Goal: Complete application form: Complete application form

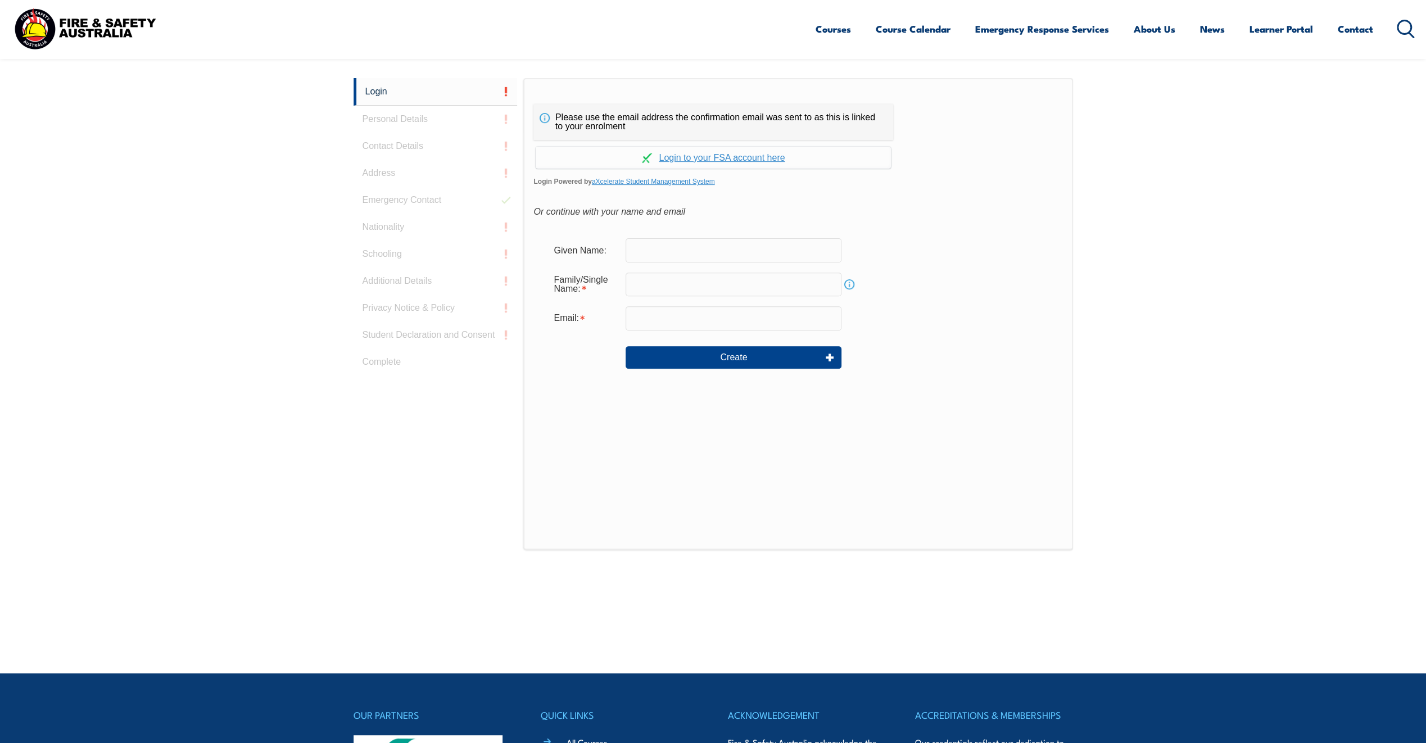
scroll to position [300, 0]
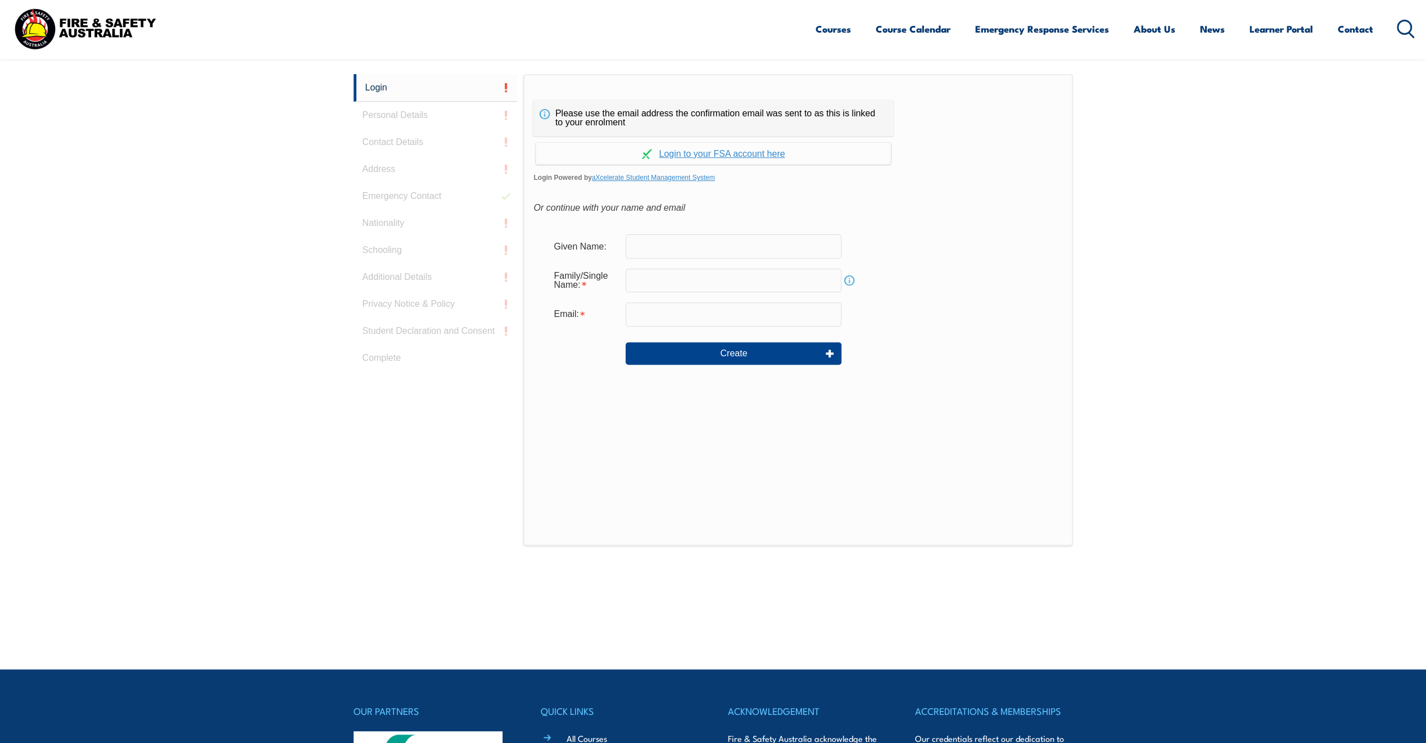
click at [645, 249] on input "text" at bounding box center [734, 246] width 216 height 24
type input "[PERSON_NAME]"
type input "Noy"
type input "[PERSON_NAME][EMAIL_ADDRESS][DOMAIN_NAME]"
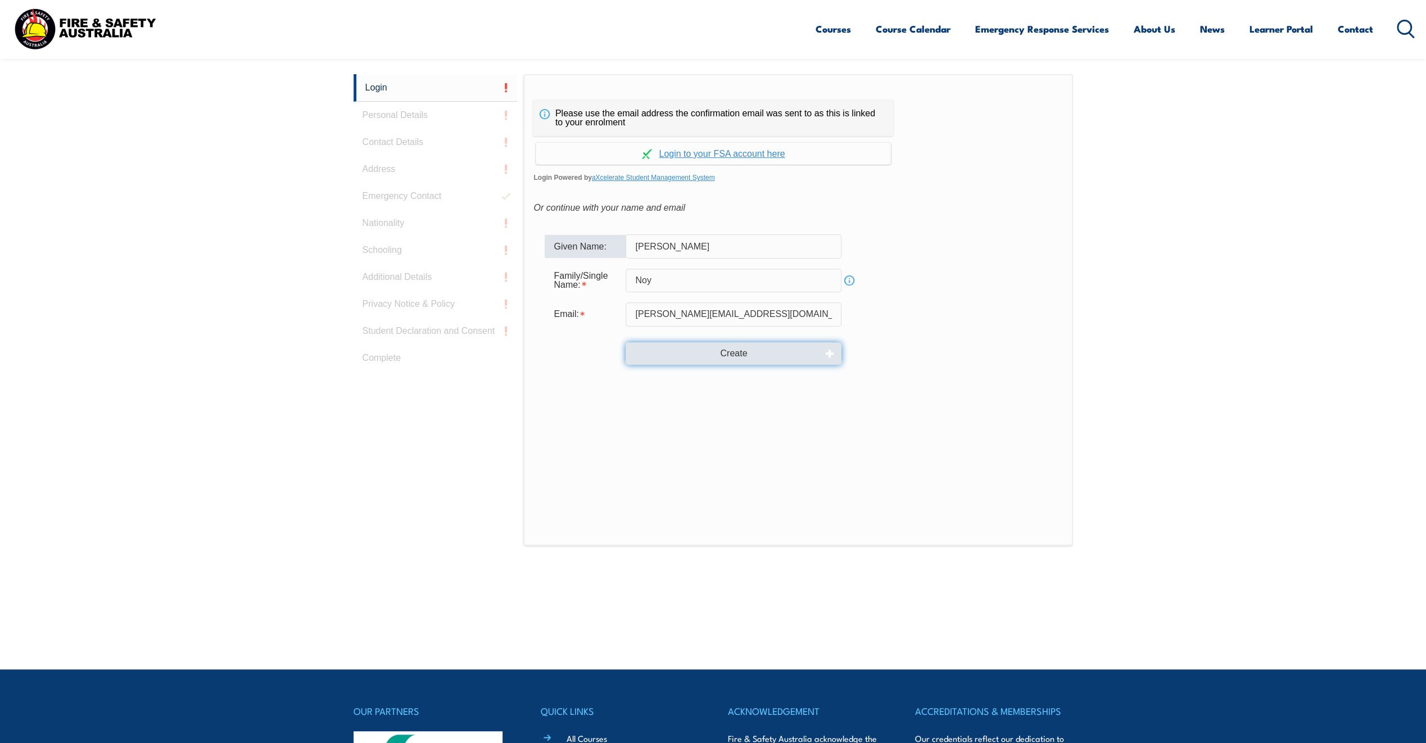
click at [684, 350] on button "Create" at bounding box center [734, 353] width 216 height 22
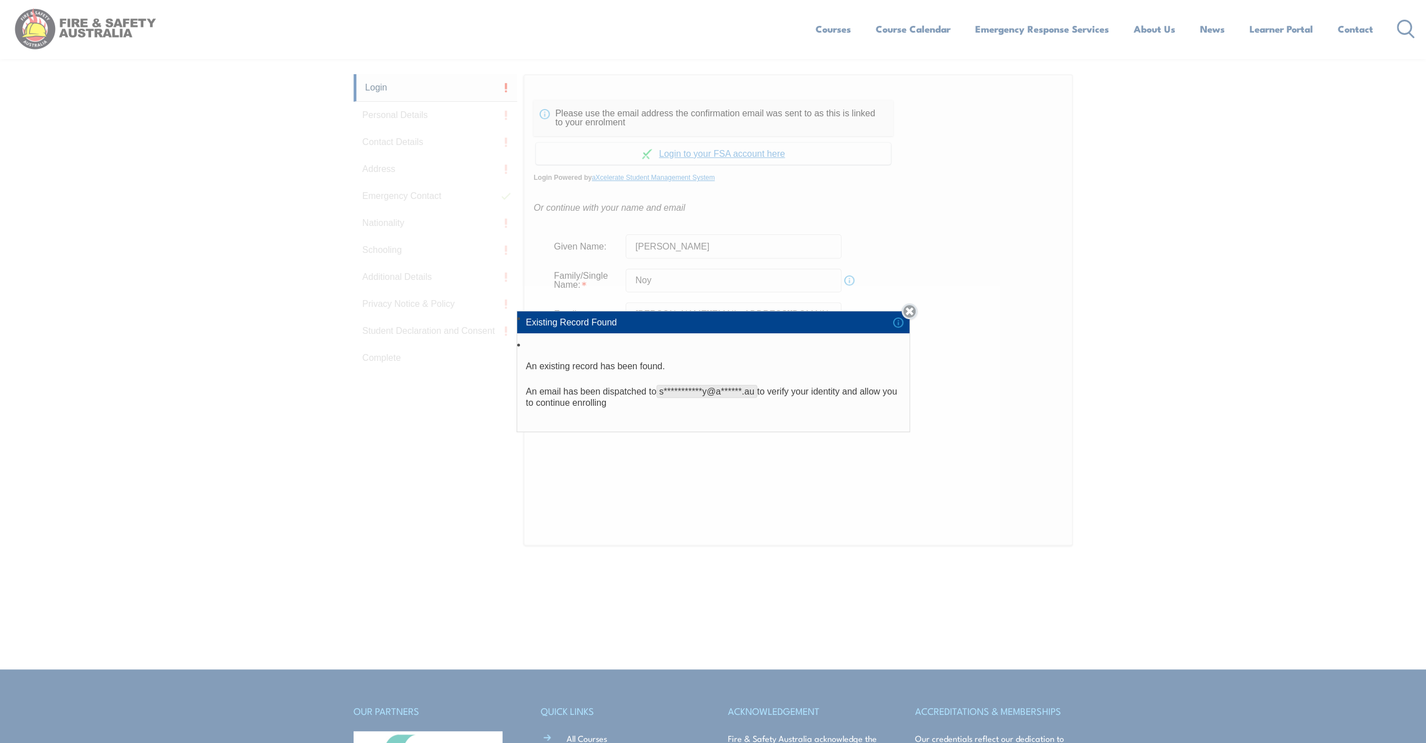
click at [916, 312] on link "Close" at bounding box center [909, 311] width 16 height 16
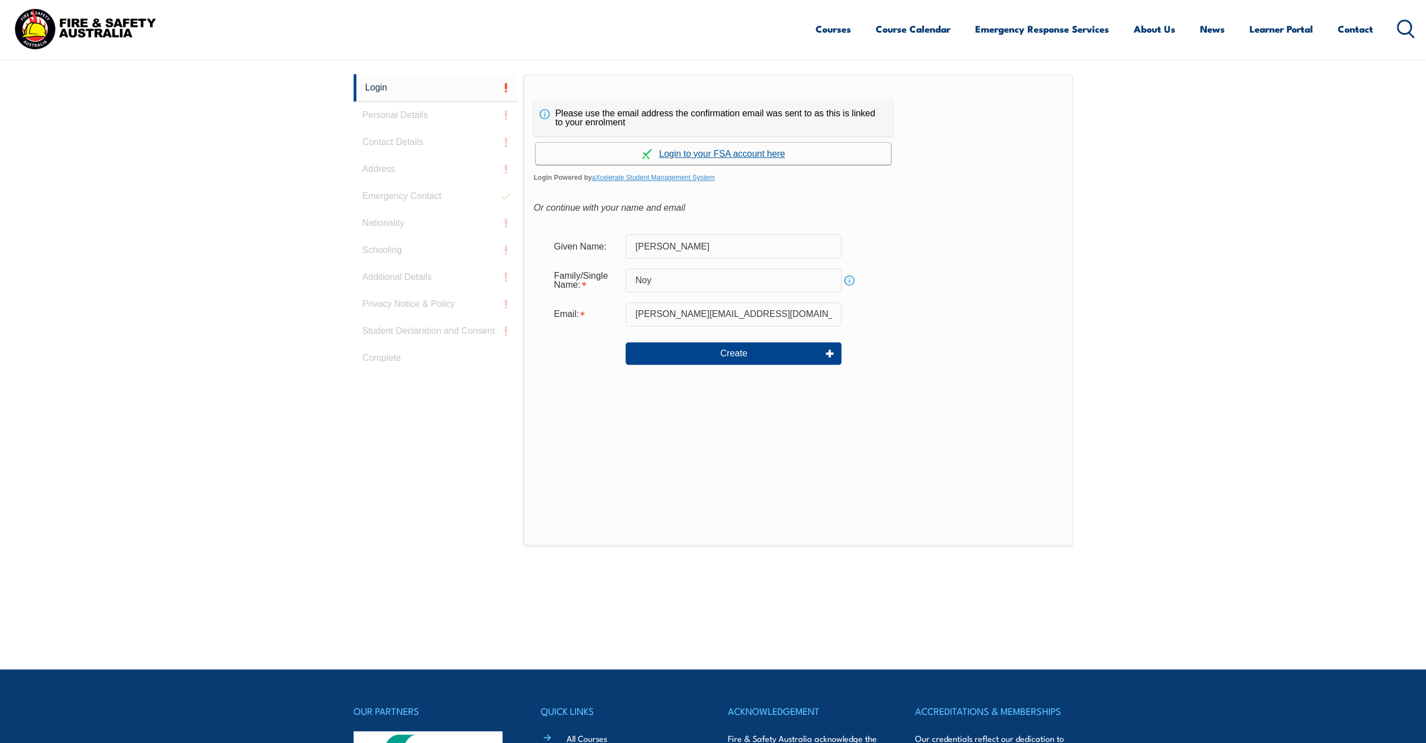
click at [699, 152] on link "Continue with aXcelerate" at bounding box center [713, 154] width 355 height 22
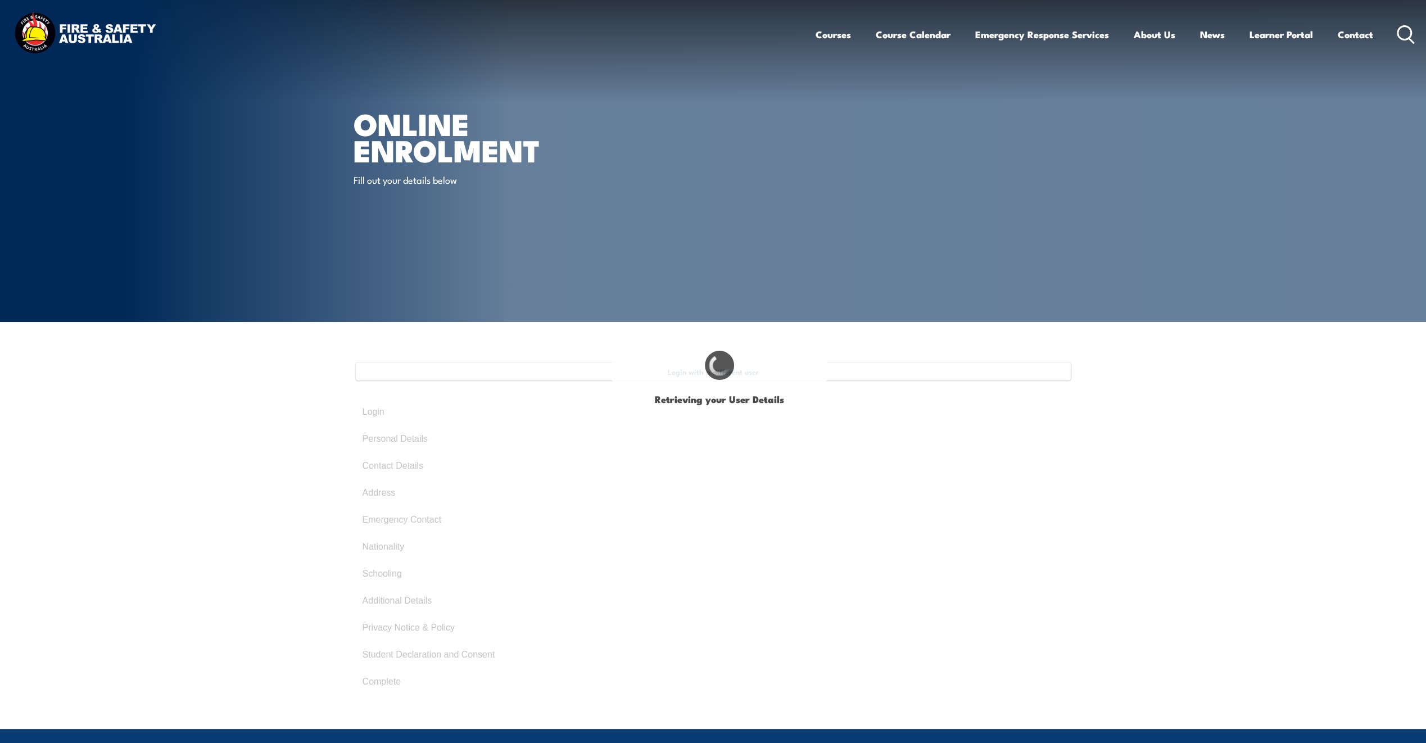
type input "[PERSON_NAME]"
type input "Noy"
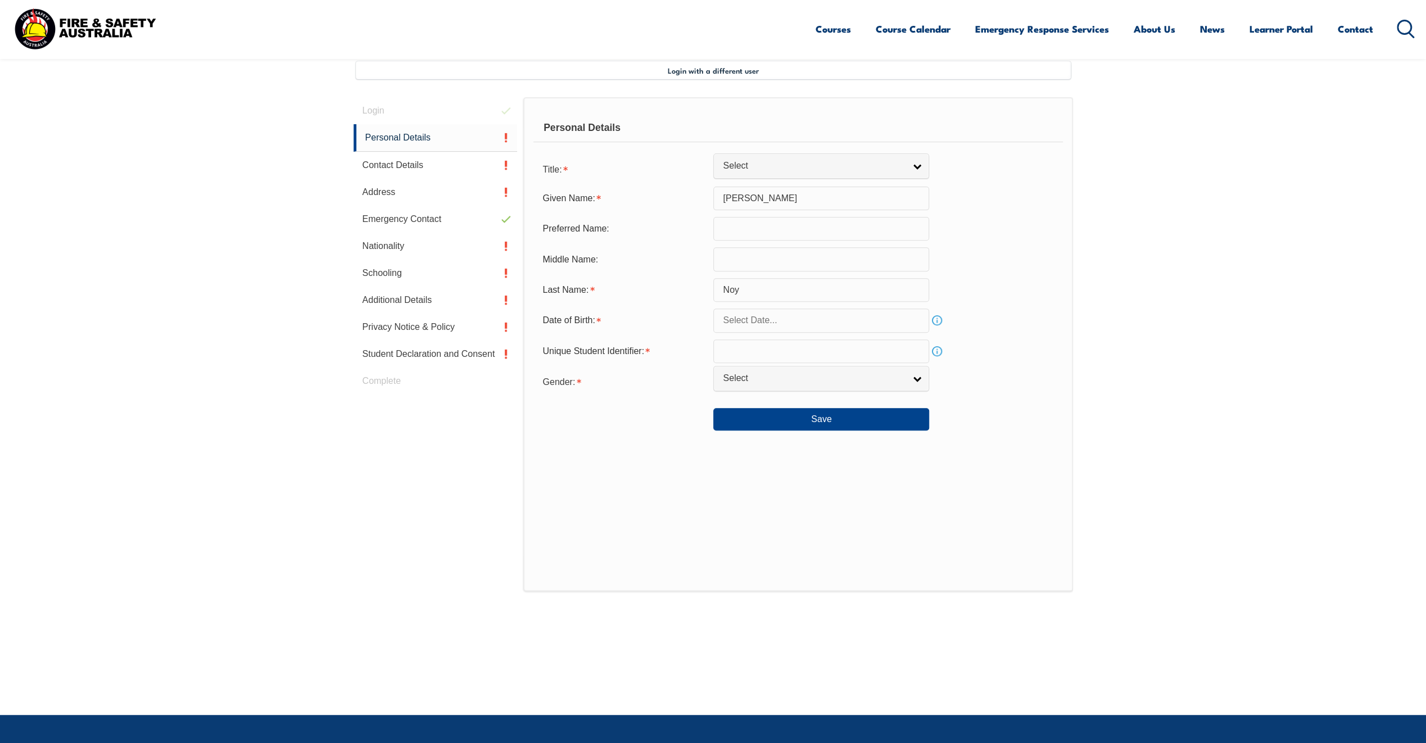
scroll to position [306, 0]
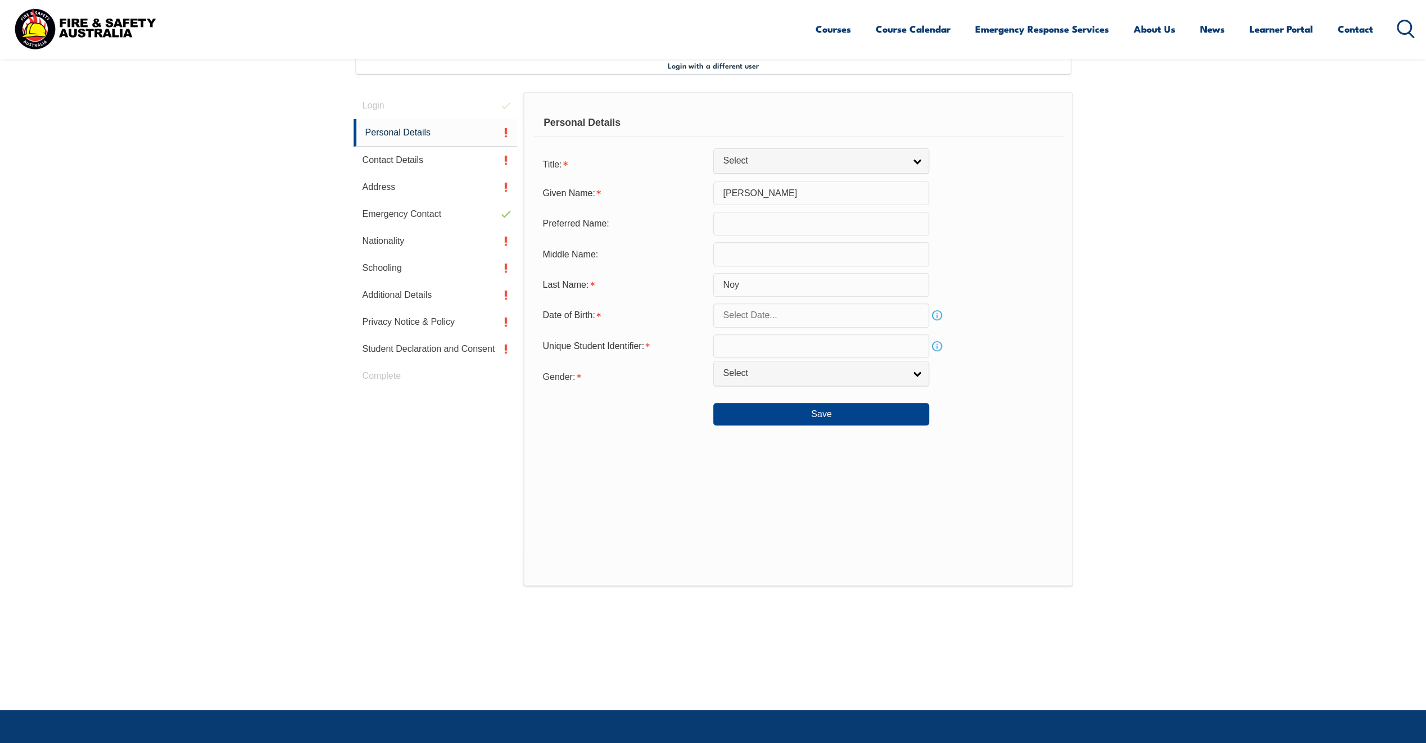
click at [924, 318] on input "text" at bounding box center [821, 315] width 216 height 24
click at [851, 386] on span "1" at bounding box center [850, 383] width 22 height 22
type input "[DATE]"
click at [932, 316] on link "Info" at bounding box center [937, 315] width 16 height 16
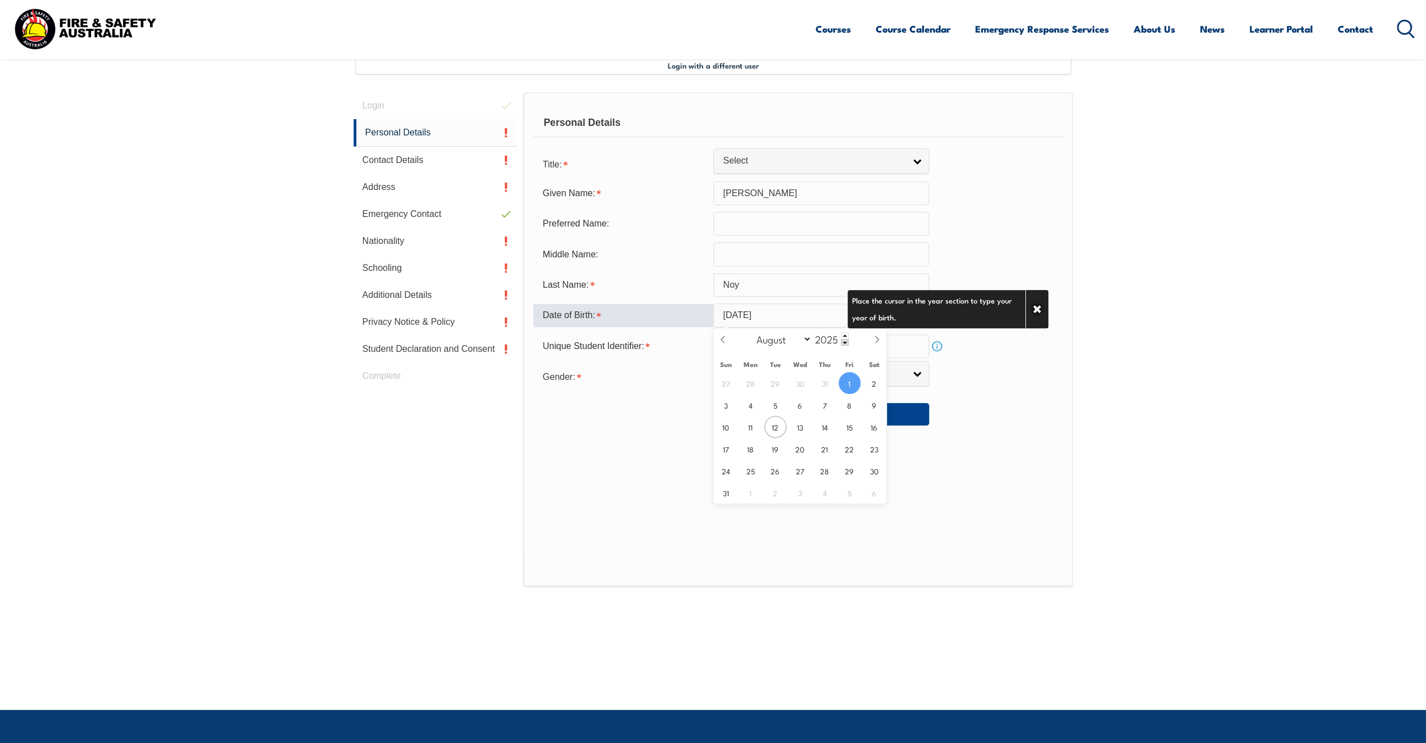
click at [745, 311] on input "[DATE]" at bounding box center [821, 315] width 216 height 24
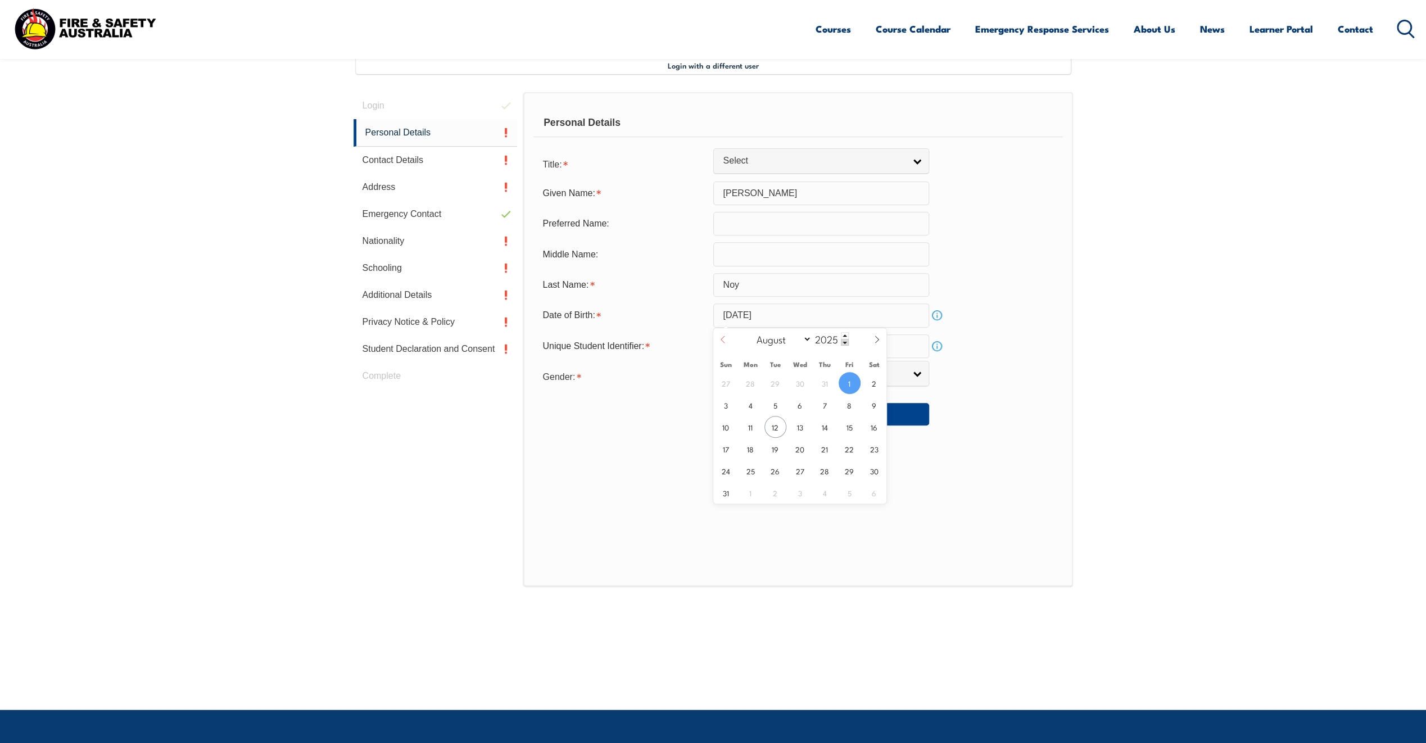
click at [724, 337] on icon at bounding box center [722, 339] width 4 height 7
select select "3"
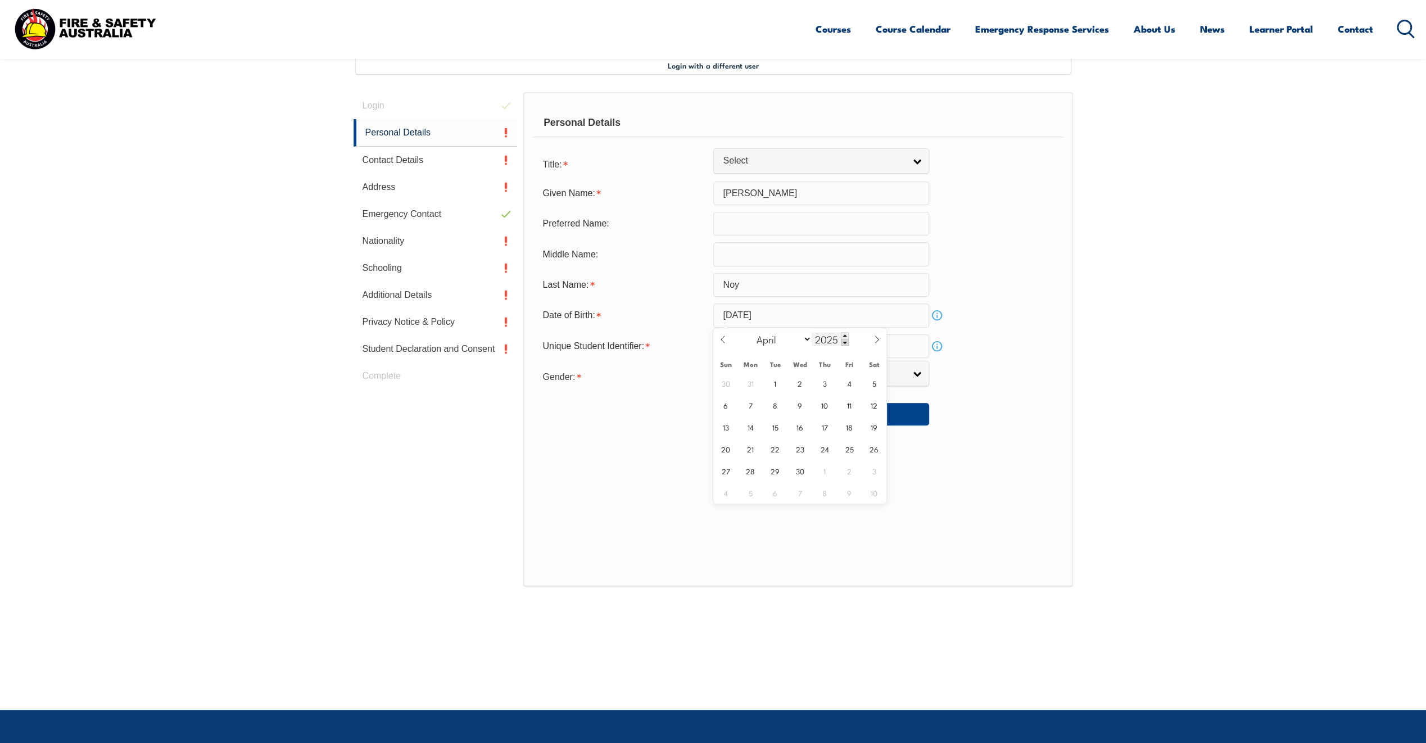
click at [842, 343] on span at bounding box center [845, 342] width 8 height 7
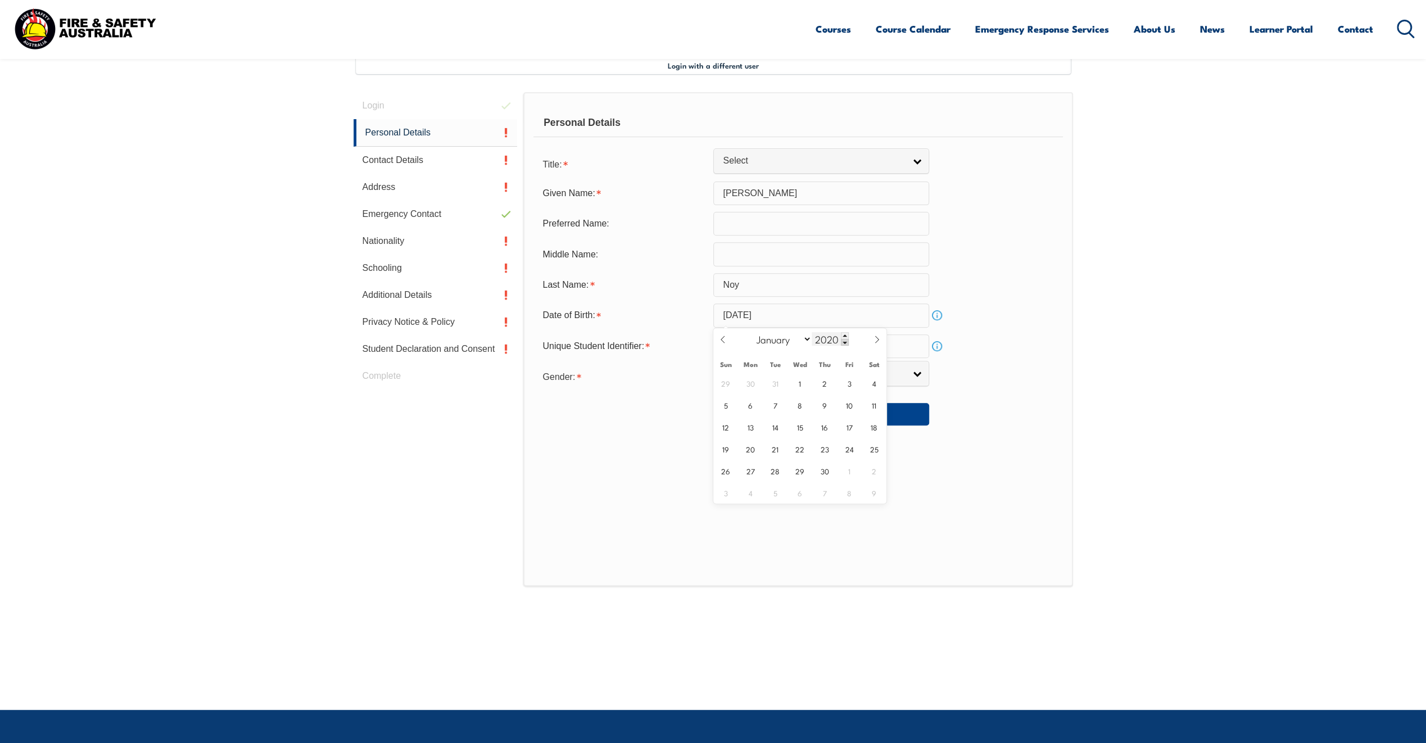
click at [842, 343] on span at bounding box center [845, 342] width 8 height 7
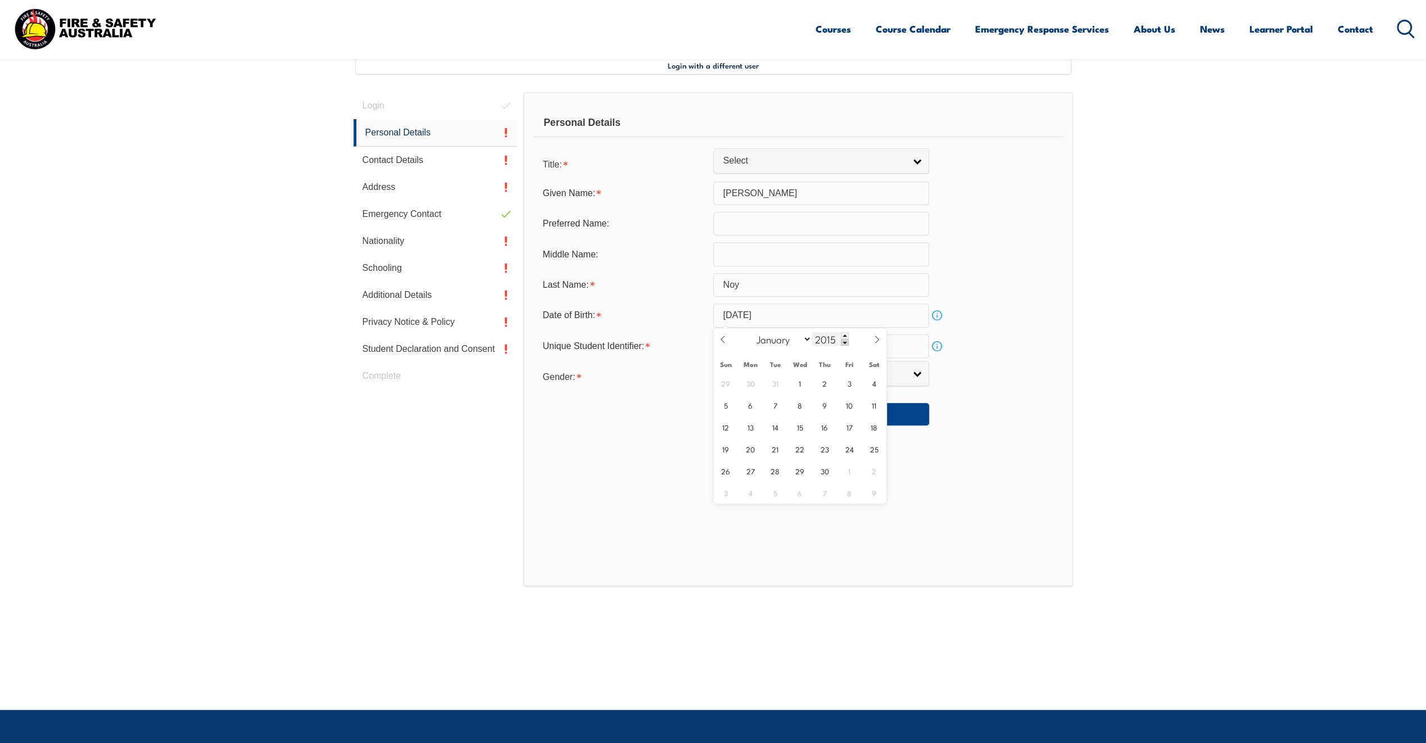
click at [842, 343] on span at bounding box center [845, 342] width 8 height 7
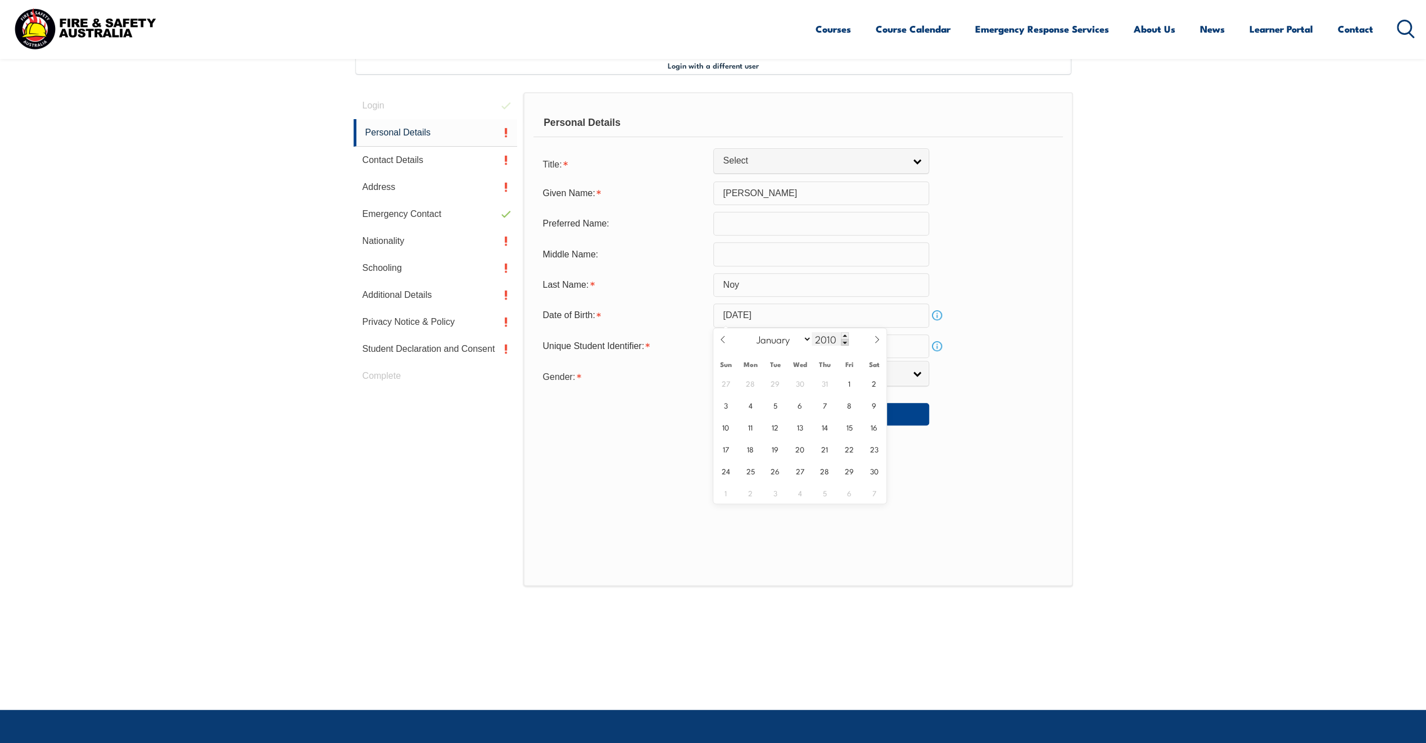
click at [842, 343] on span at bounding box center [845, 342] width 8 height 7
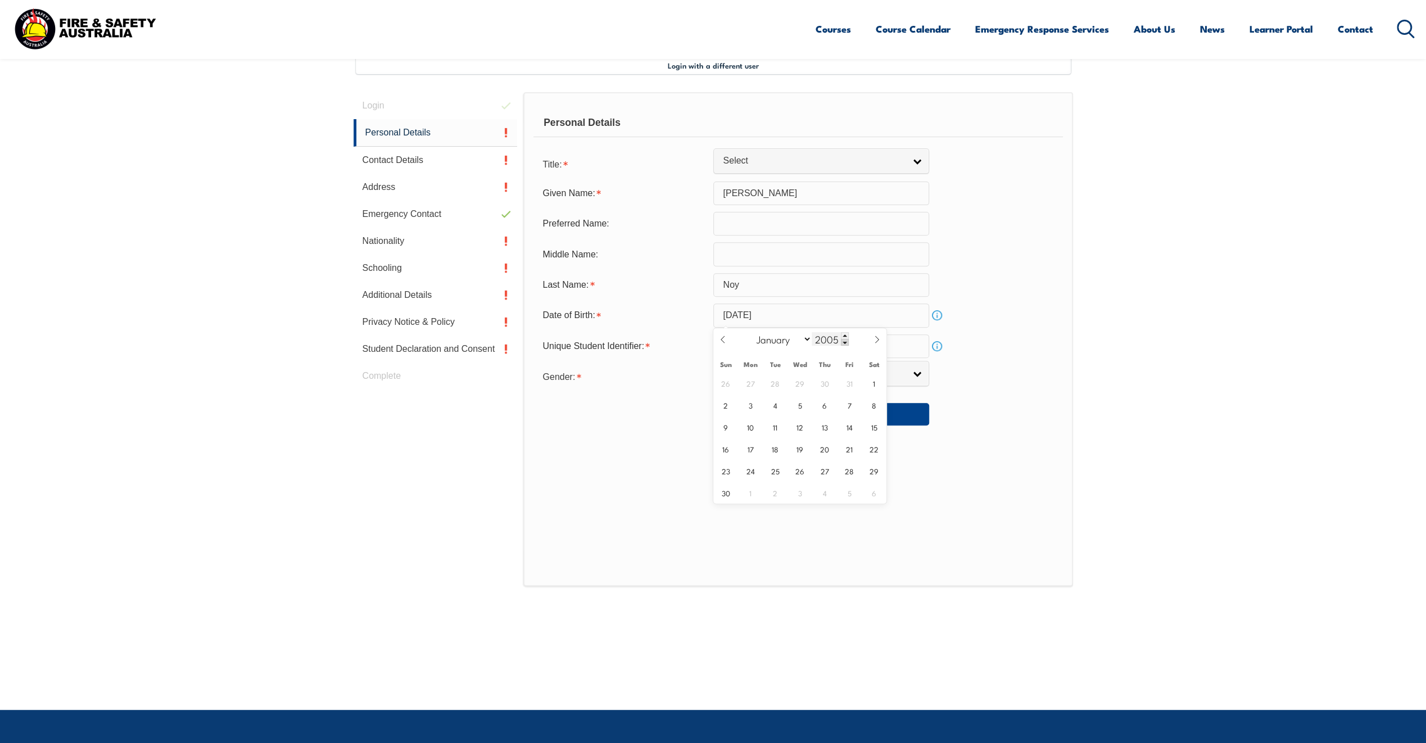
click at [842, 343] on span at bounding box center [845, 342] width 8 height 7
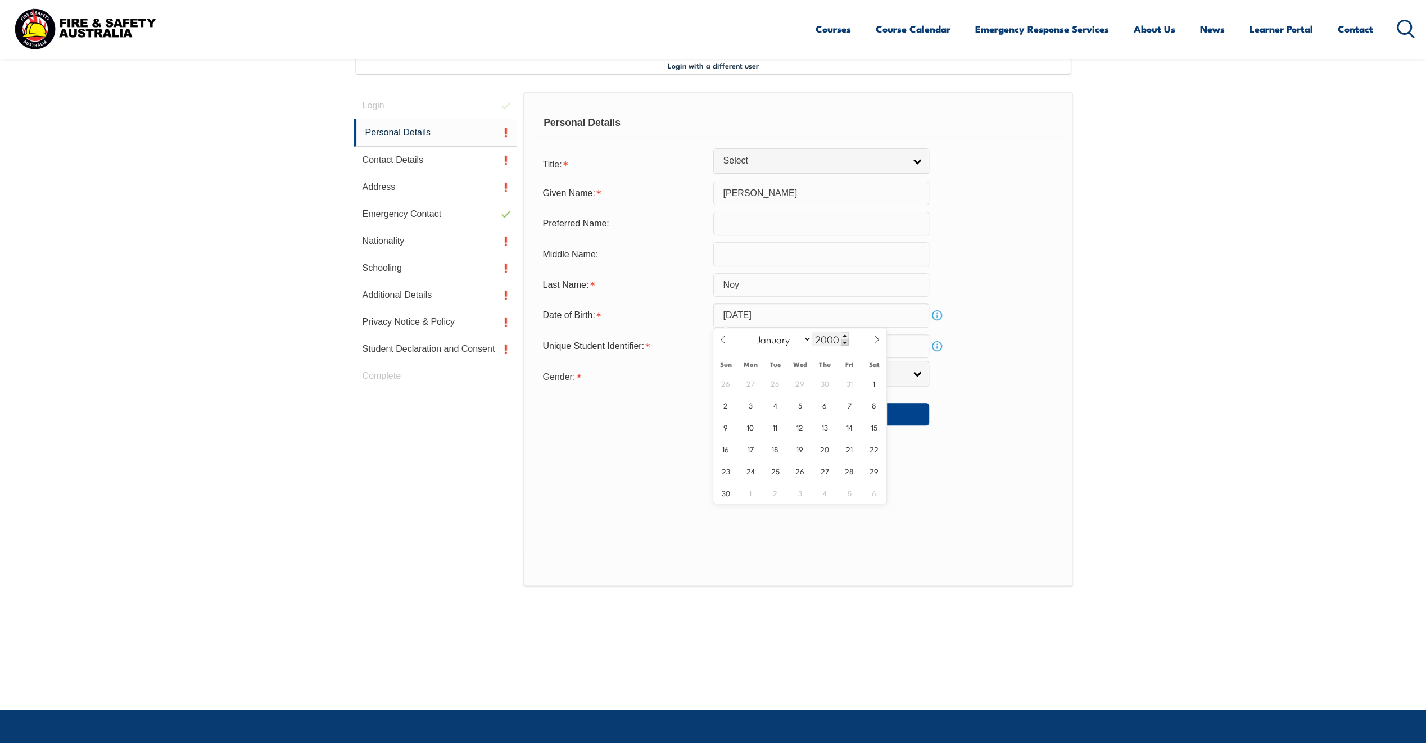
click at [842, 343] on span at bounding box center [845, 342] width 8 height 7
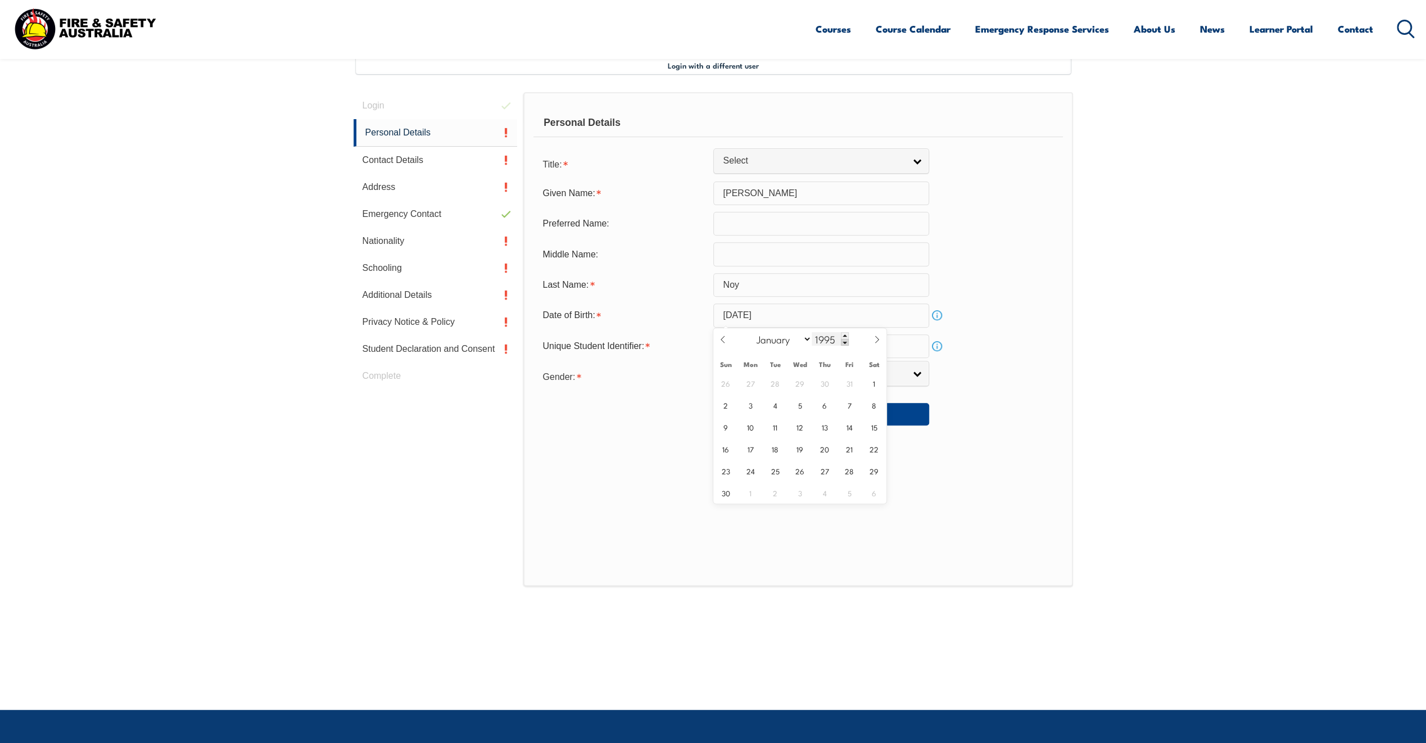
click at [842, 343] on span at bounding box center [845, 342] width 8 height 7
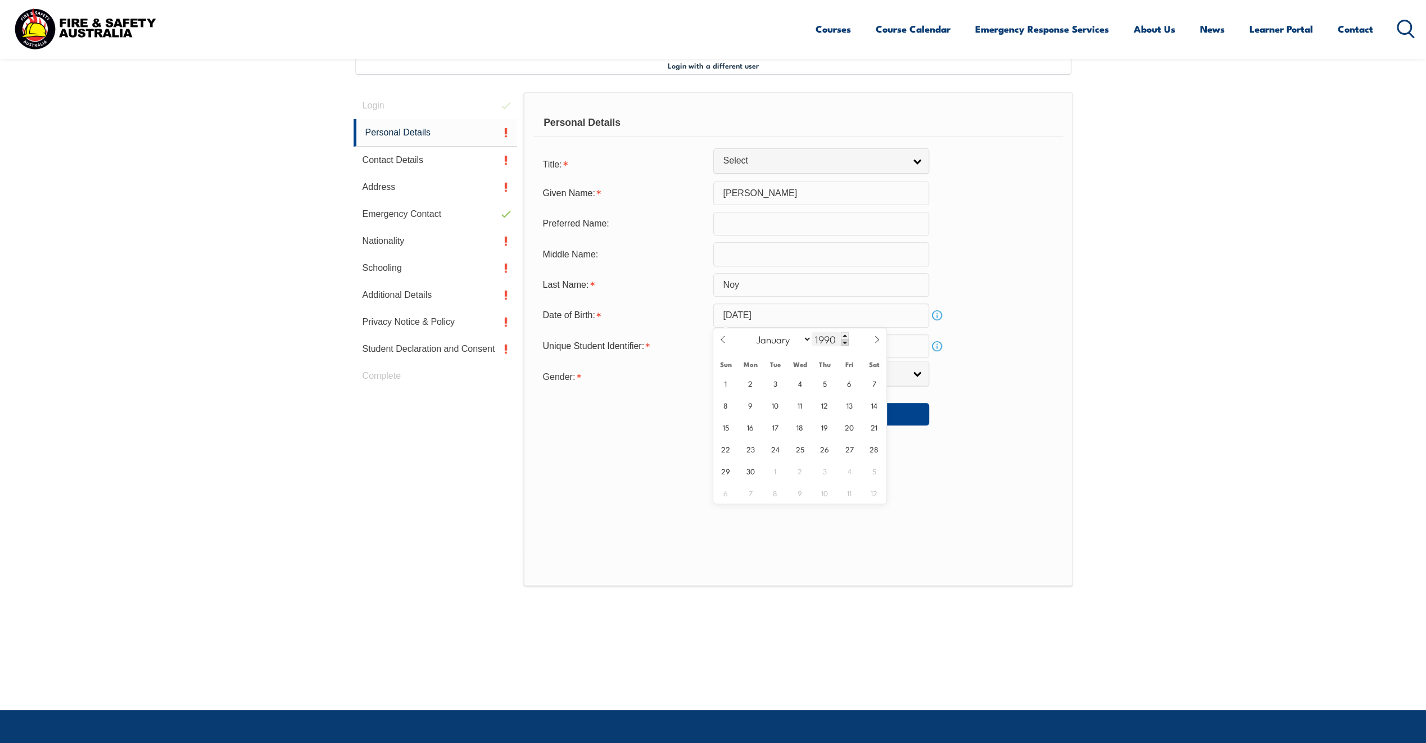
click at [842, 343] on span at bounding box center [845, 342] width 8 height 7
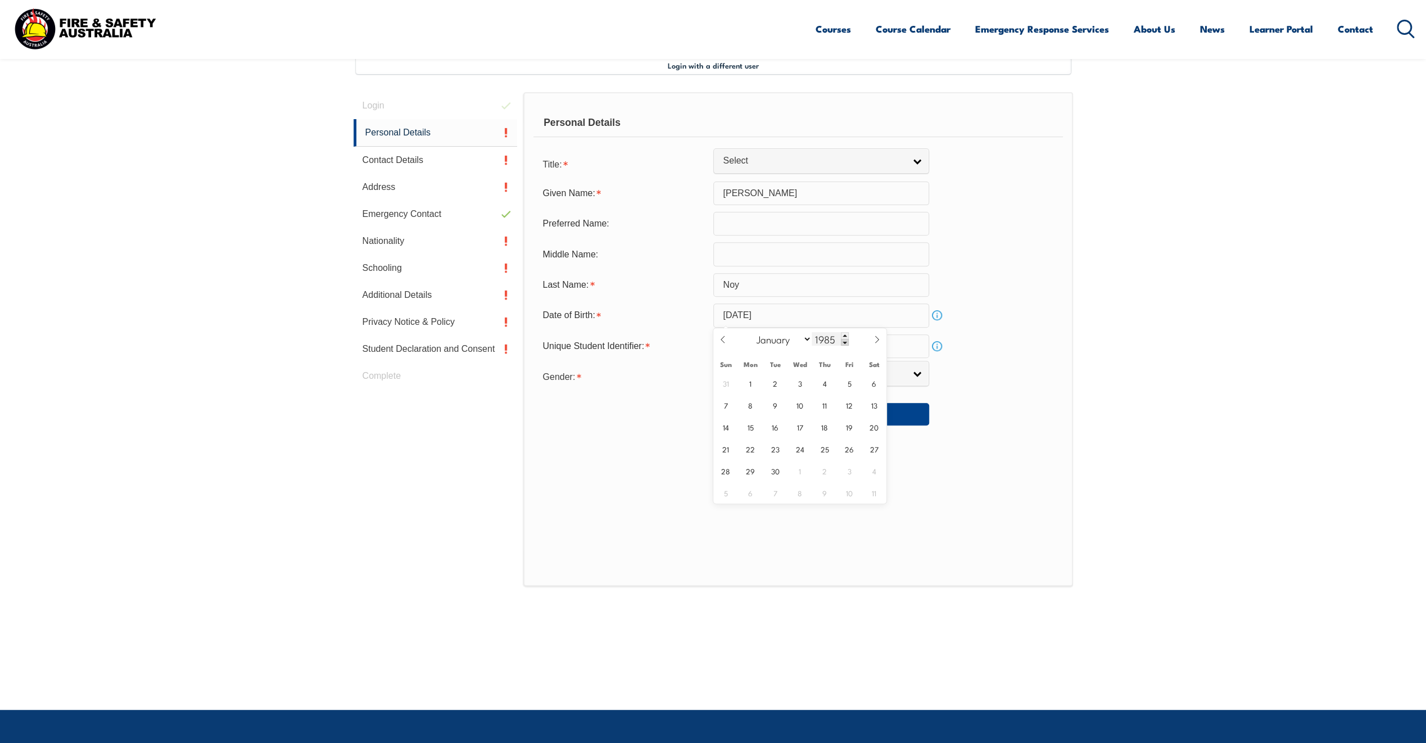
click at [842, 343] on span at bounding box center [845, 342] width 8 height 7
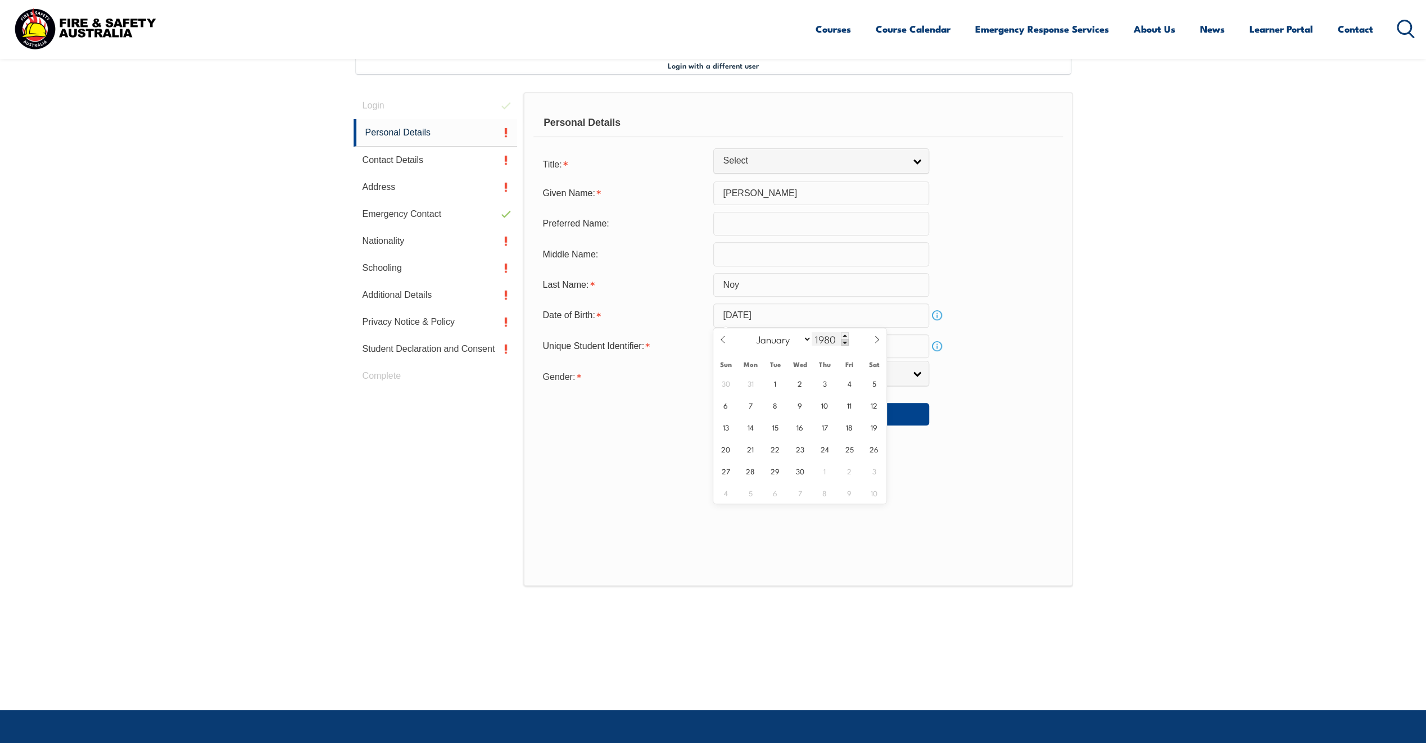
click at [842, 343] on span at bounding box center [845, 342] width 8 height 7
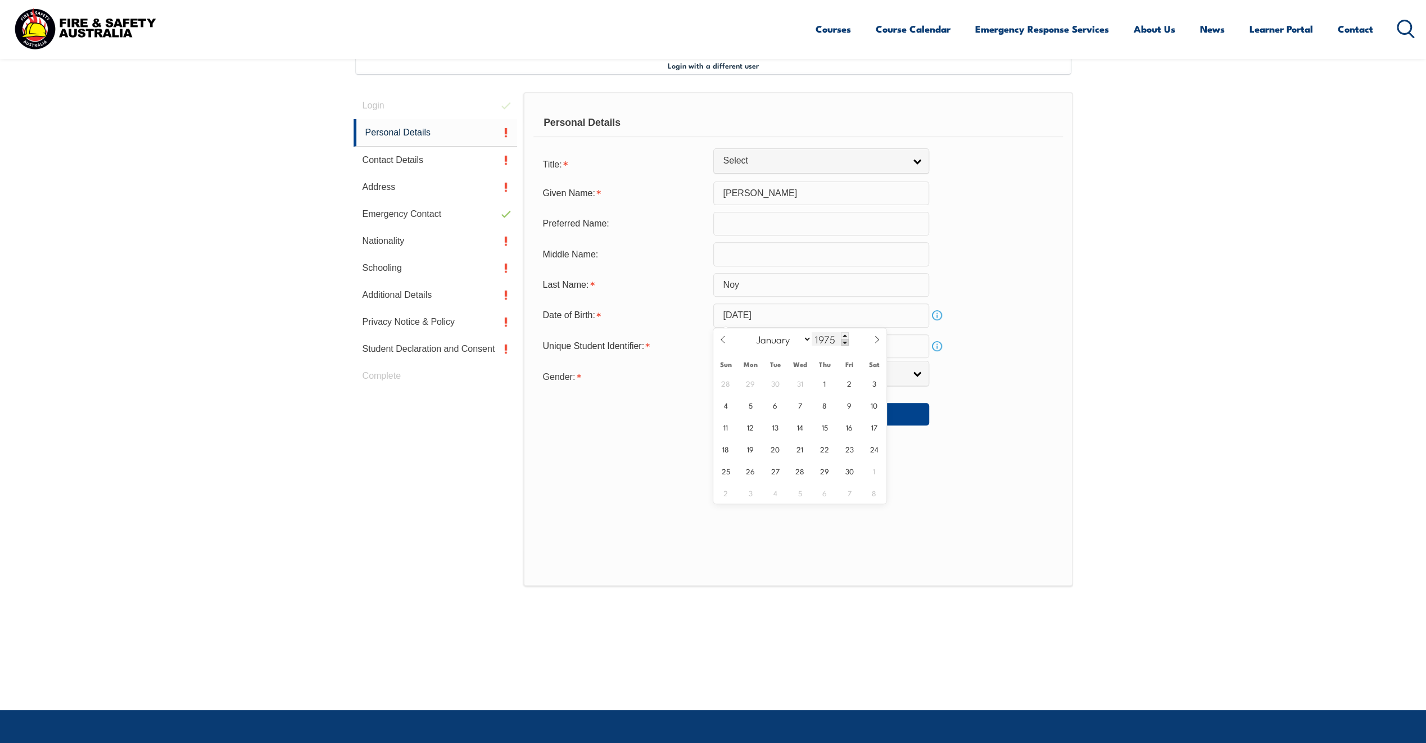
click at [842, 343] on span at bounding box center [845, 342] width 8 height 7
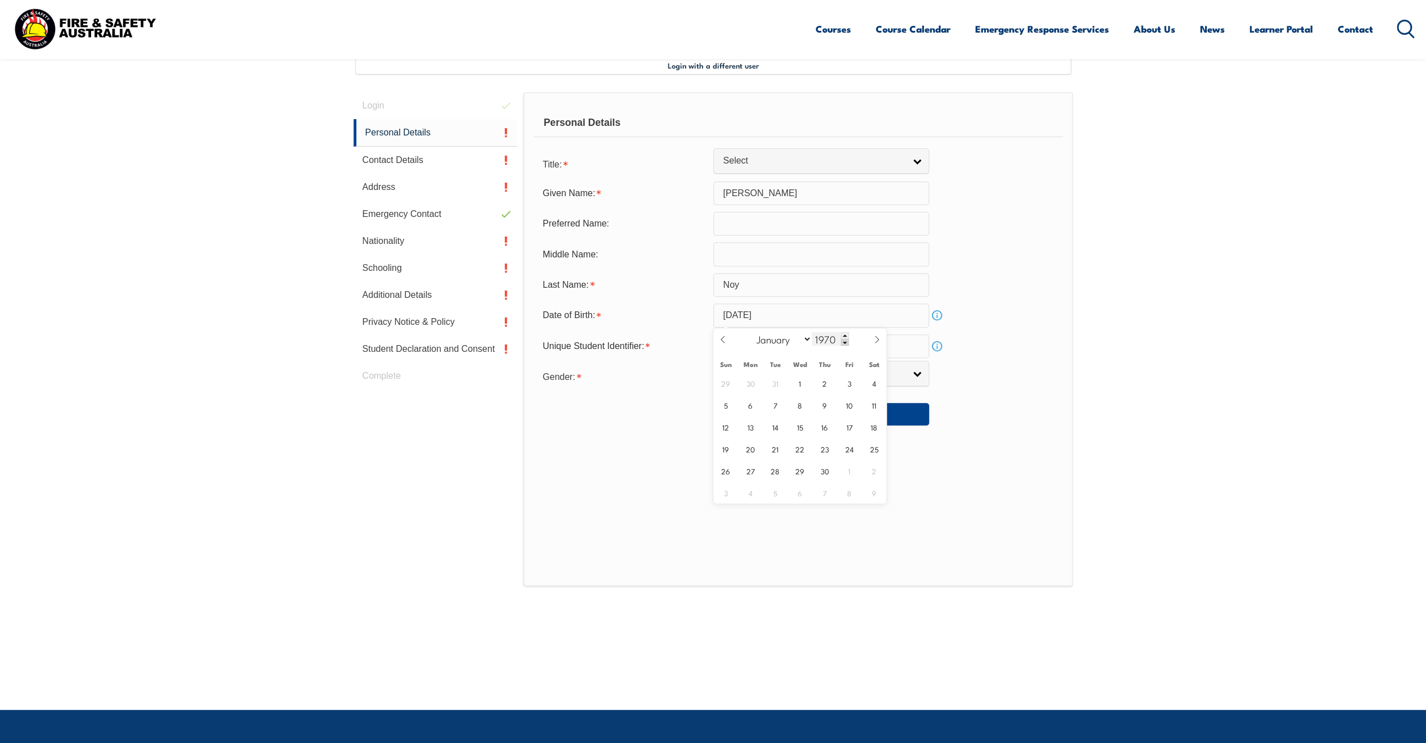
click at [842, 343] on span at bounding box center [845, 342] width 8 height 7
type input "1969"
click at [774, 382] on span "1" at bounding box center [775, 383] width 22 height 22
type input "[DATE]"
click at [763, 353] on input "text" at bounding box center [821, 346] width 216 height 24
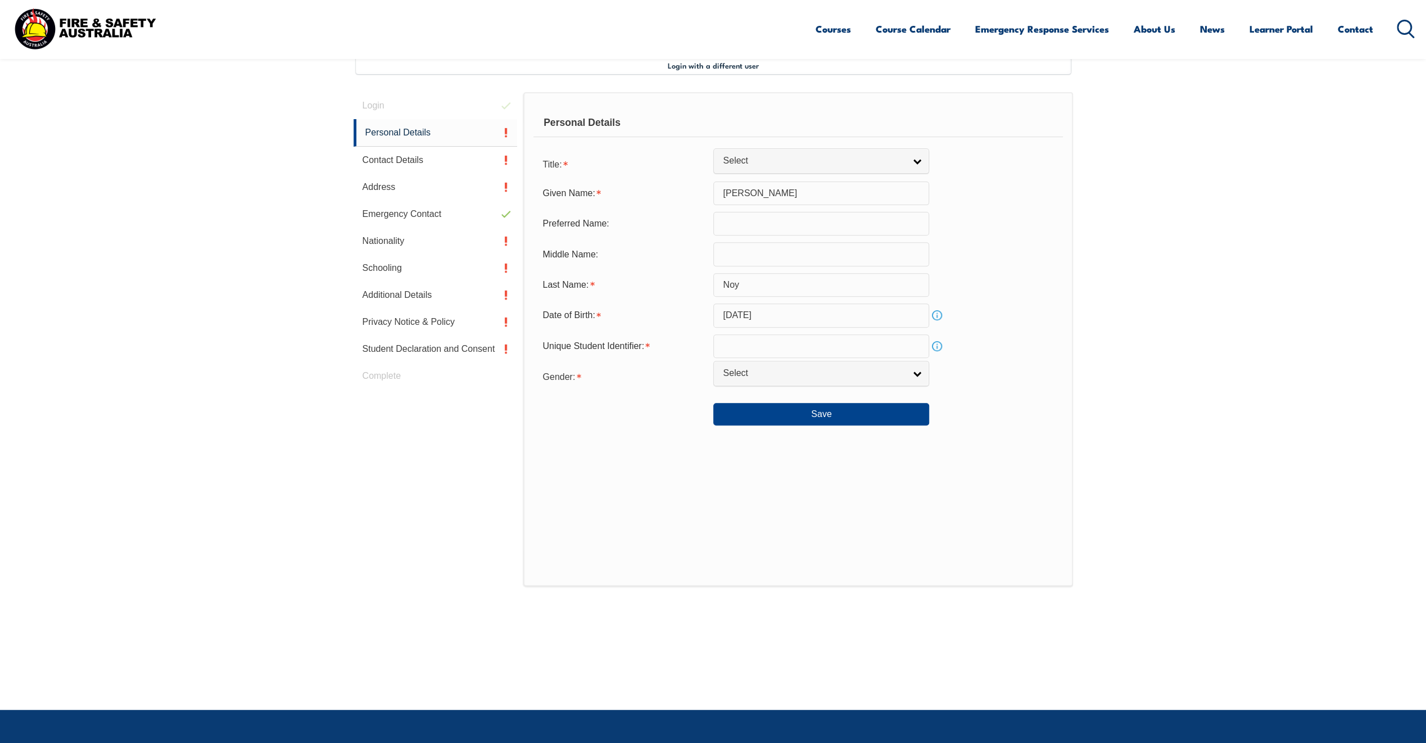
click at [938, 347] on link "Info" at bounding box center [937, 346] width 16 height 16
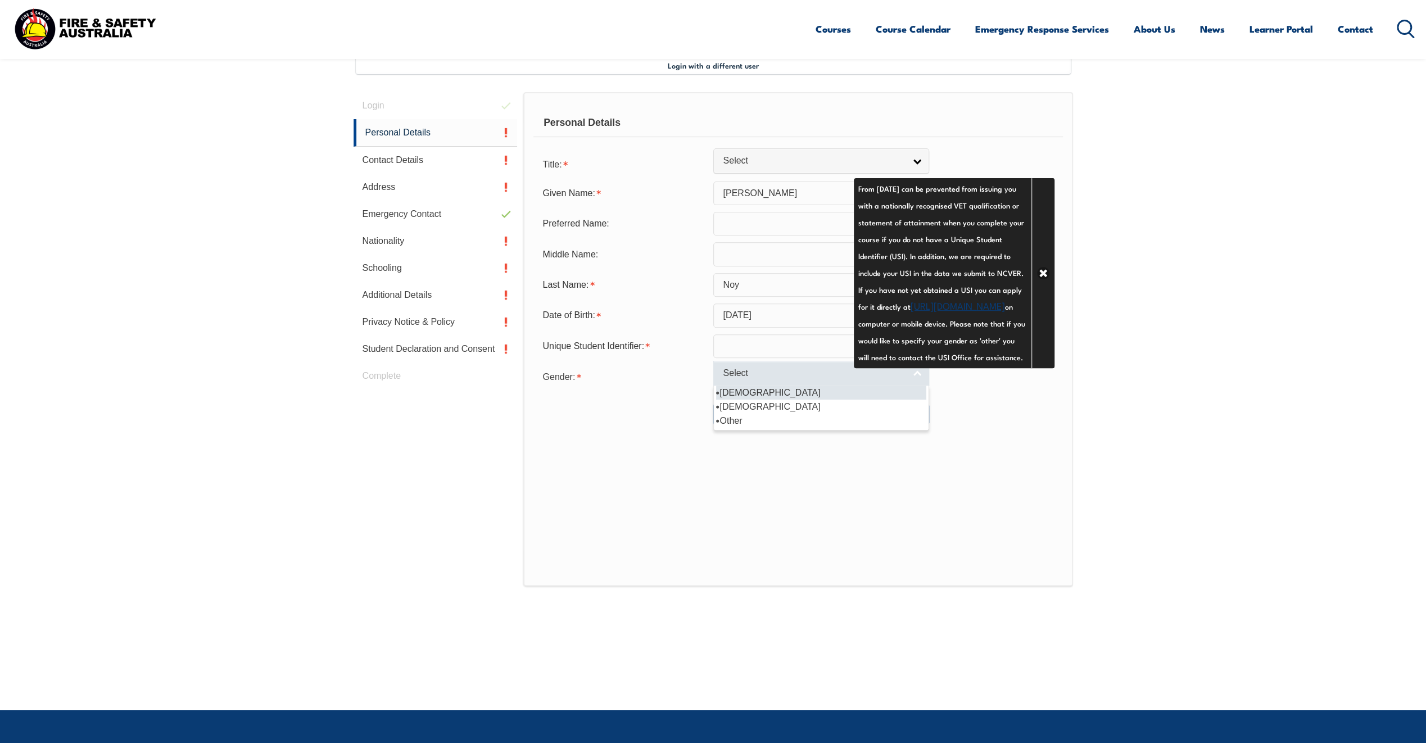
click at [770, 375] on span "Select" at bounding box center [814, 374] width 182 height 12
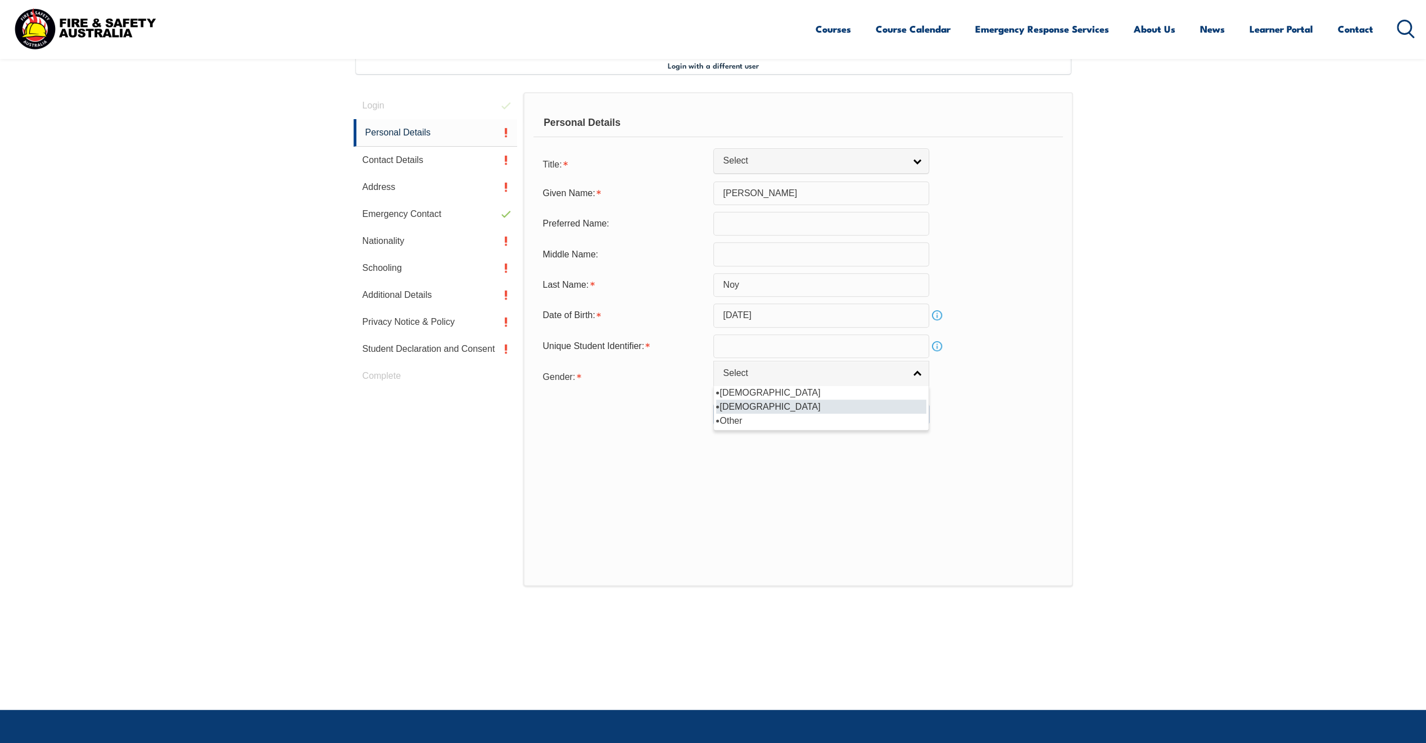
click at [752, 403] on li "[DEMOGRAPHIC_DATA]" at bounding box center [821, 407] width 210 height 14
select select "F"
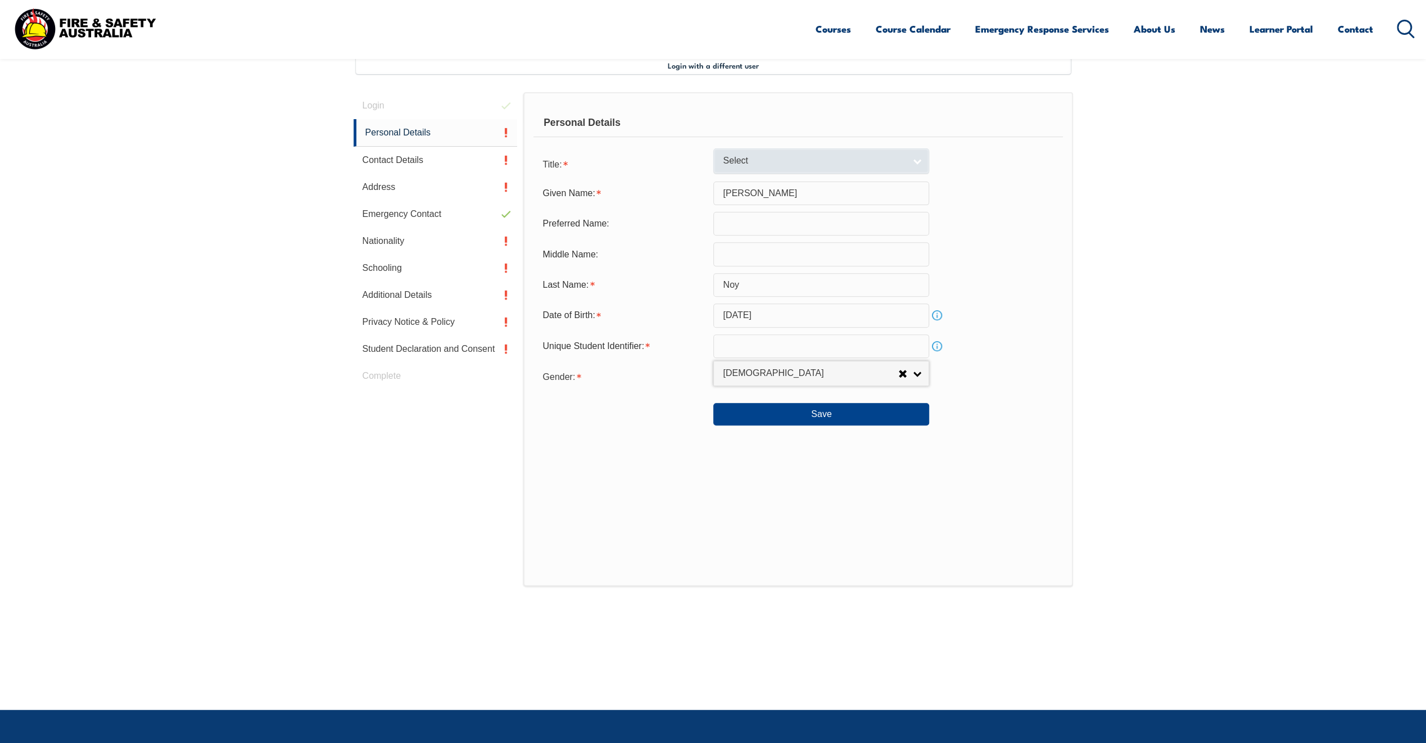
click at [919, 160] on link "Select" at bounding box center [821, 160] width 216 height 25
click at [758, 196] on li "Mrs" at bounding box center [821, 194] width 210 height 14
select select "Mrs"
click at [751, 411] on button "Save" at bounding box center [821, 414] width 216 height 22
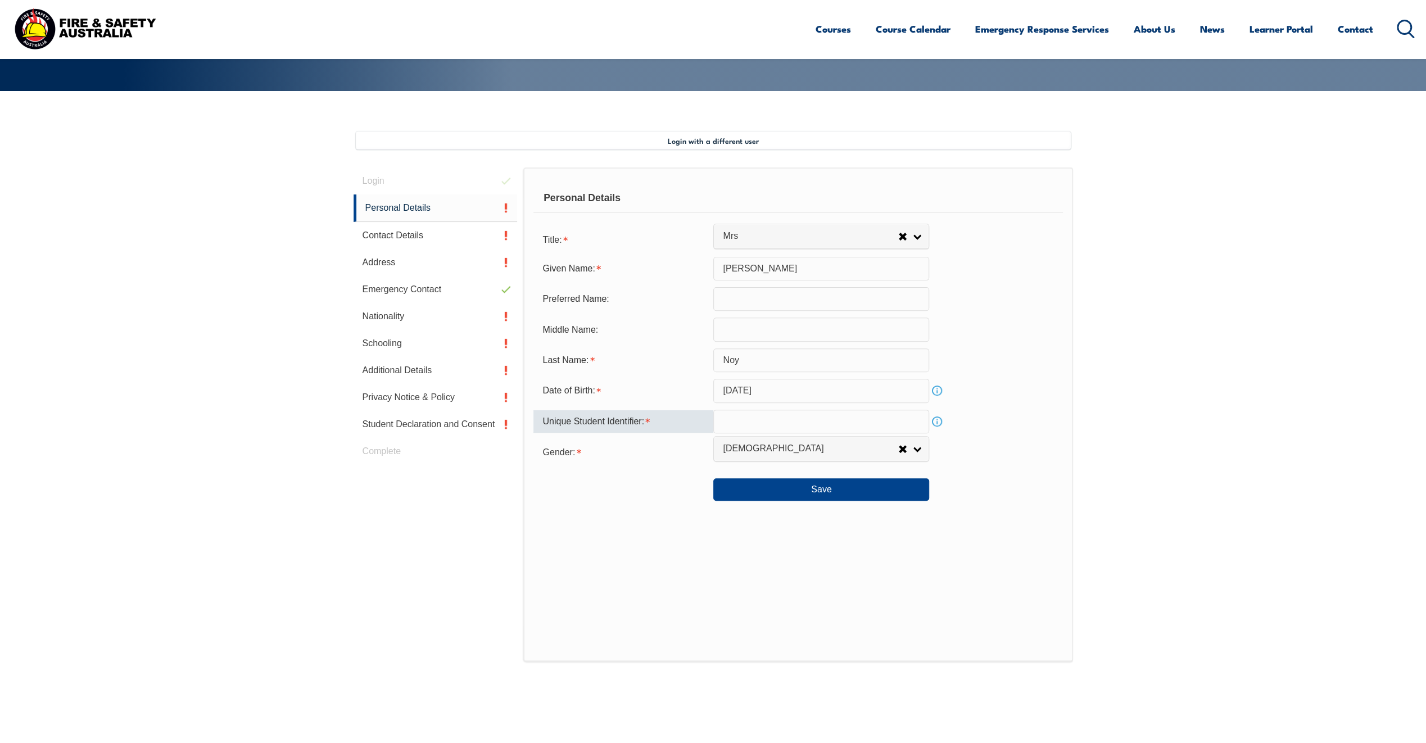
scroll to position [247, 0]
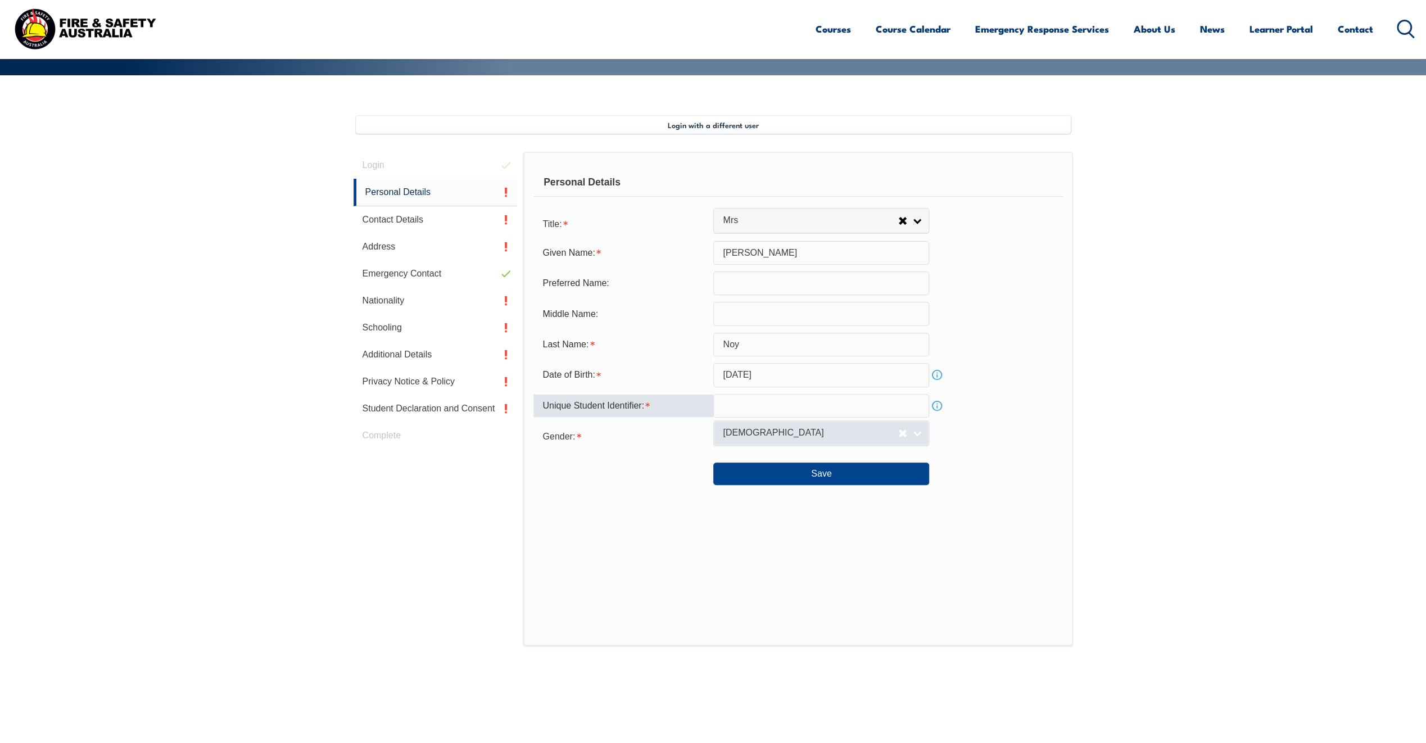
click at [835, 433] on span "[DEMOGRAPHIC_DATA]" at bounding box center [810, 433] width 175 height 12
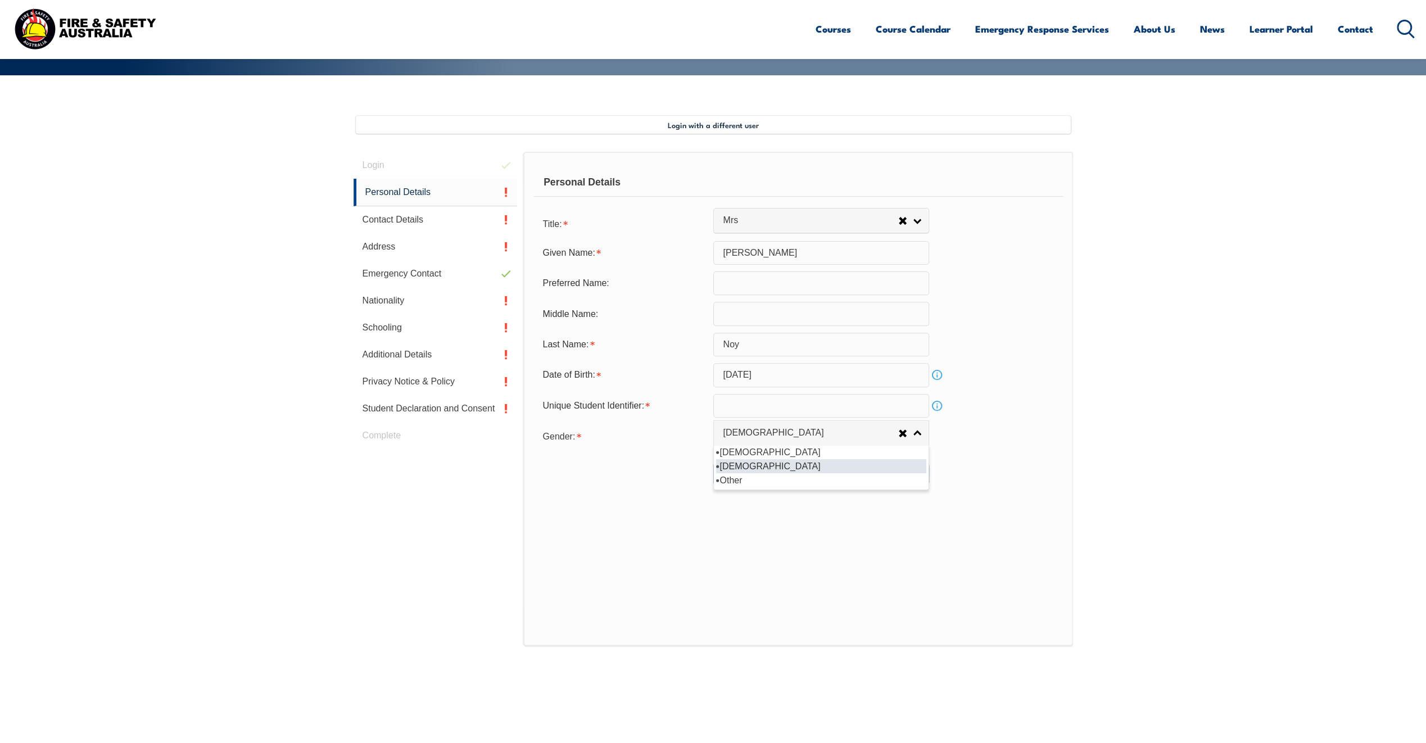
click at [777, 464] on li "[DEMOGRAPHIC_DATA]" at bounding box center [821, 466] width 210 height 14
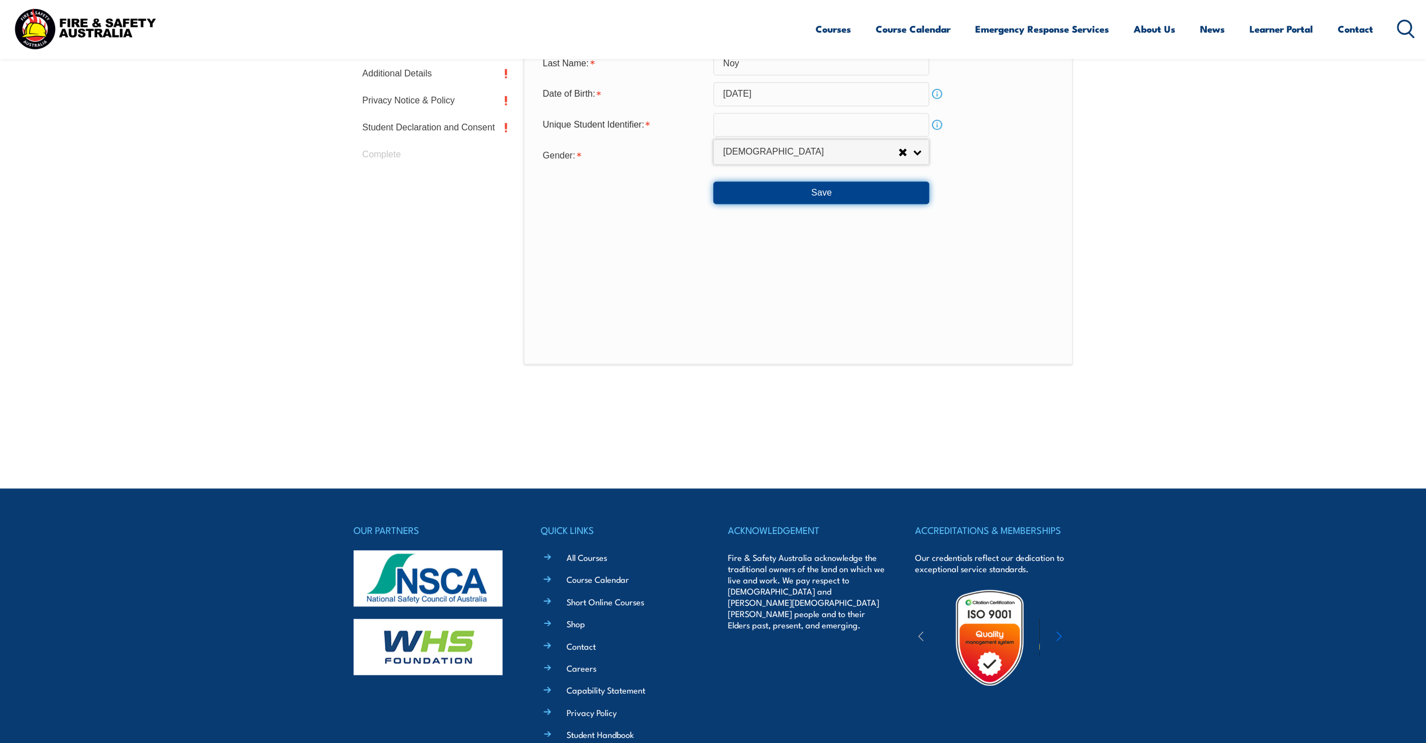
click at [872, 193] on button "Save" at bounding box center [821, 193] width 216 height 22
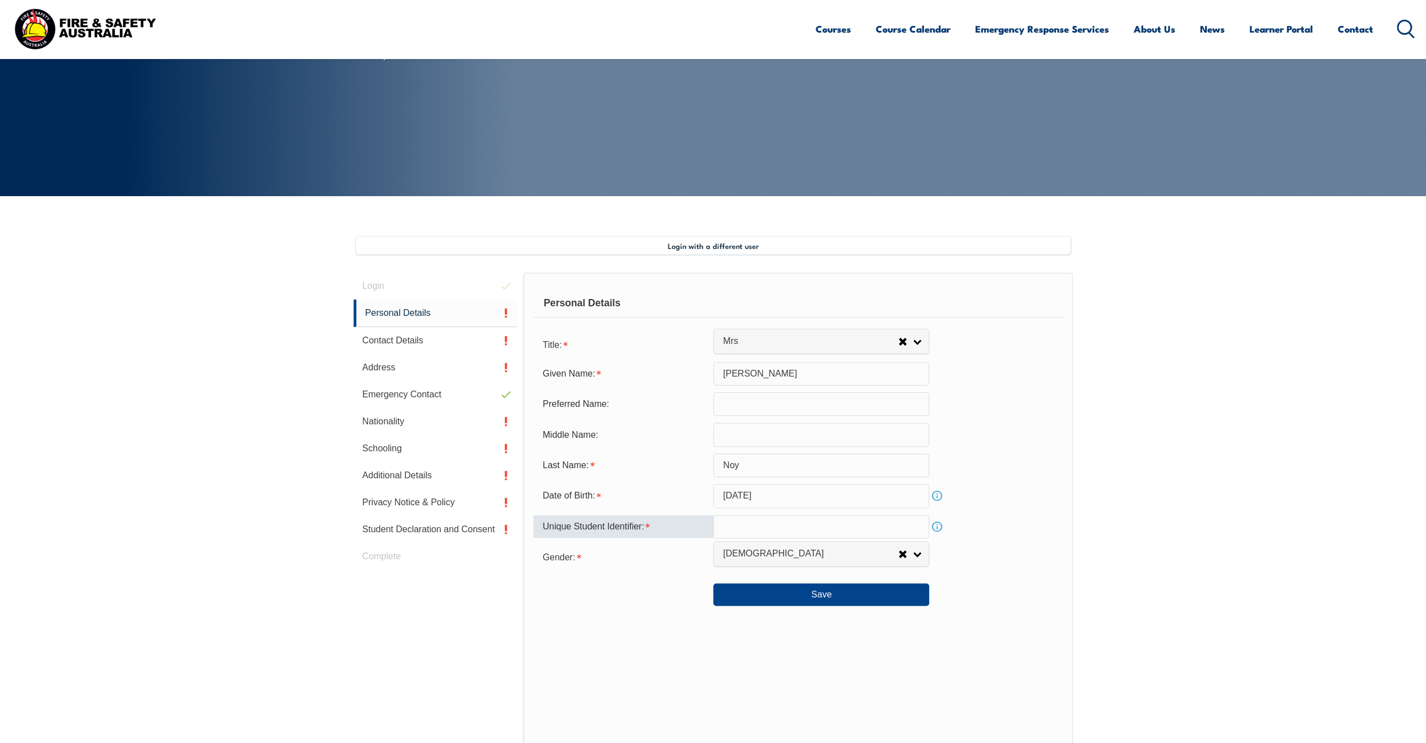
scroll to position [125, 0]
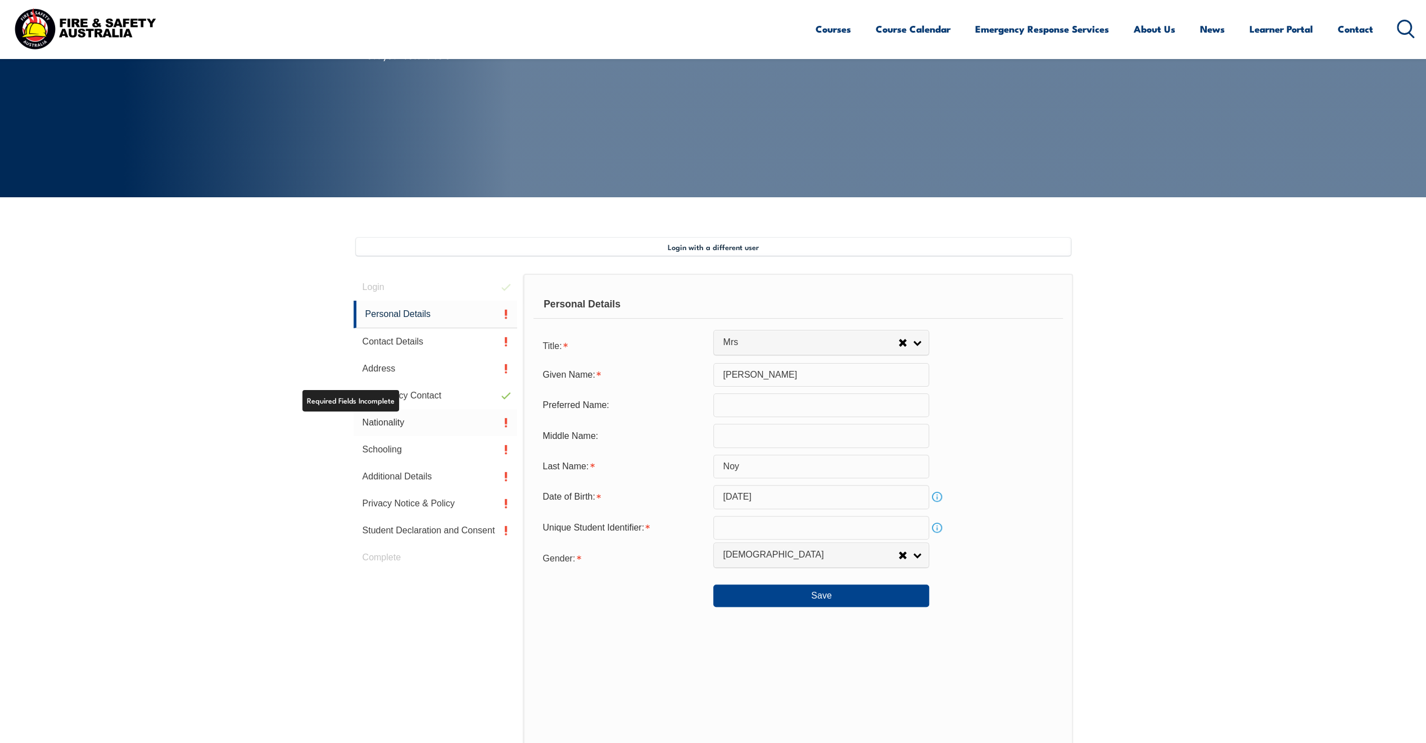
click at [379, 422] on link "Nationality" at bounding box center [436, 422] width 164 height 27
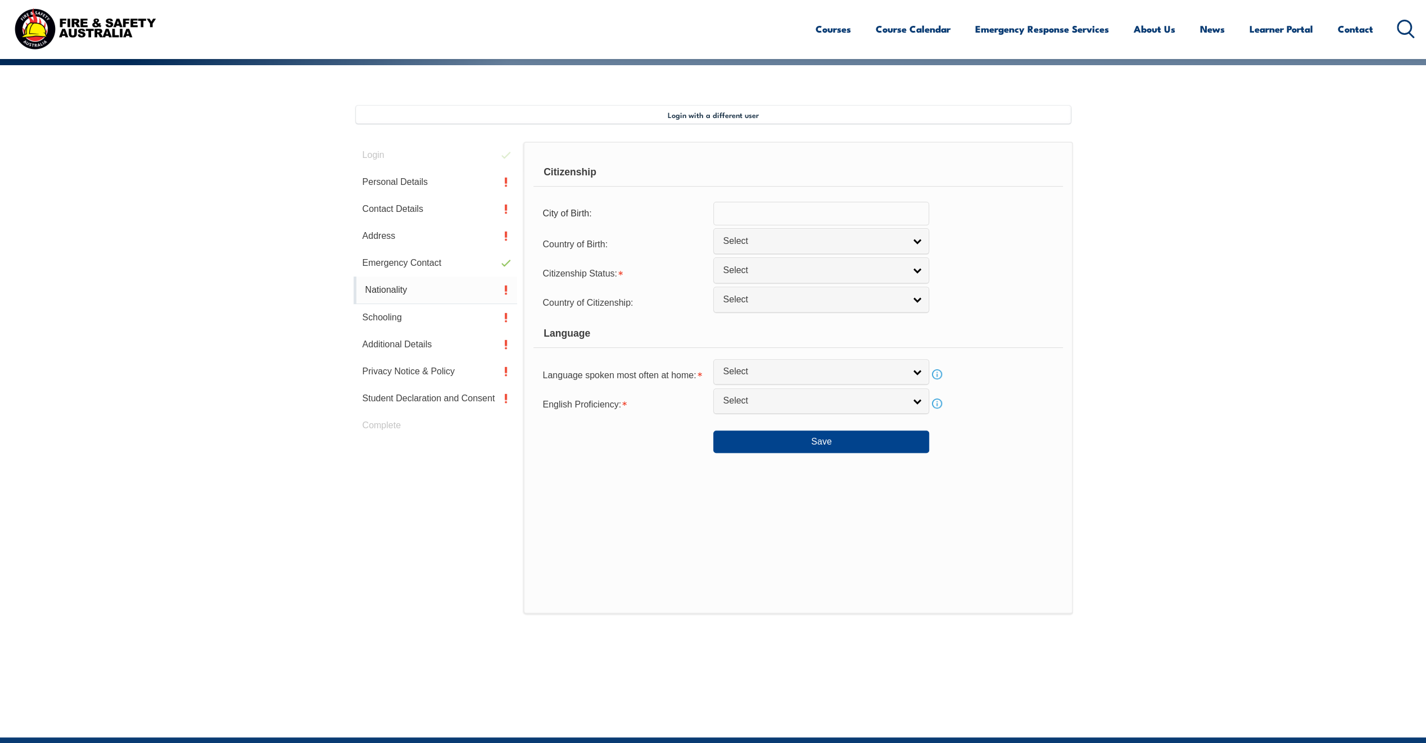
scroll to position [306, 0]
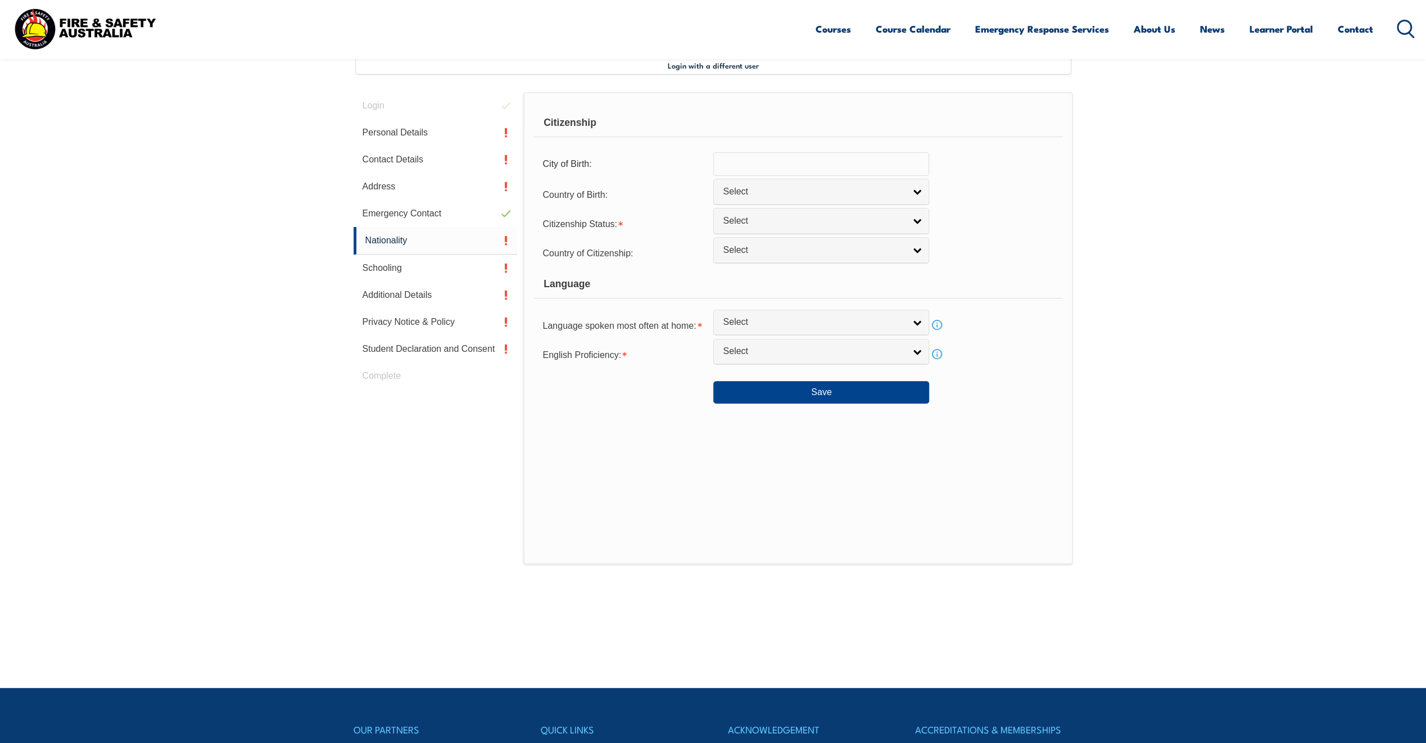
click at [735, 166] on input "text" at bounding box center [821, 164] width 216 height 24
type input "a"
type input "[GEOGRAPHIC_DATA]"
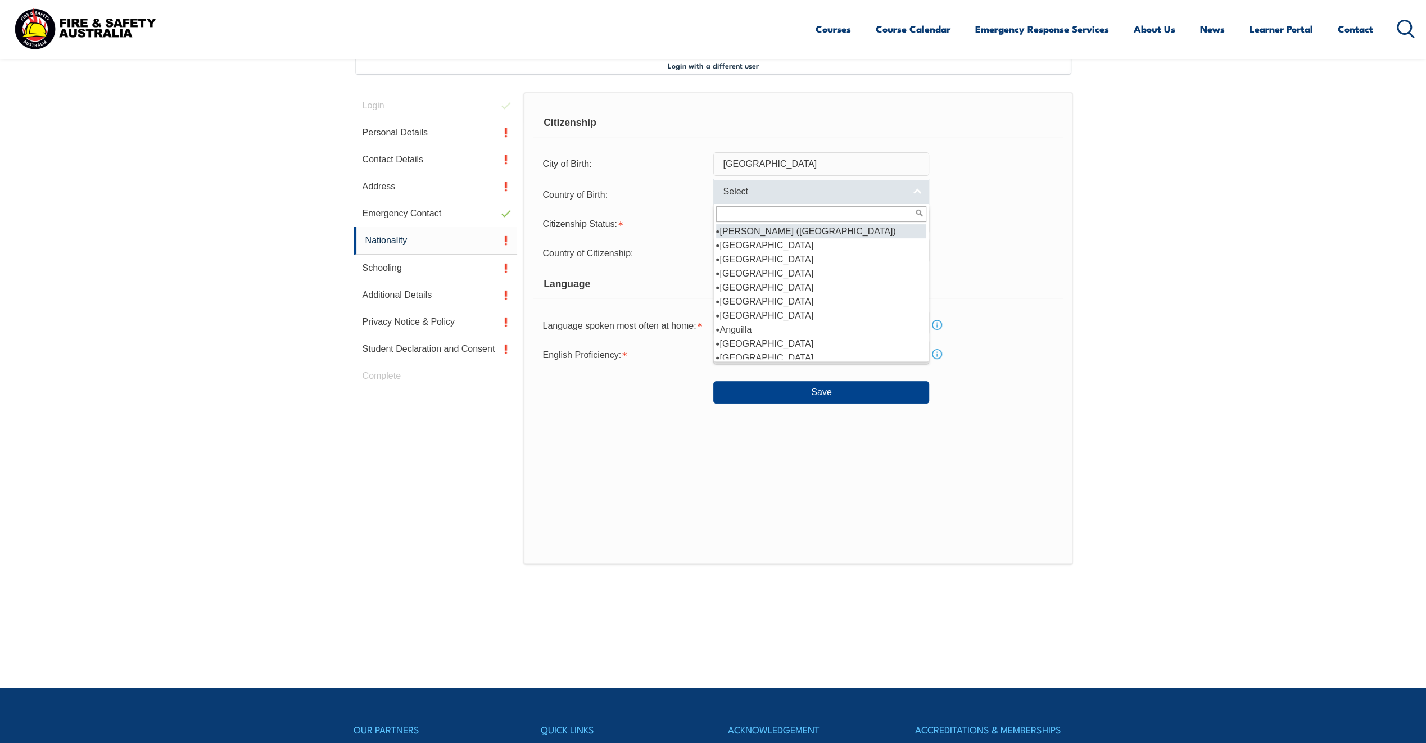
click at [772, 192] on span "Select" at bounding box center [814, 192] width 182 height 12
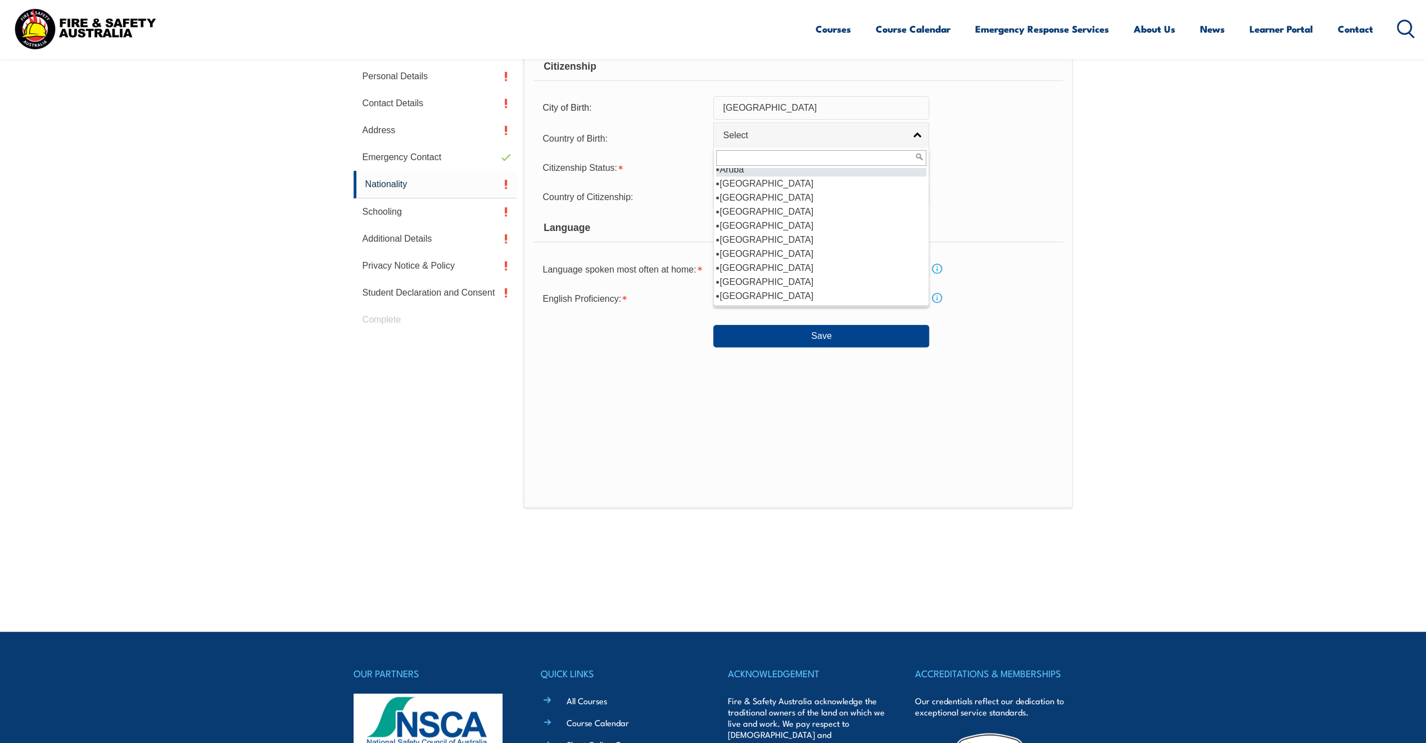
scroll to position [169, 0]
click at [766, 187] on li "[GEOGRAPHIC_DATA]" at bounding box center [821, 189] width 210 height 14
select select "1101"
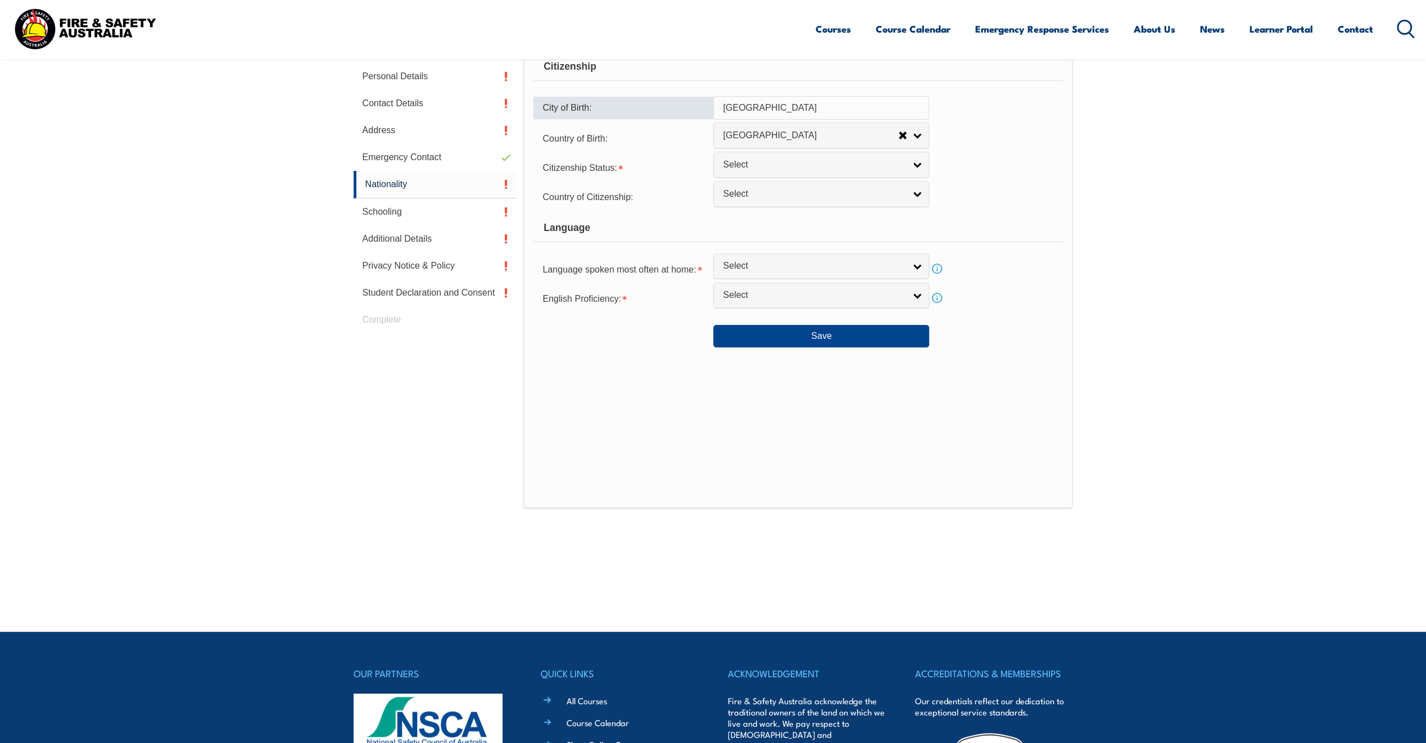
click at [778, 114] on input "[GEOGRAPHIC_DATA]" at bounding box center [821, 108] width 216 height 24
type input "[GEOGRAPHIC_DATA]"
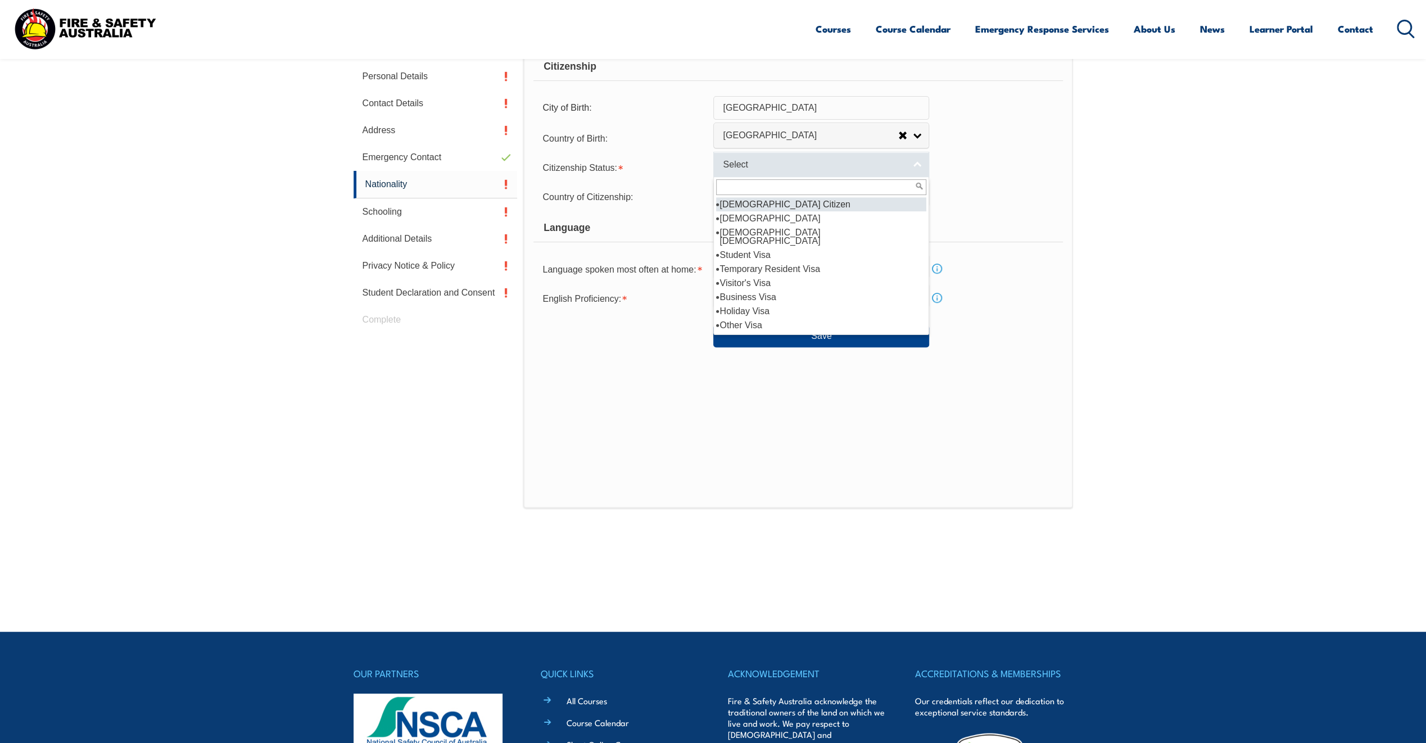
click at [745, 161] on span "Select" at bounding box center [814, 165] width 182 height 12
click at [743, 206] on li "[DEMOGRAPHIC_DATA] Citizen" at bounding box center [821, 204] width 210 height 14
select select "1"
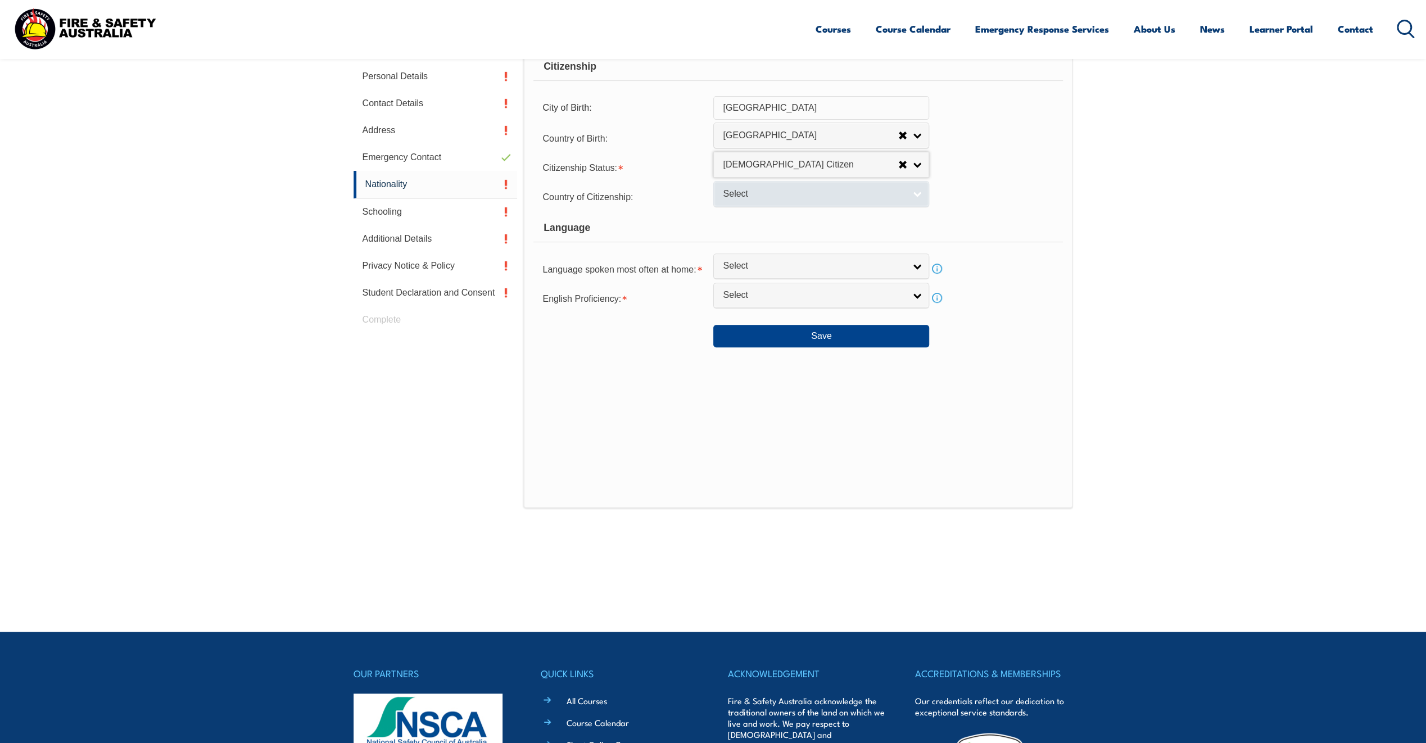
click at [742, 192] on span "Select" at bounding box center [814, 194] width 182 height 12
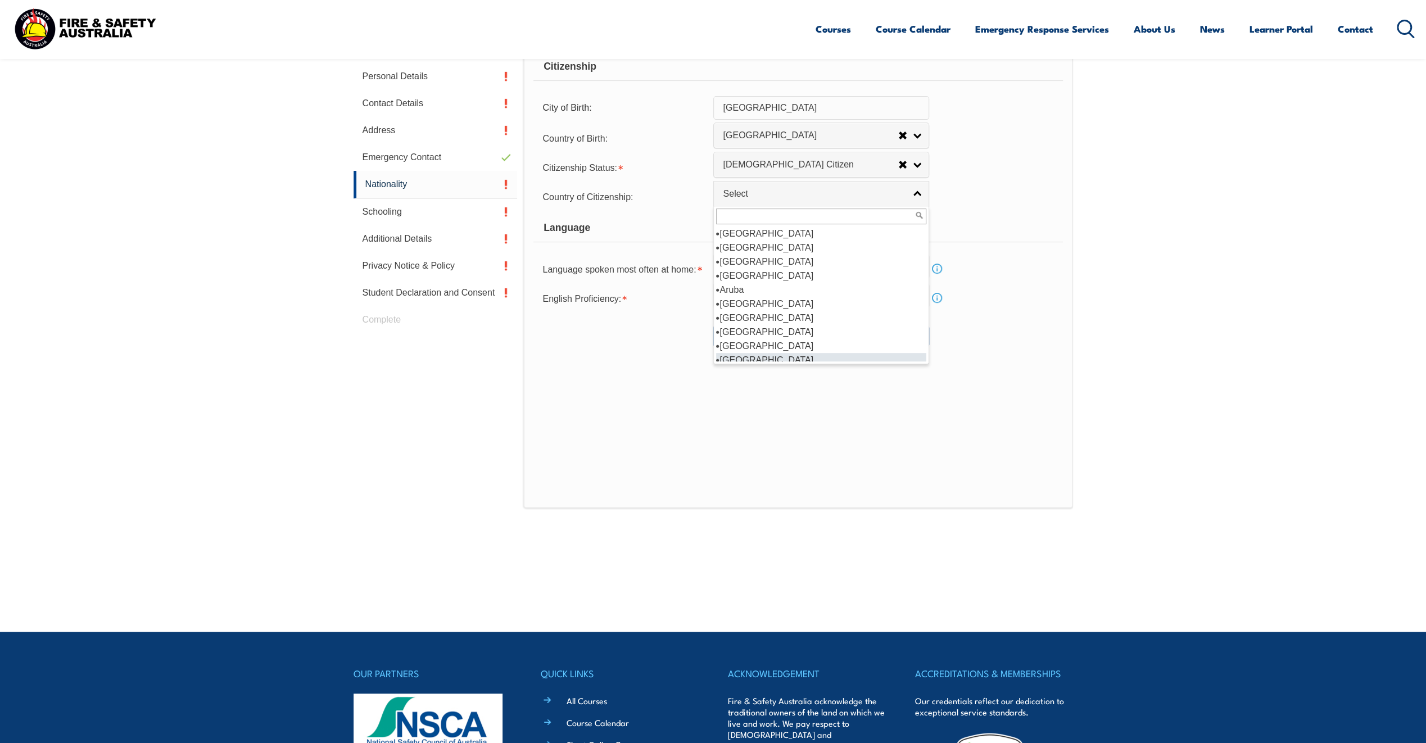
scroll to position [118, 0]
click at [758, 297] on li "[GEOGRAPHIC_DATA]" at bounding box center [821, 298] width 210 height 14
select select "1101"
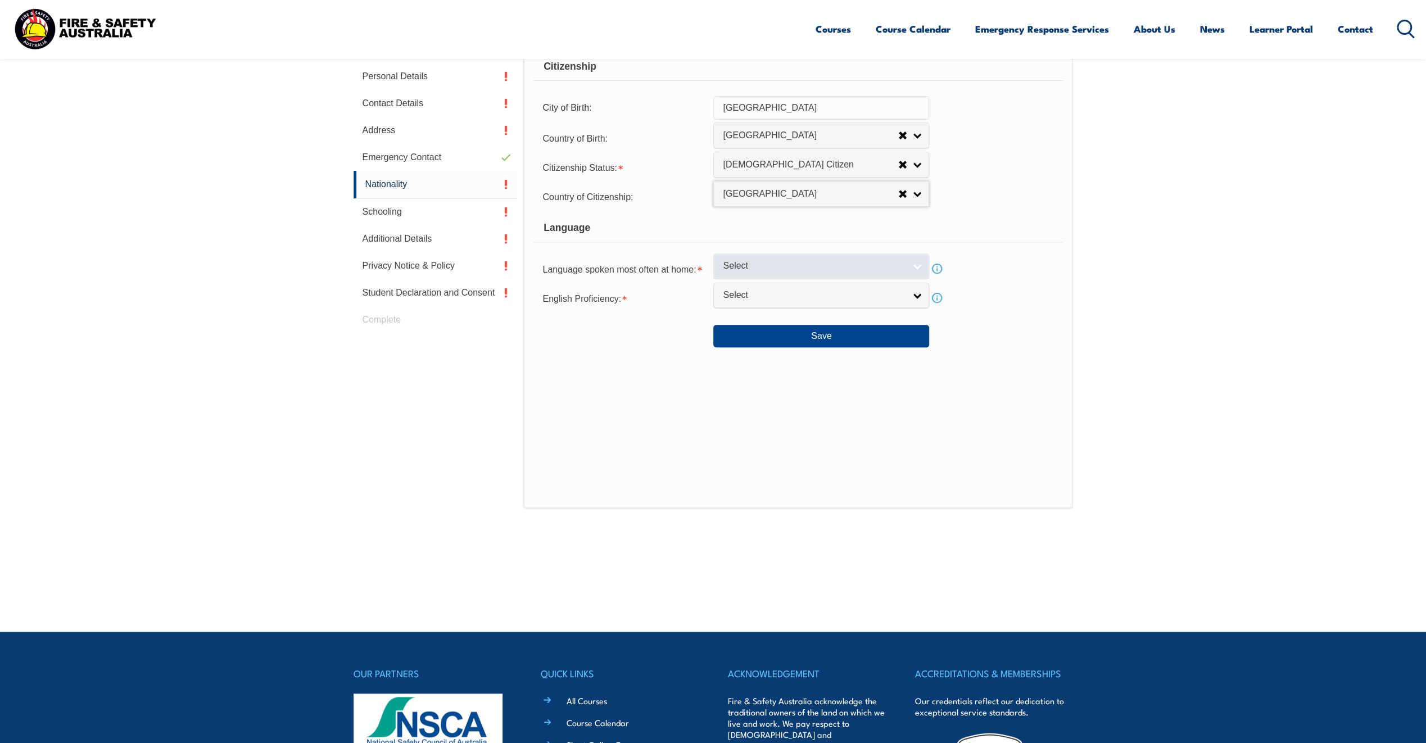
click at [751, 271] on link "Select" at bounding box center [821, 265] width 216 height 25
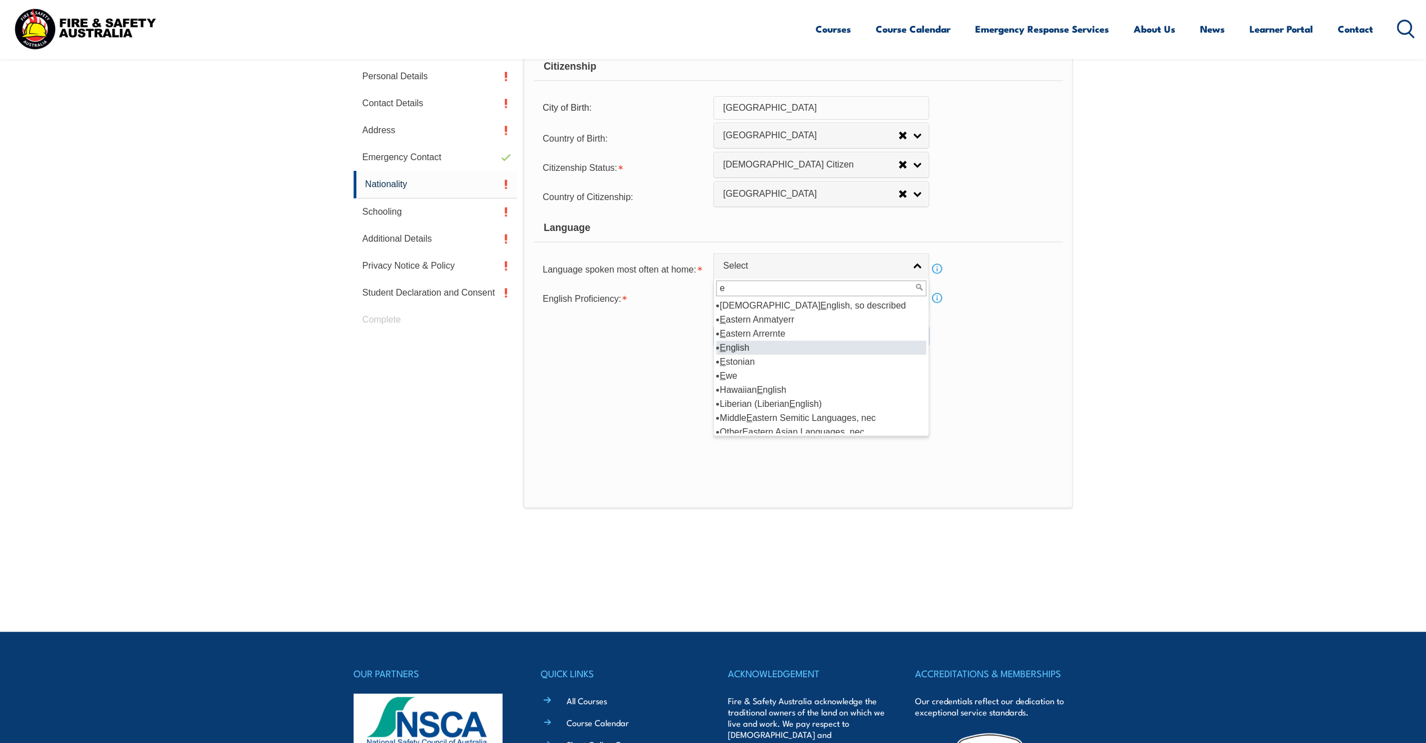
type input "e"
click at [720, 345] on em "E" at bounding box center [722, 348] width 6 height 10
select select "1201"
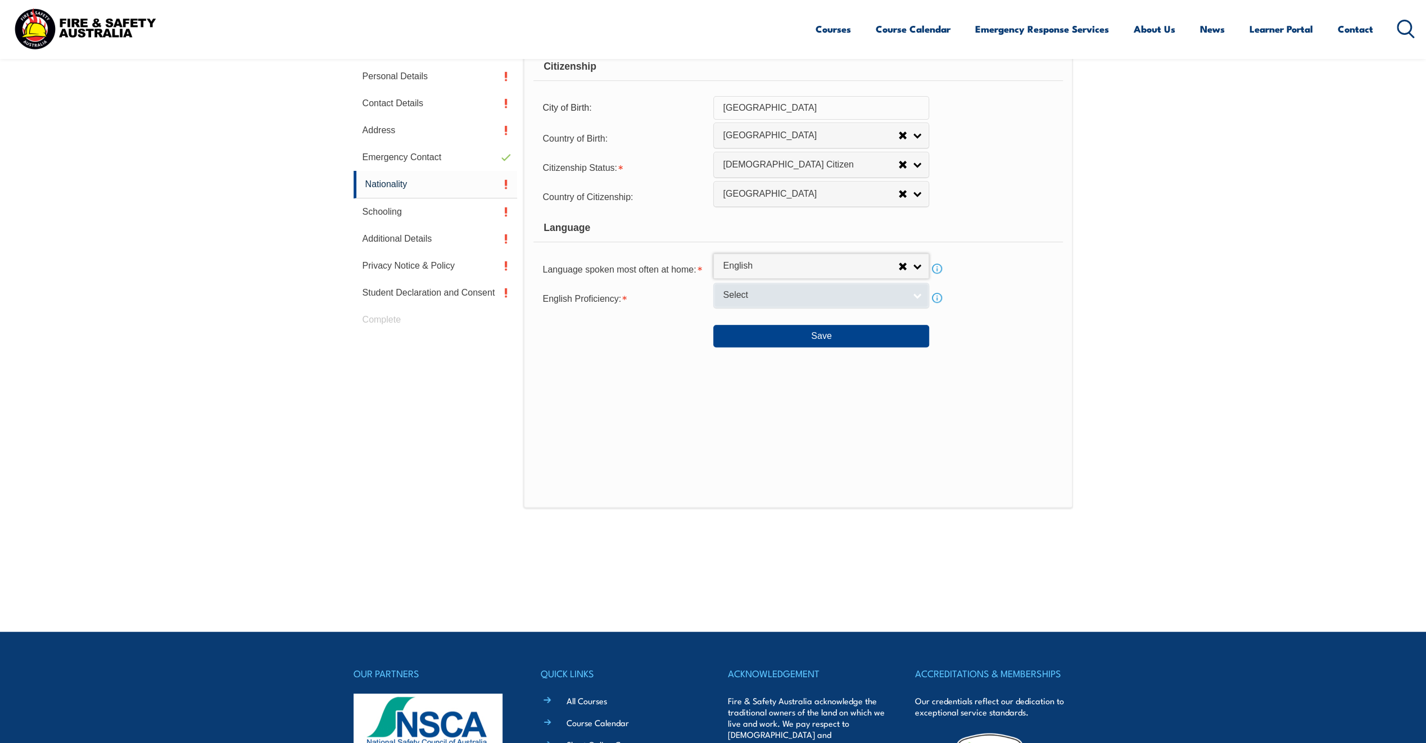
click at [913, 294] on link "Select" at bounding box center [821, 295] width 216 height 25
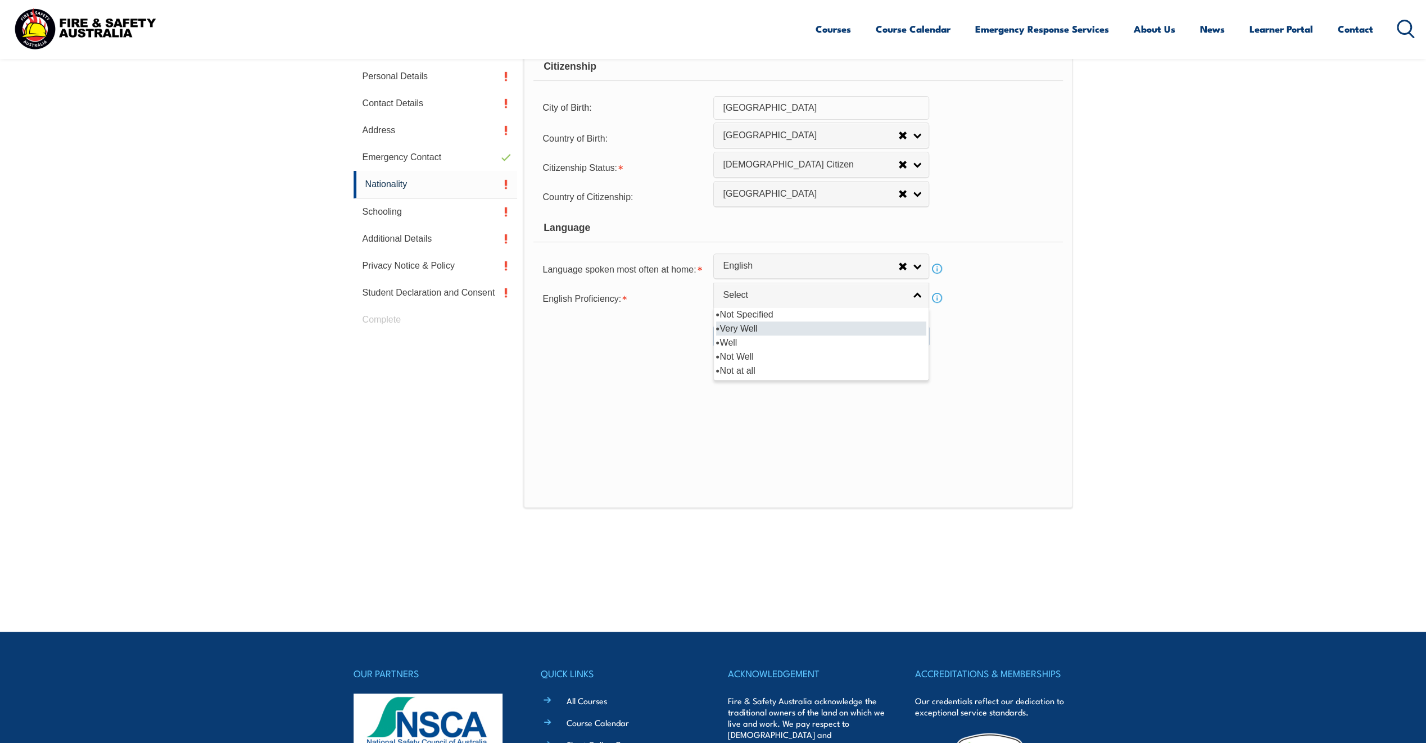
click at [754, 328] on li "Very Well" at bounding box center [821, 328] width 210 height 14
select select "1"
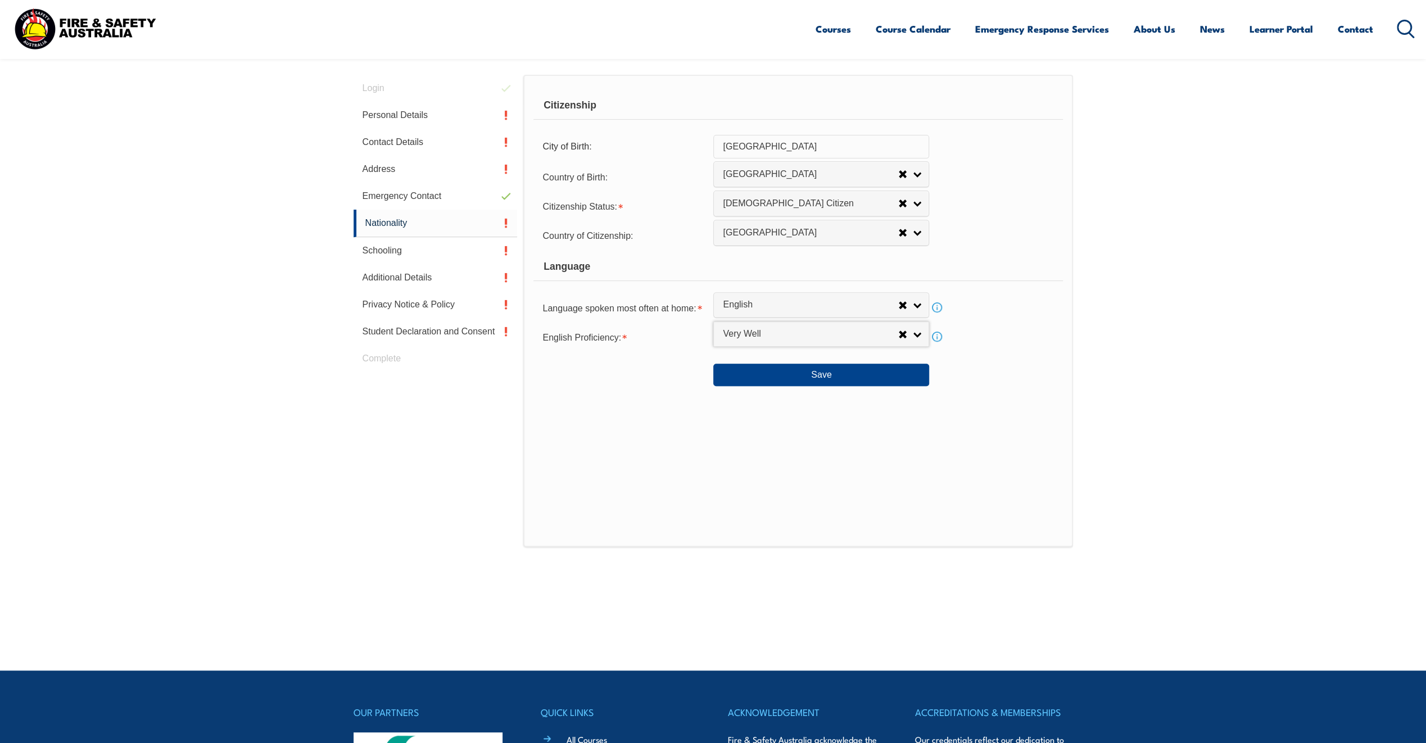
scroll to position [362, 0]
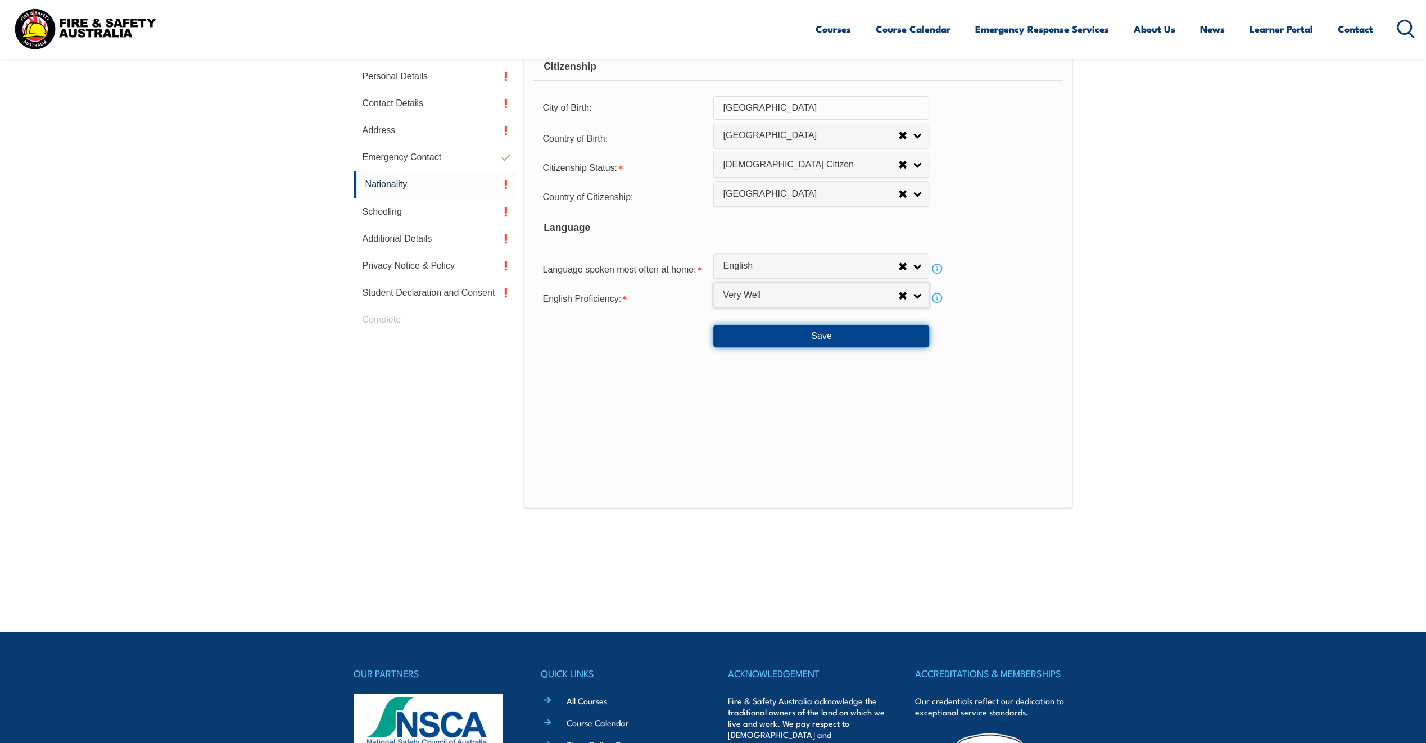
click at [799, 333] on button "Save" at bounding box center [821, 336] width 216 height 22
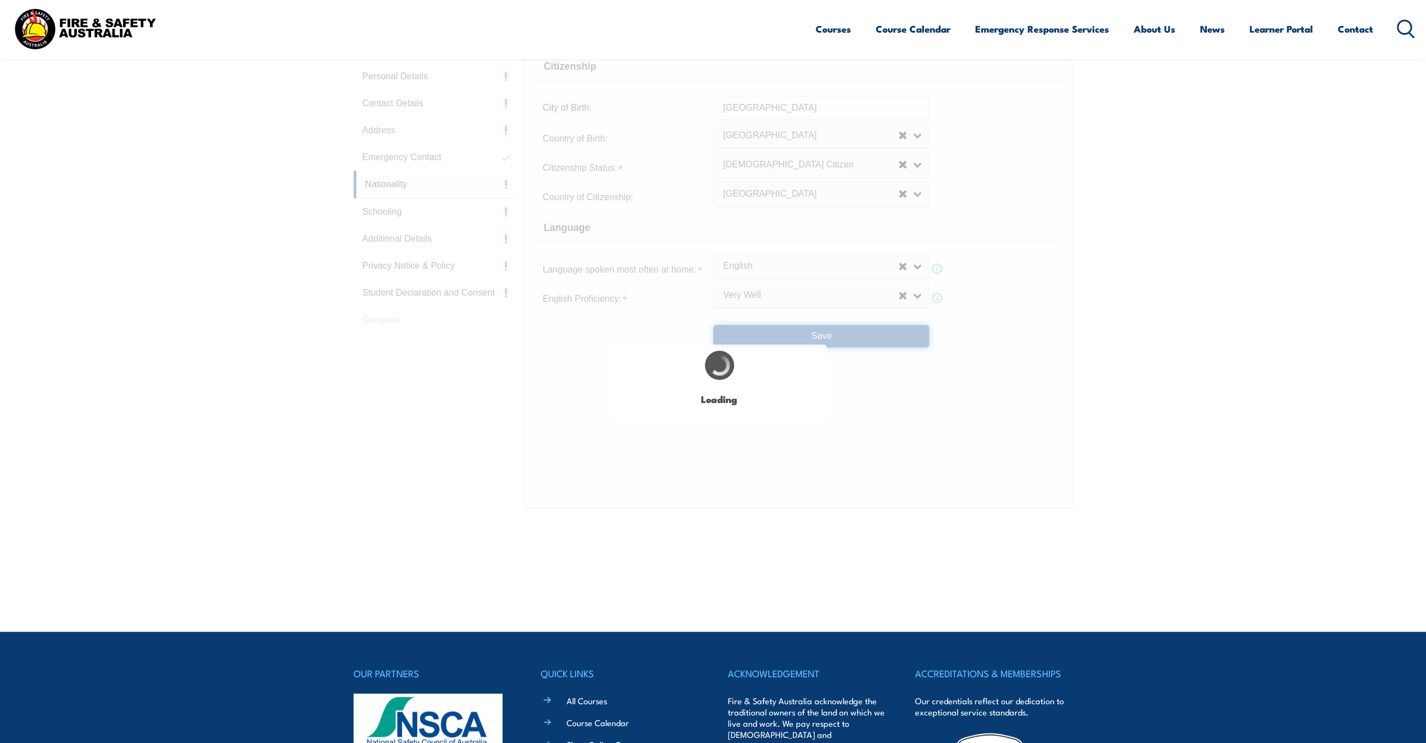
select select "false"
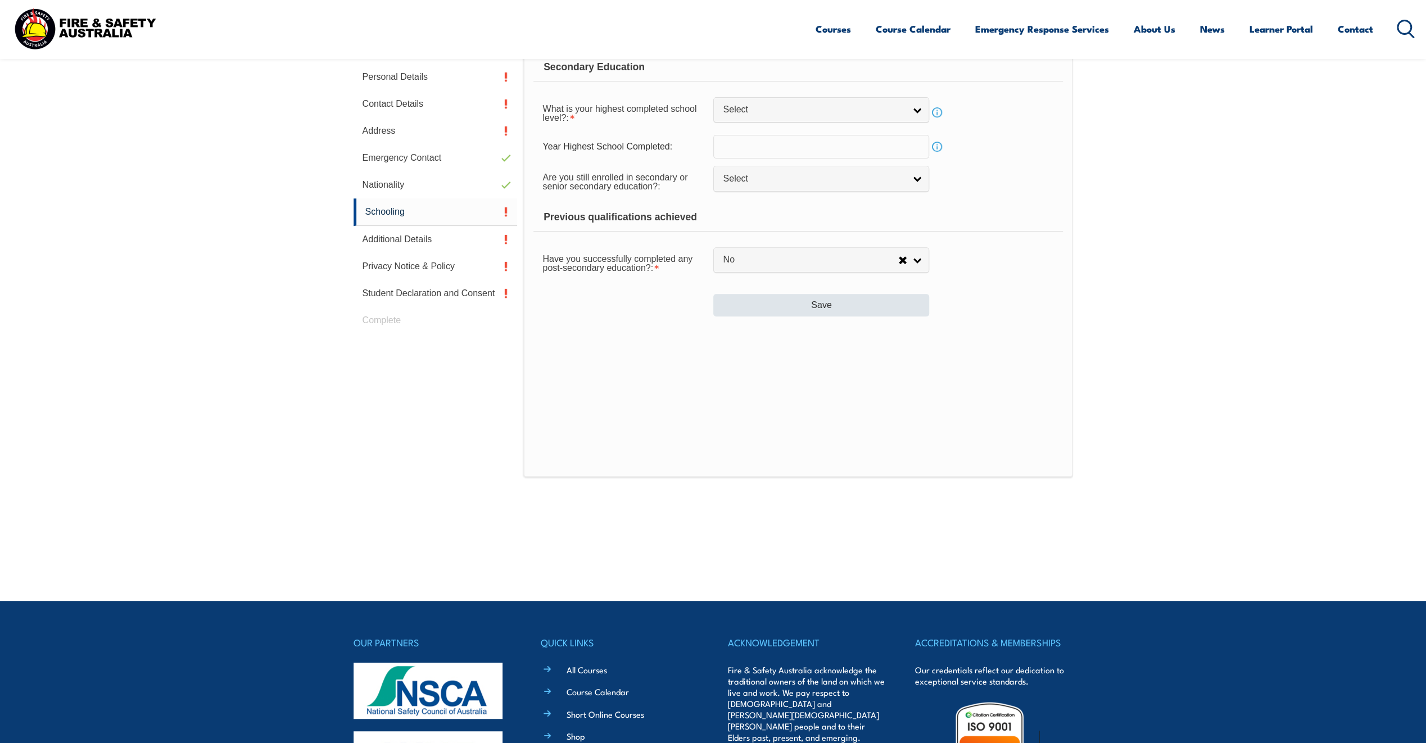
scroll to position [306, 0]
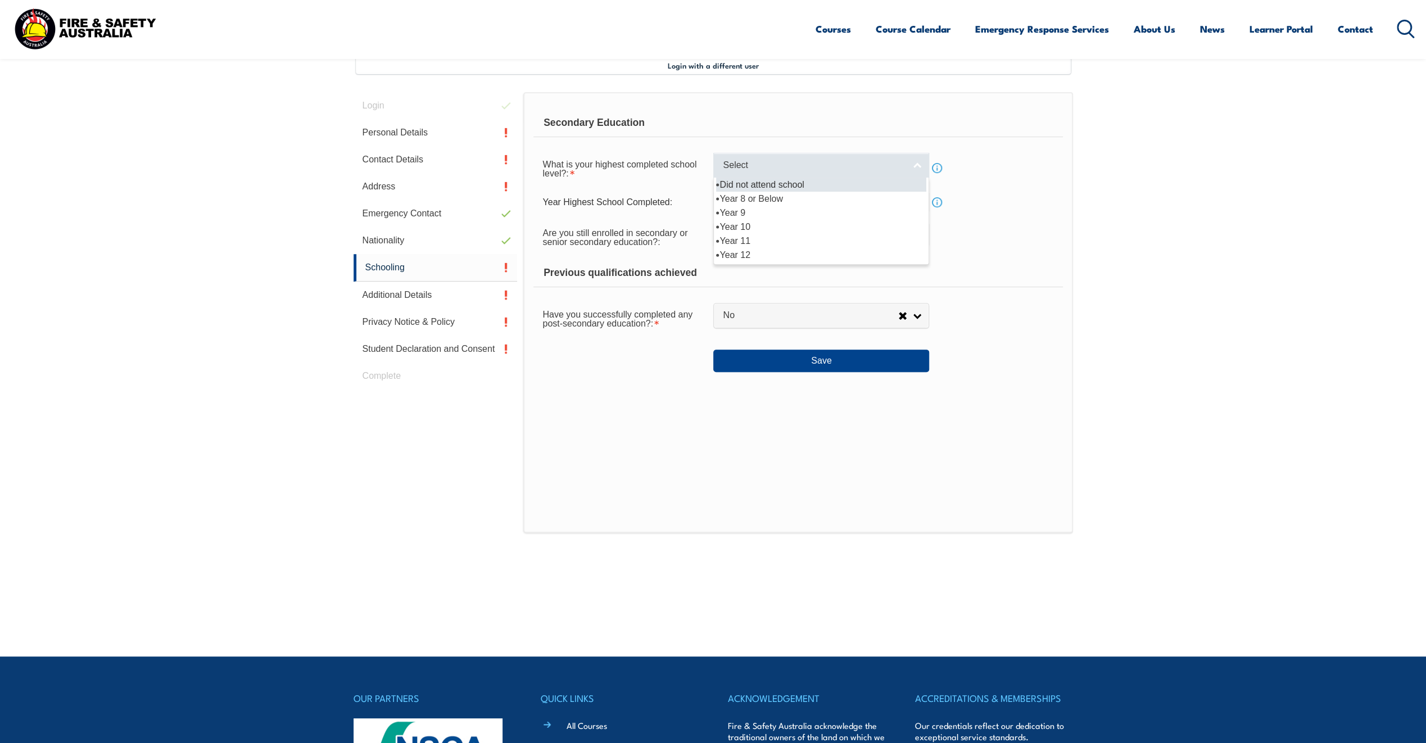
click at [921, 164] on link "Select" at bounding box center [821, 165] width 216 height 25
click at [728, 254] on li "Year 12" at bounding box center [821, 255] width 210 height 14
select select "12"
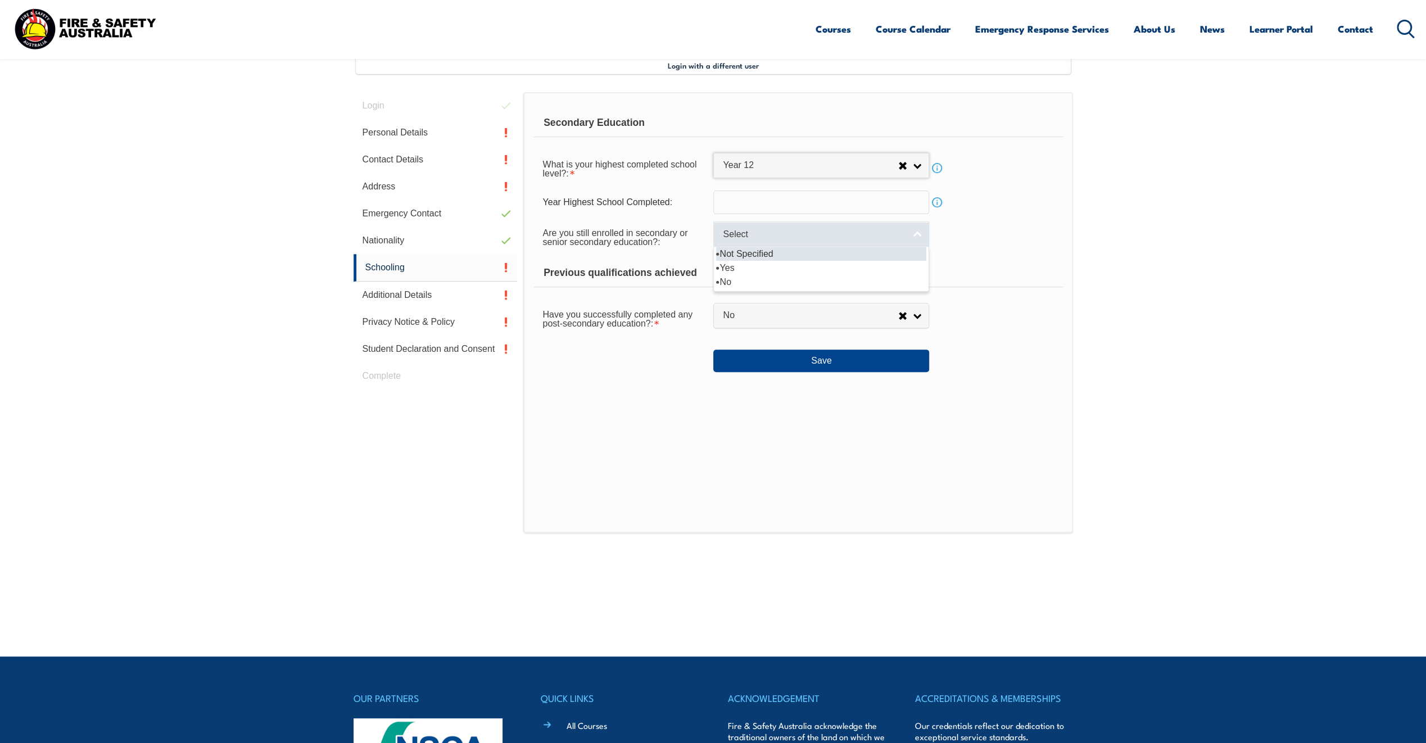
click at [906, 238] on link "Select" at bounding box center [821, 233] width 216 height 25
click at [732, 279] on li "No" at bounding box center [821, 282] width 210 height 14
select select "false"
click at [912, 315] on link "No" at bounding box center [821, 315] width 216 height 25
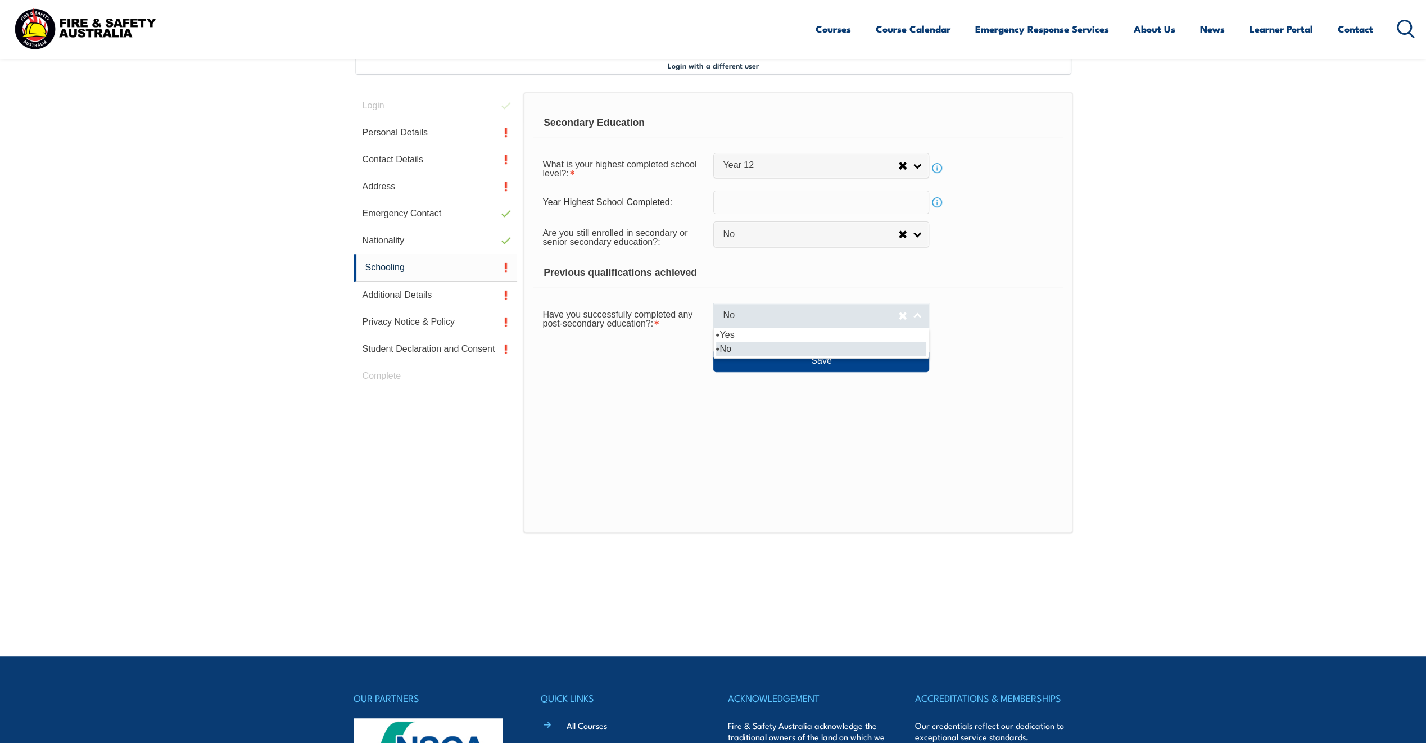
select select
click at [822, 359] on button "Save" at bounding box center [821, 361] width 216 height 22
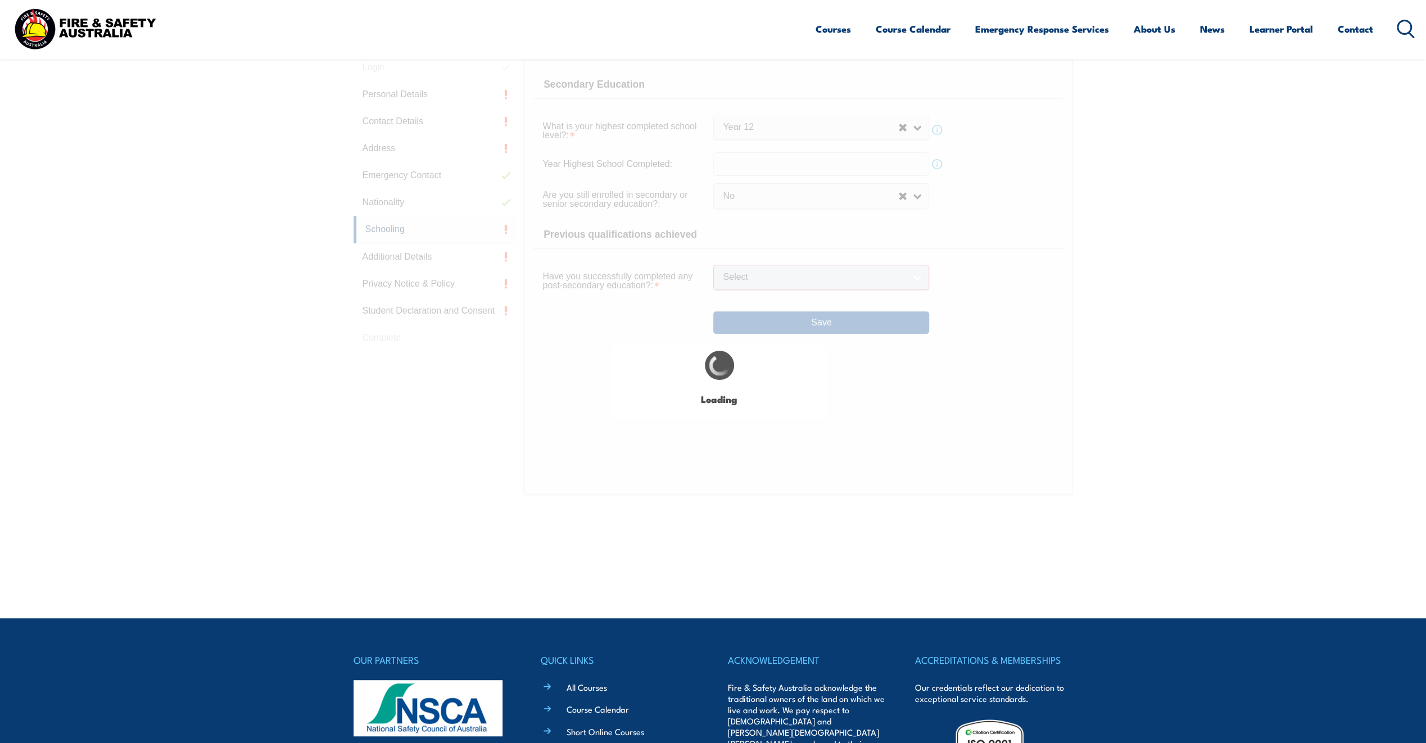
select select "false"
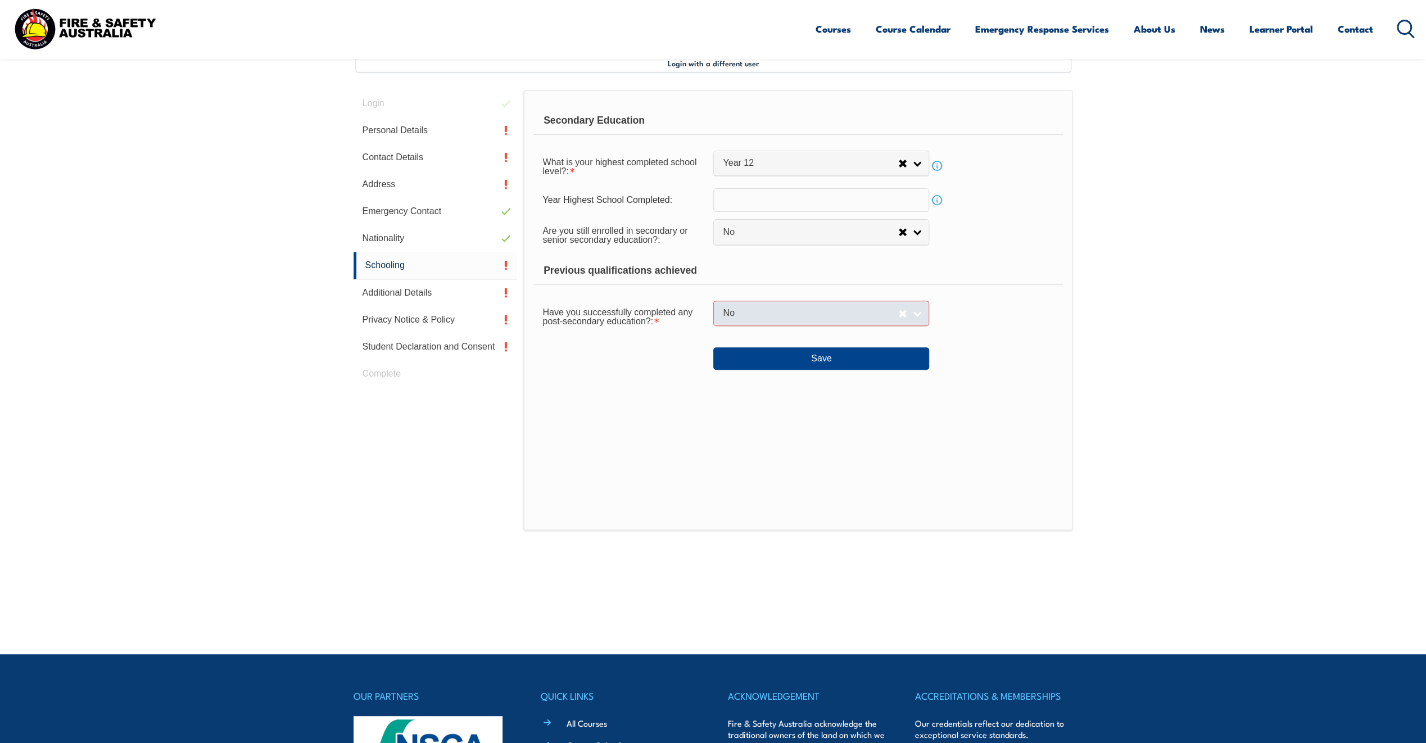
scroll to position [215, 0]
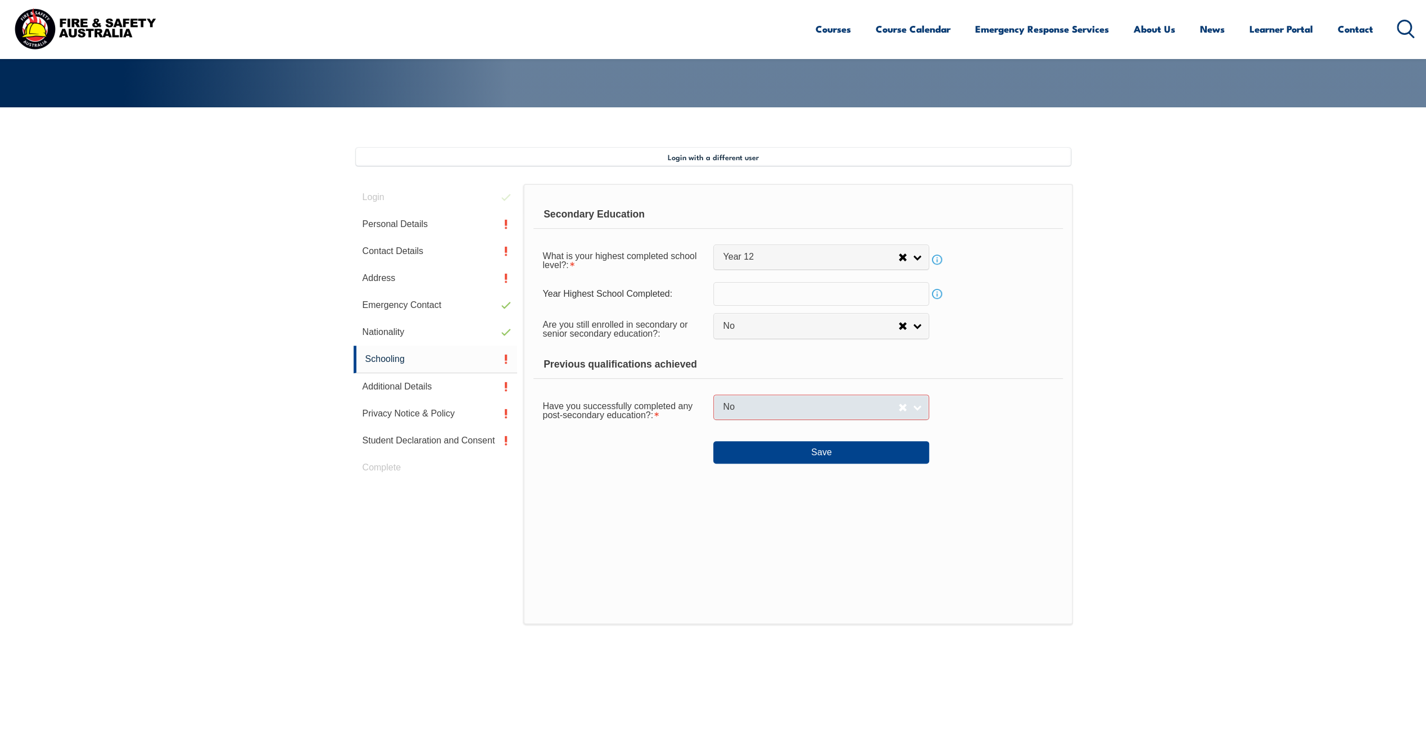
click at [878, 402] on span "No" at bounding box center [810, 407] width 175 height 12
click at [743, 430] on li "Yes" at bounding box center [821, 426] width 210 height 14
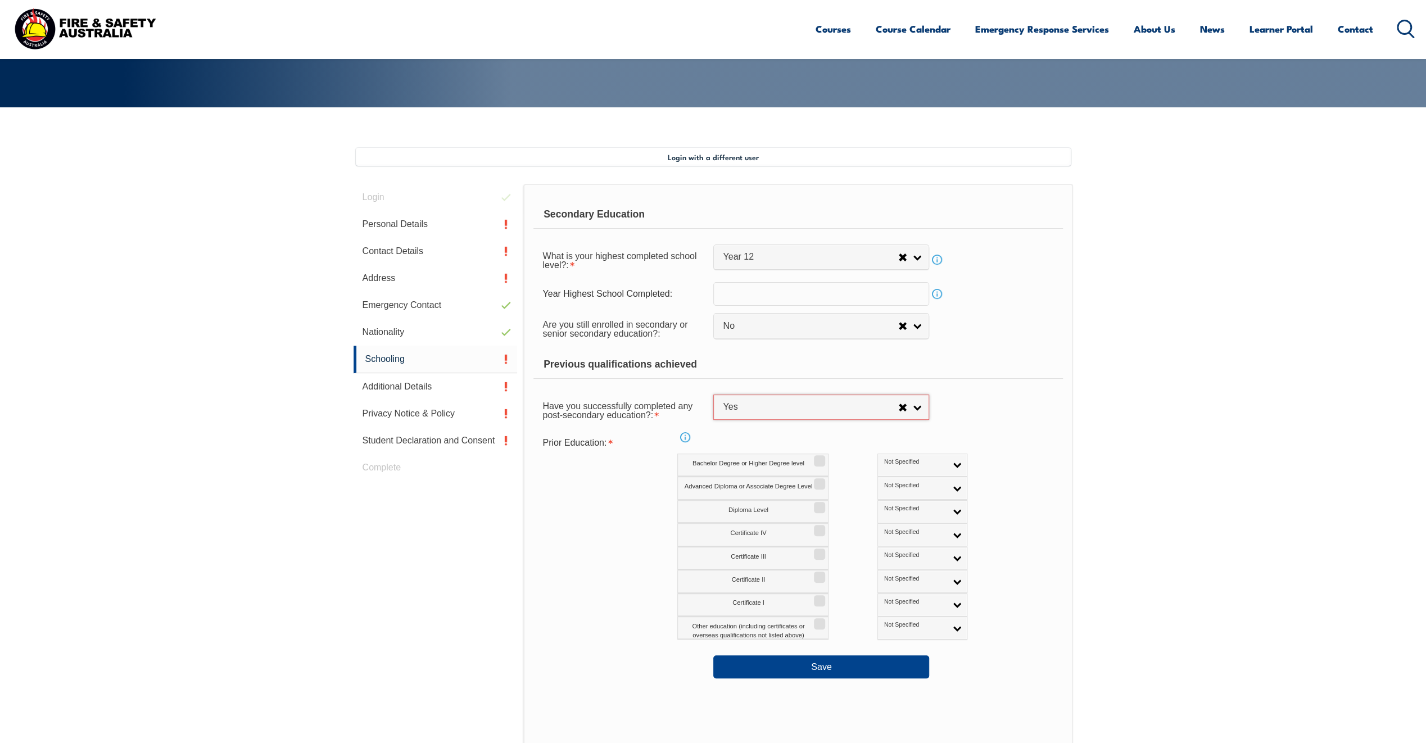
select select "true"
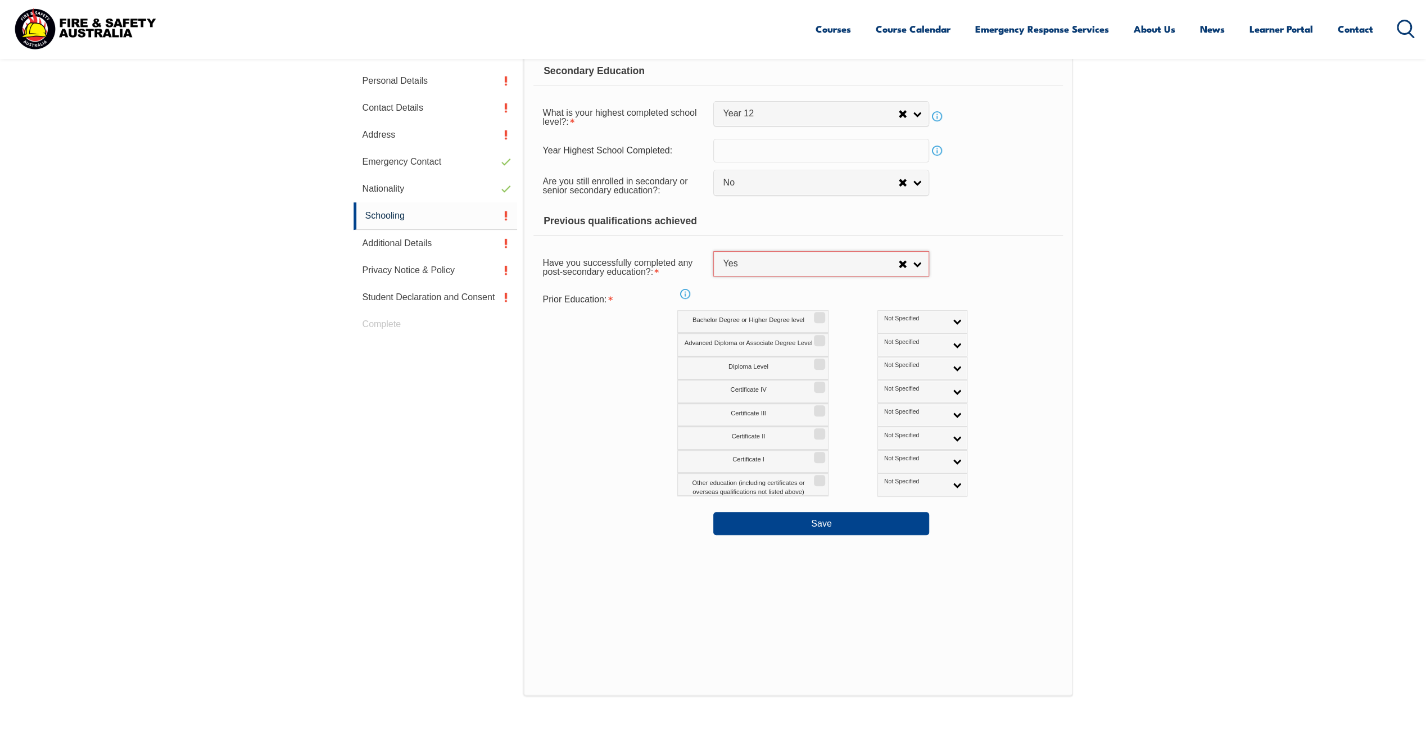
scroll to position [383, 0]
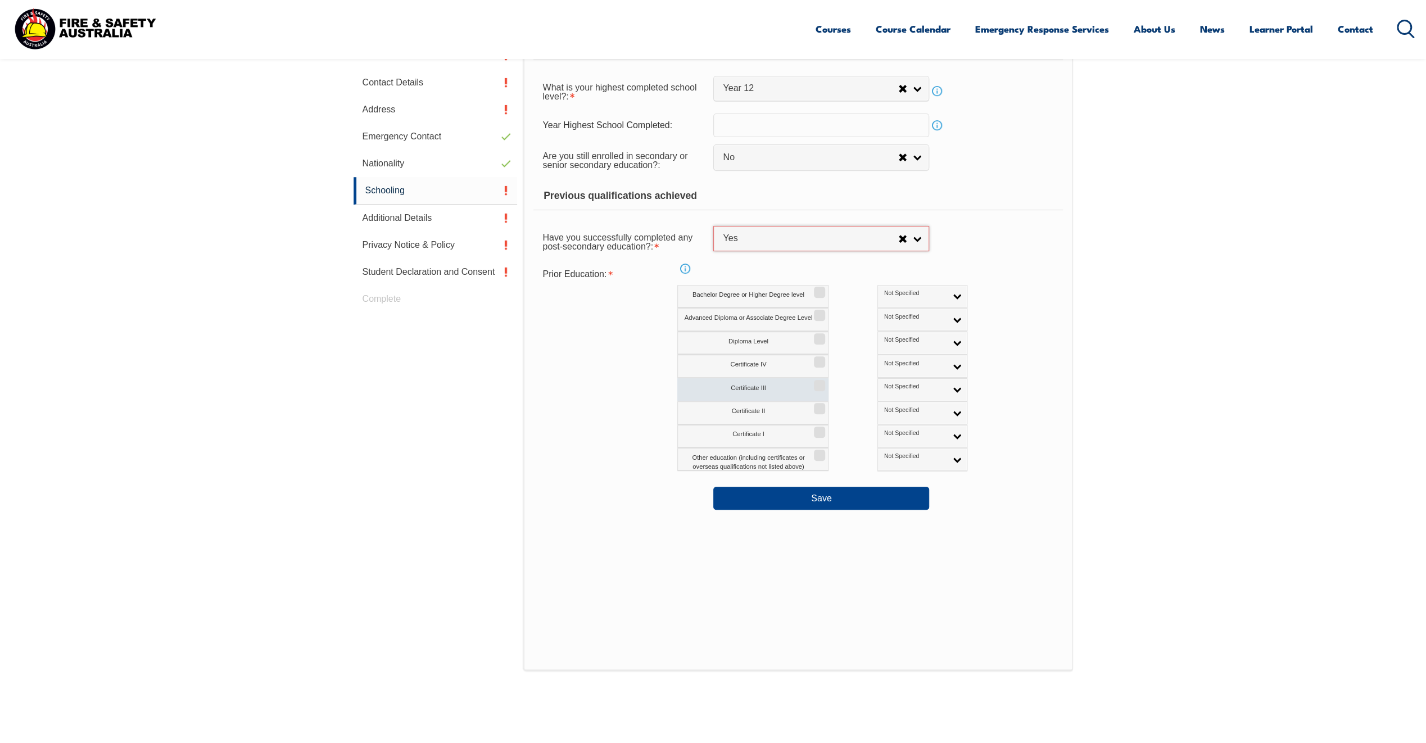
click at [743, 384] on label "Certificate III" at bounding box center [752, 389] width 151 height 23
click at [814, 382] on input "Certificate III" at bounding box center [817, 381] width 7 height 1
checkbox input "true"
click at [772, 499] on button "Save" at bounding box center [821, 498] width 216 height 22
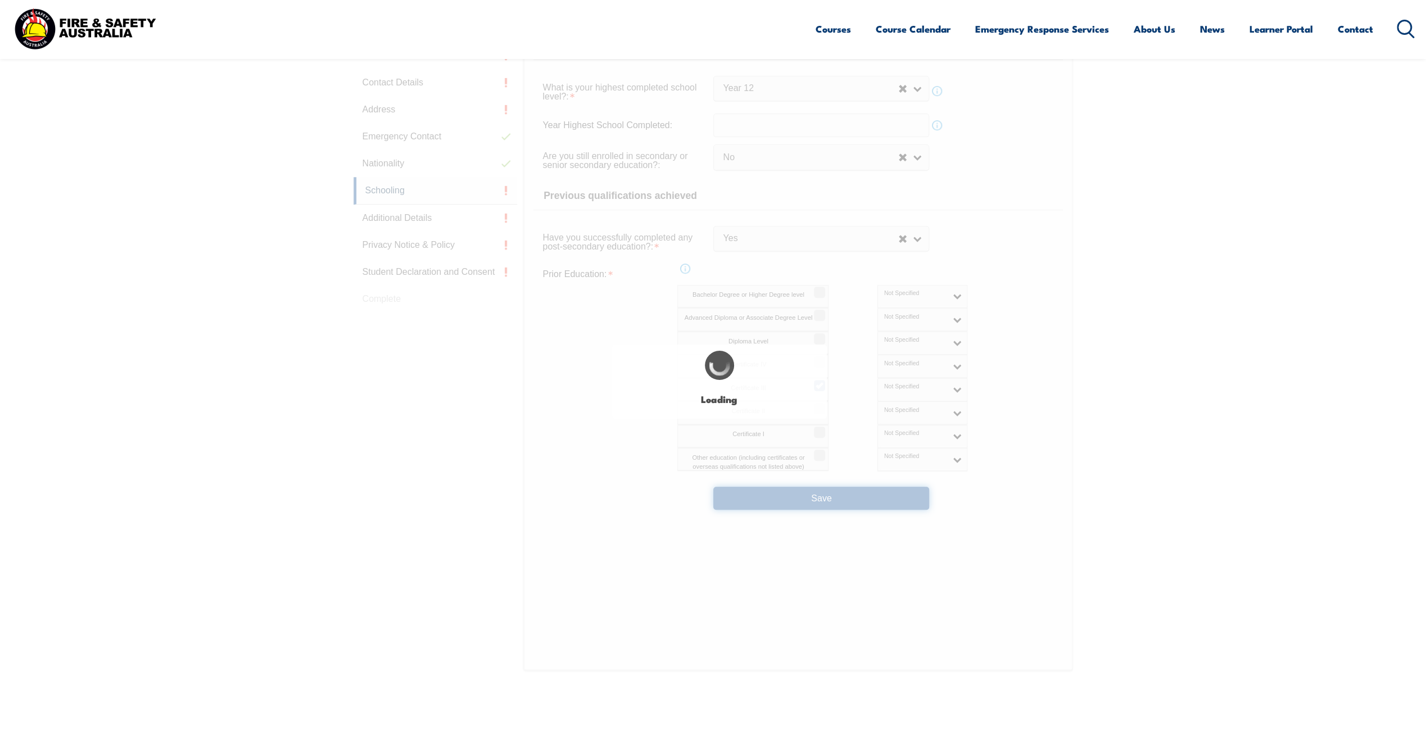
select select
select select "false"
select select "true"
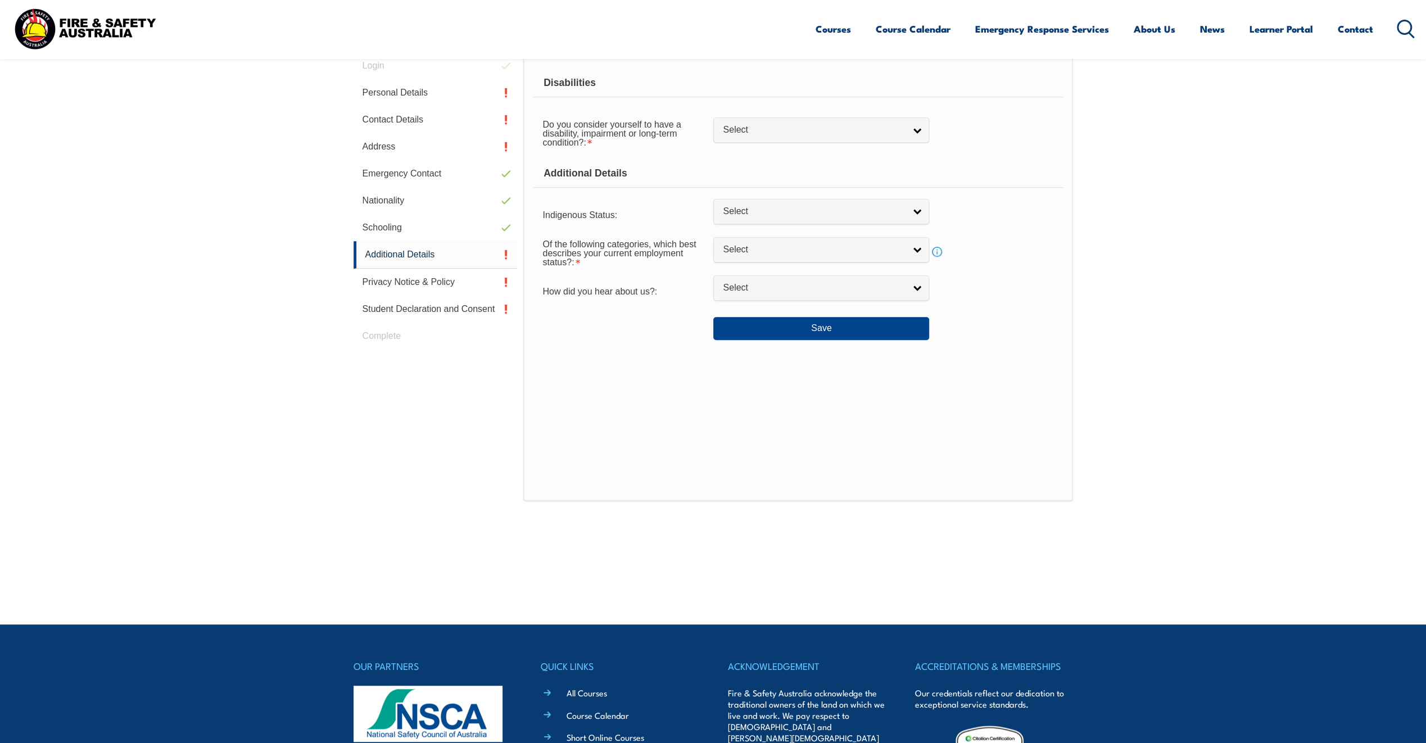
scroll to position [306, 0]
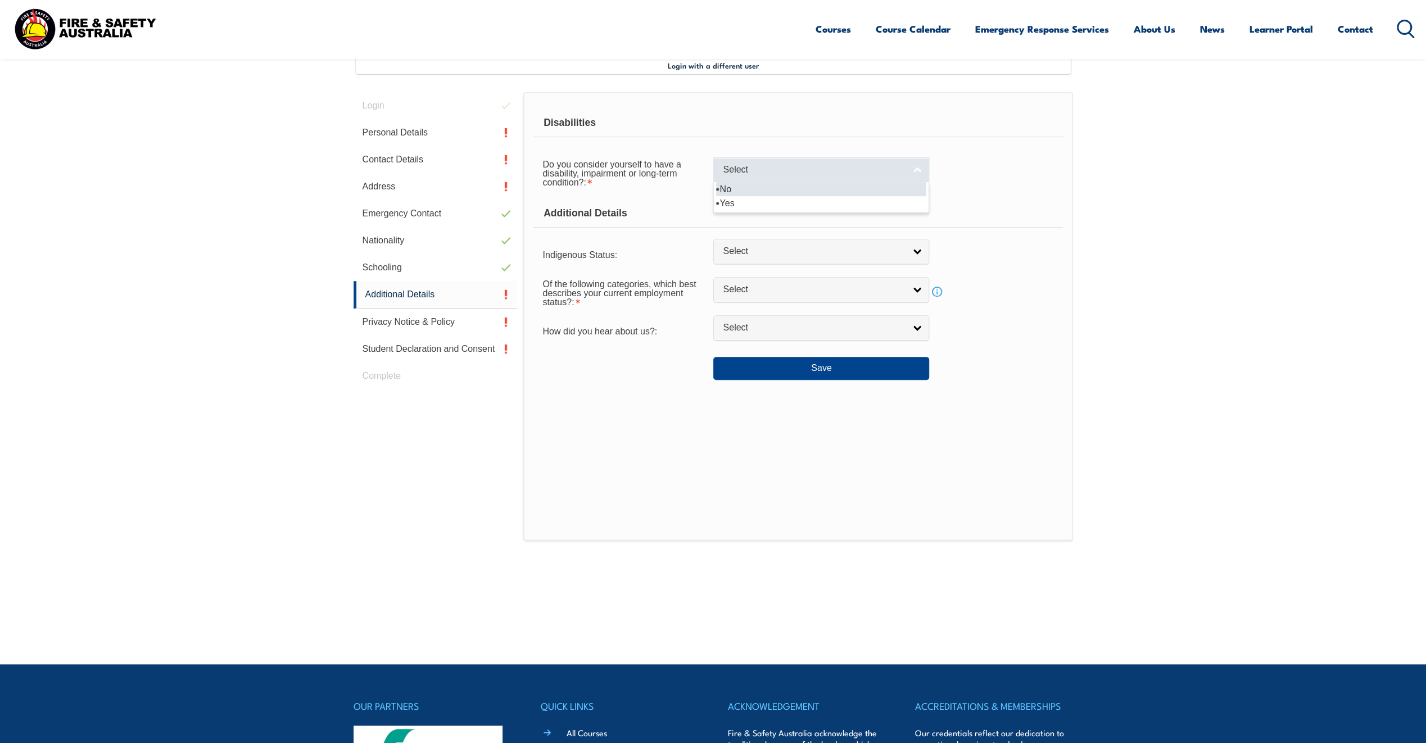
click at [917, 172] on link "Select" at bounding box center [821, 169] width 216 height 25
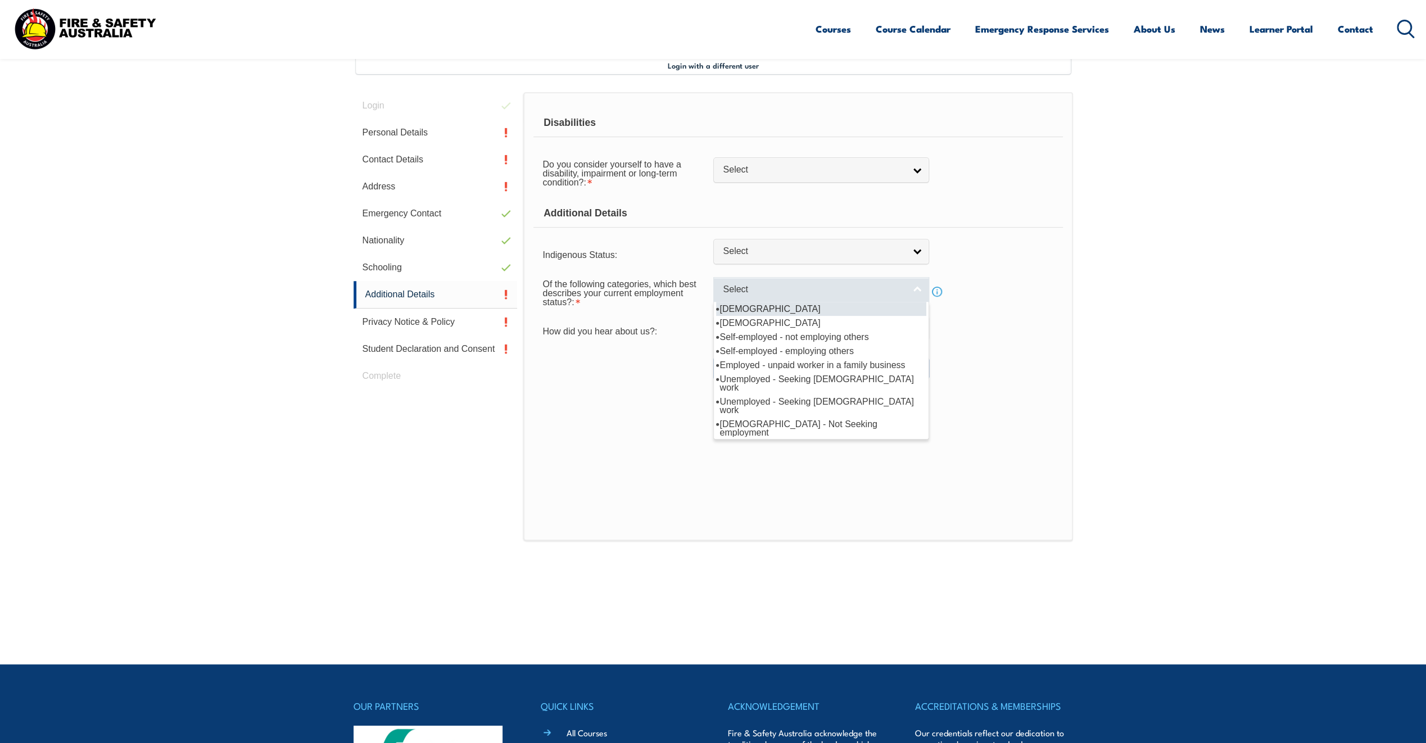
click at [910, 293] on link "Select" at bounding box center [821, 289] width 216 height 25
click at [785, 307] on li "[DEMOGRAPHIC_DATA]" at bounding box center [821, 309] width 210 height 14
select select "1"
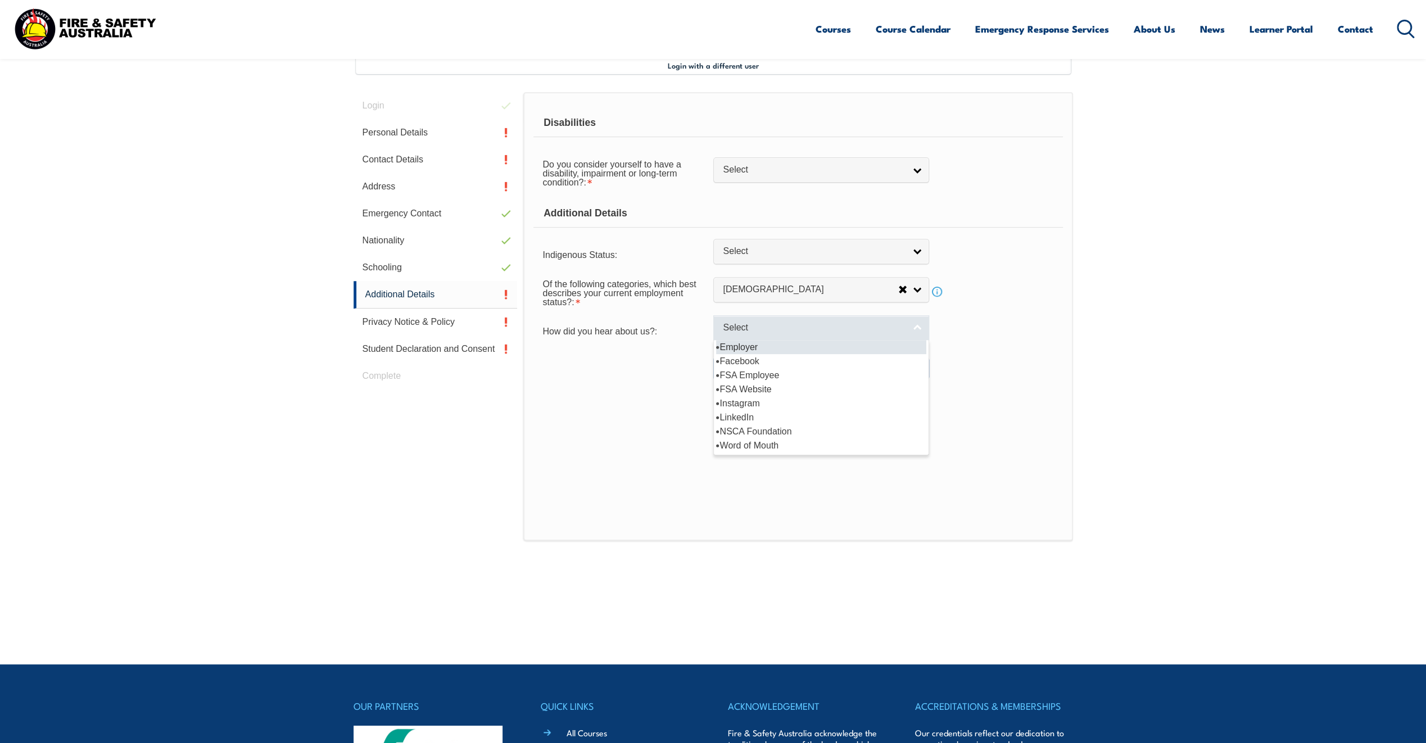
click at [733, 327] on span "Select" at bounding box center [814, 328] width 182 height 12
click at [773, 342] on li "Employer" at bounding box center [821, 347] width 210 height 14
select select "8019"
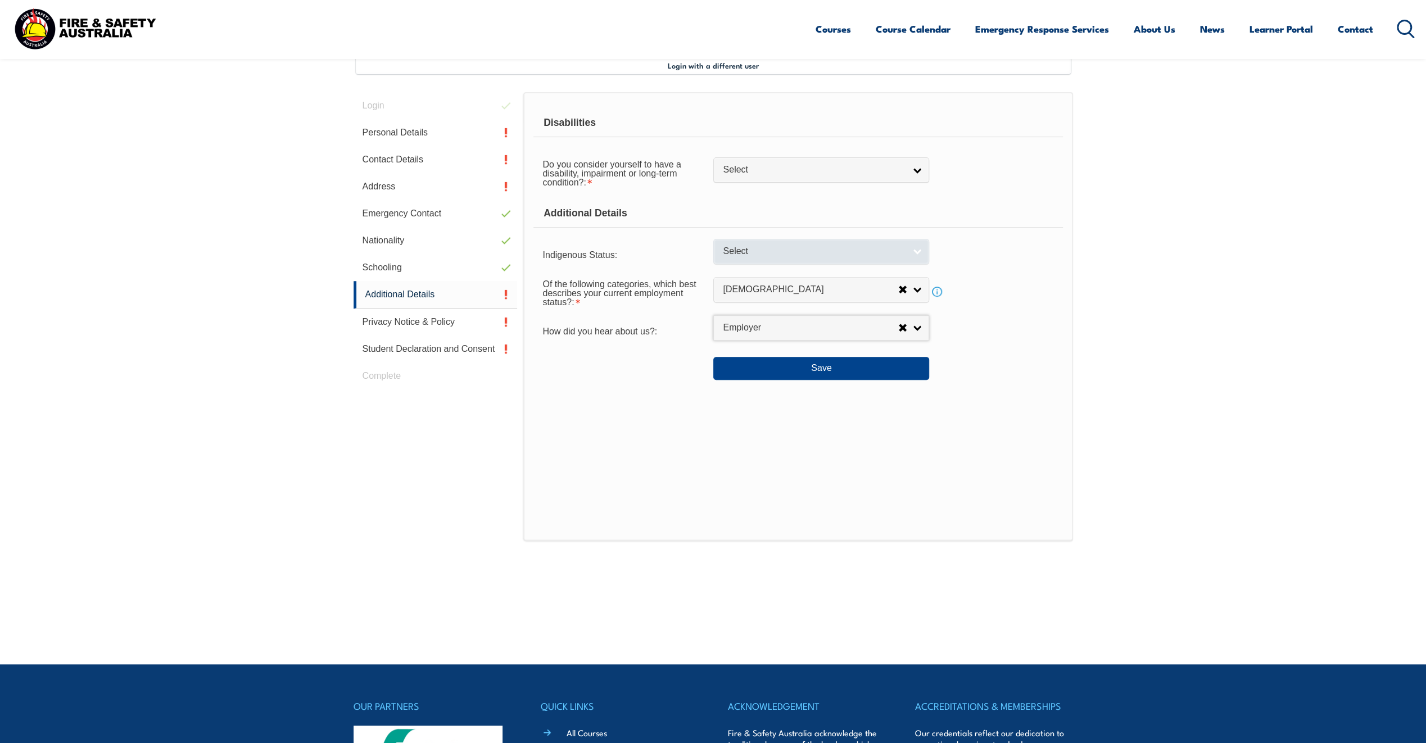
click at [730, 250] on span "Select" at bounding box center [814, 252] width 182 height 12
click at [730, 266] on li "No" at bounding box center [821, 271] width 210 height 14
select select "4"
click at [831, 166] on span "Select" at bounding box center [814, 170] width 182 height 12
click at [759, 188] on li "No" at bounding box center [821, 189] width 210 height 14
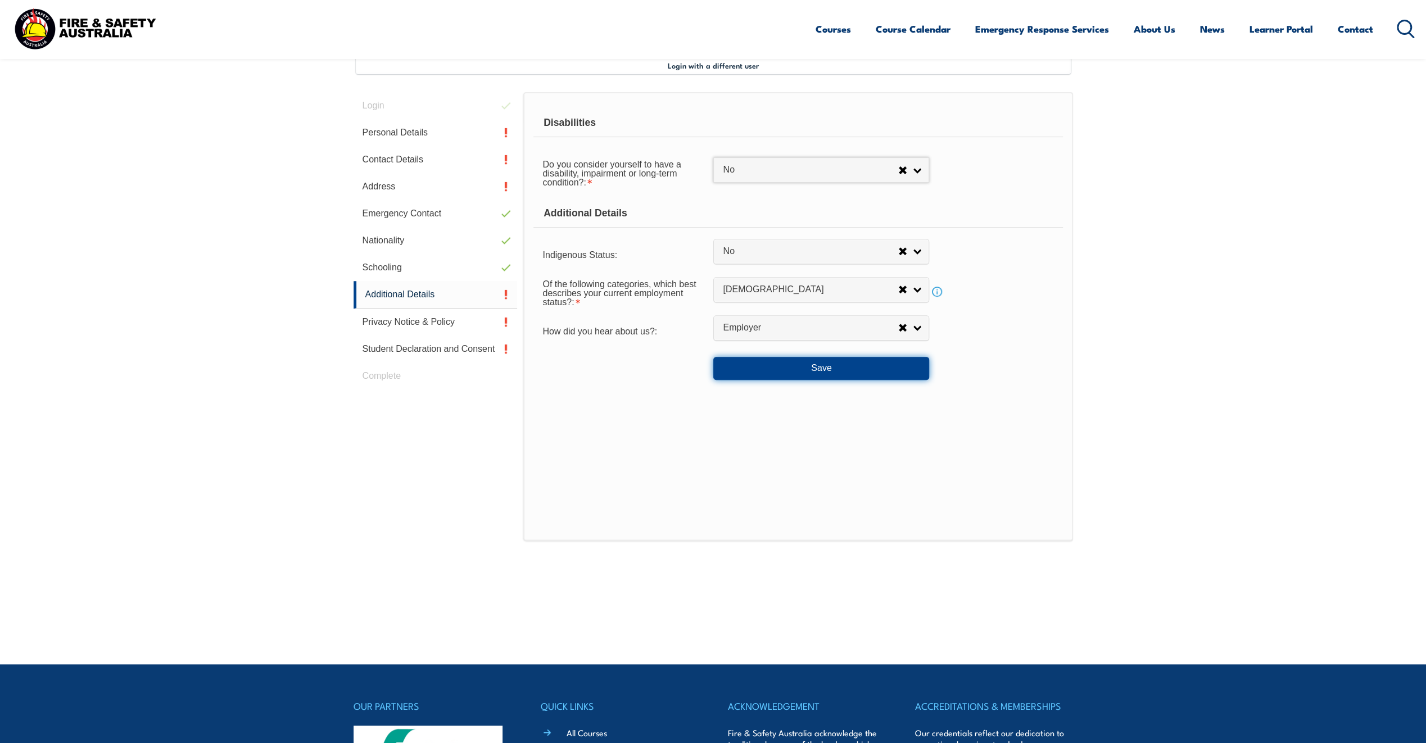
click at [788, 376] on button "Save" at bounding box center [821, 368] width 216 height 22
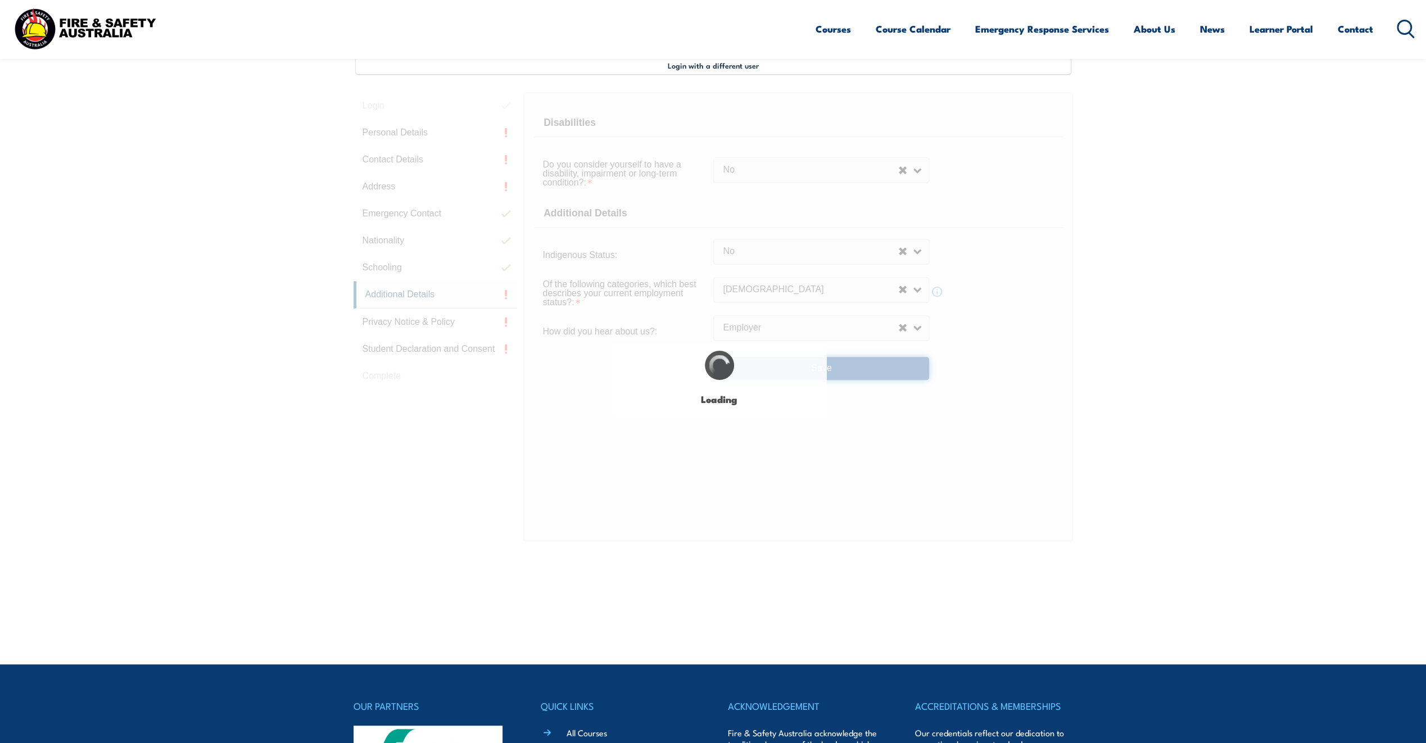
select select "false"
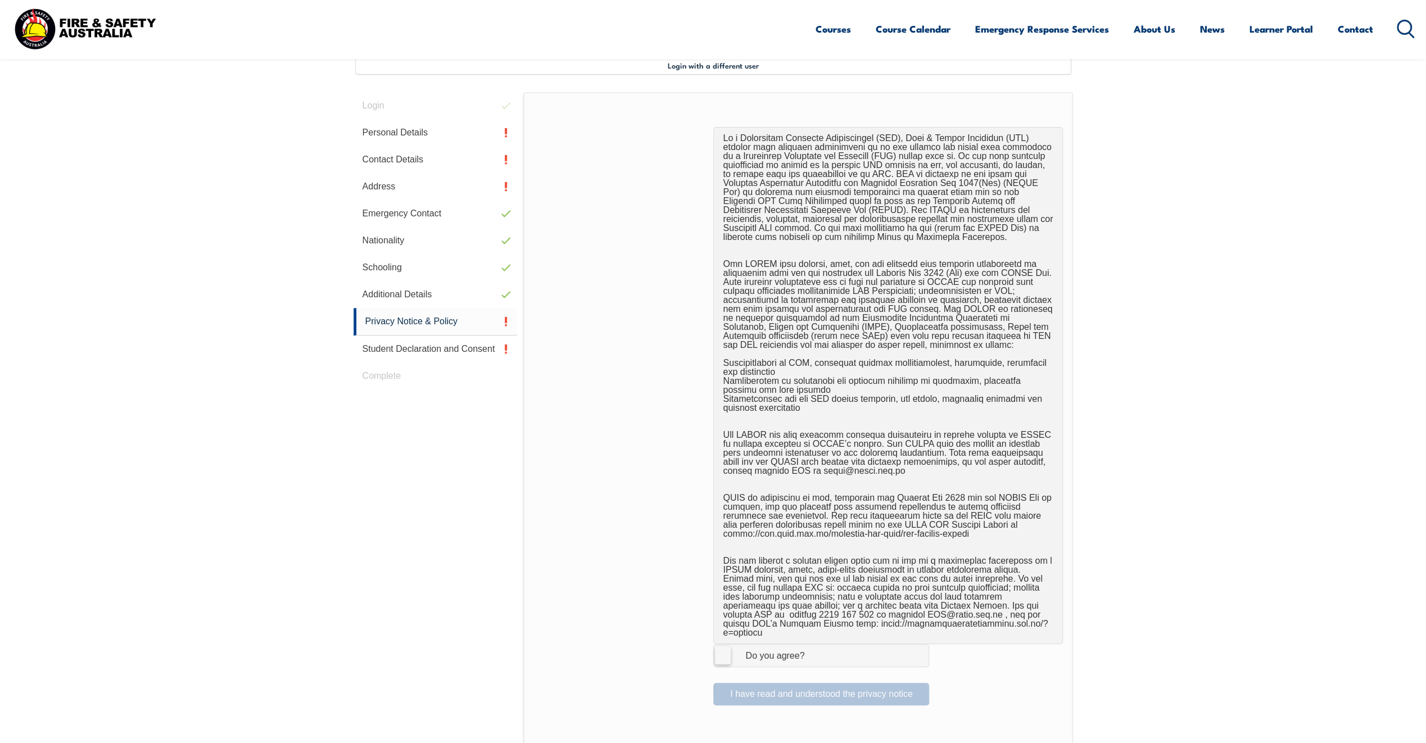
click at [726, 648] on label "I Agree Do you agree?" at bounding box center [821, 655] width 216 height 22
click at [813, 648] on input "I Agree Do you agree?" at bounding box center [822, 655] width 19 height 21
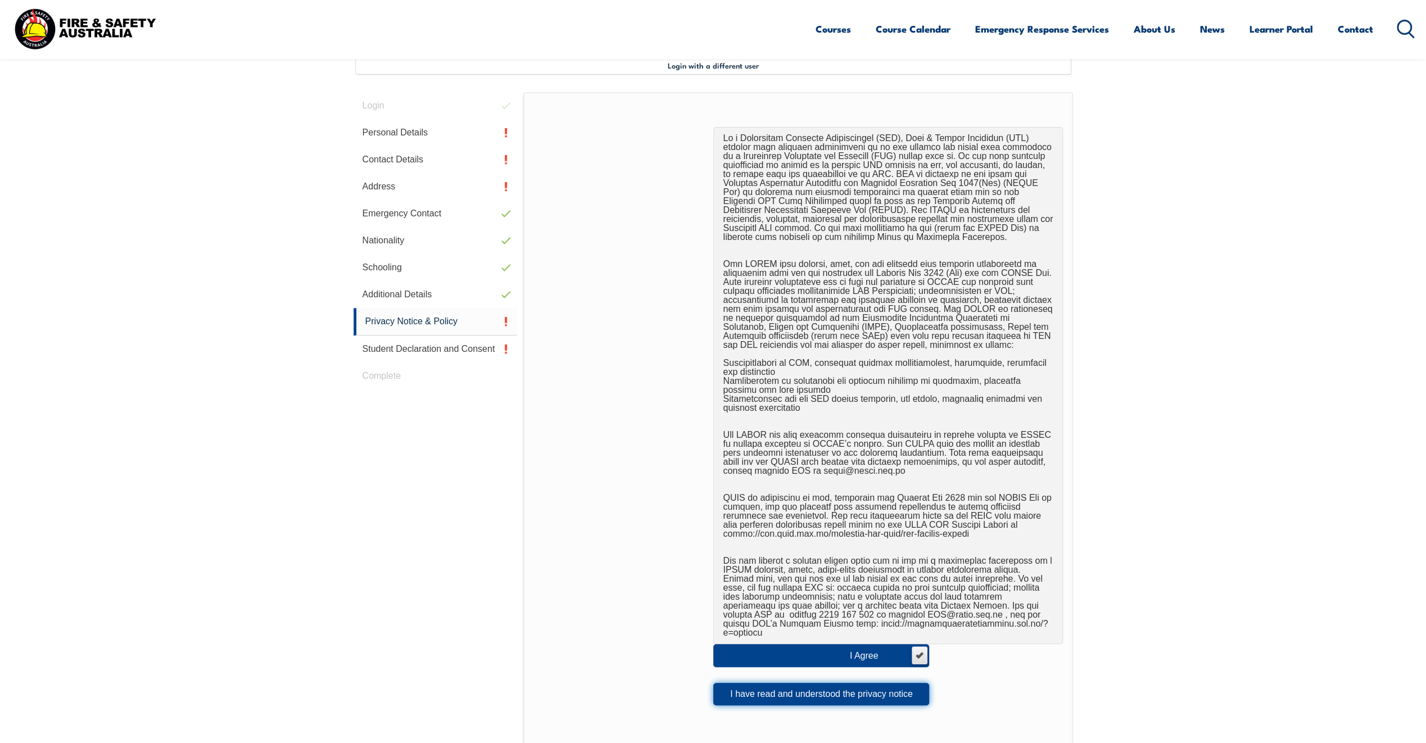
click at [786, 690] on button "I have read and understood the privacy notice" at bounding box center [821, 694] width 216 height 22
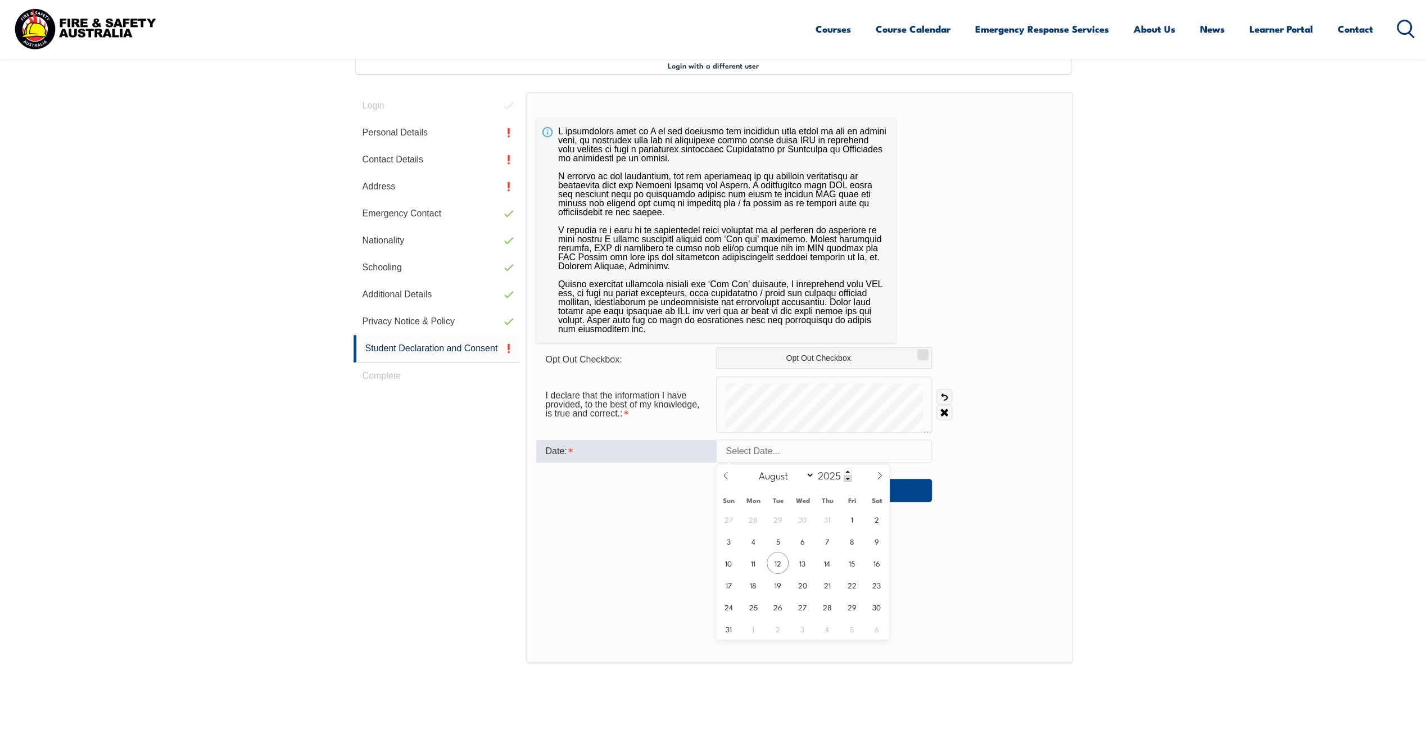
click at [734, 451] on input "text" at bounding box center [824, 451] width 216 height 24
click at [780, 563] on span "12" at bounding box center [778, 563] width 22 height 22
type input "[DATE]"
click at [822, 373] on form "Opt Out Checkbox: Opt Out Checkbox I declare that the information I have provid…" at bounding box center [799, 424] width 526 height 155
click at [454, 410] on div "Login Personal Details Contact Details Address Emergency Contact Nationality Sc…" at bounding box center [713, 422] width 719 height 660
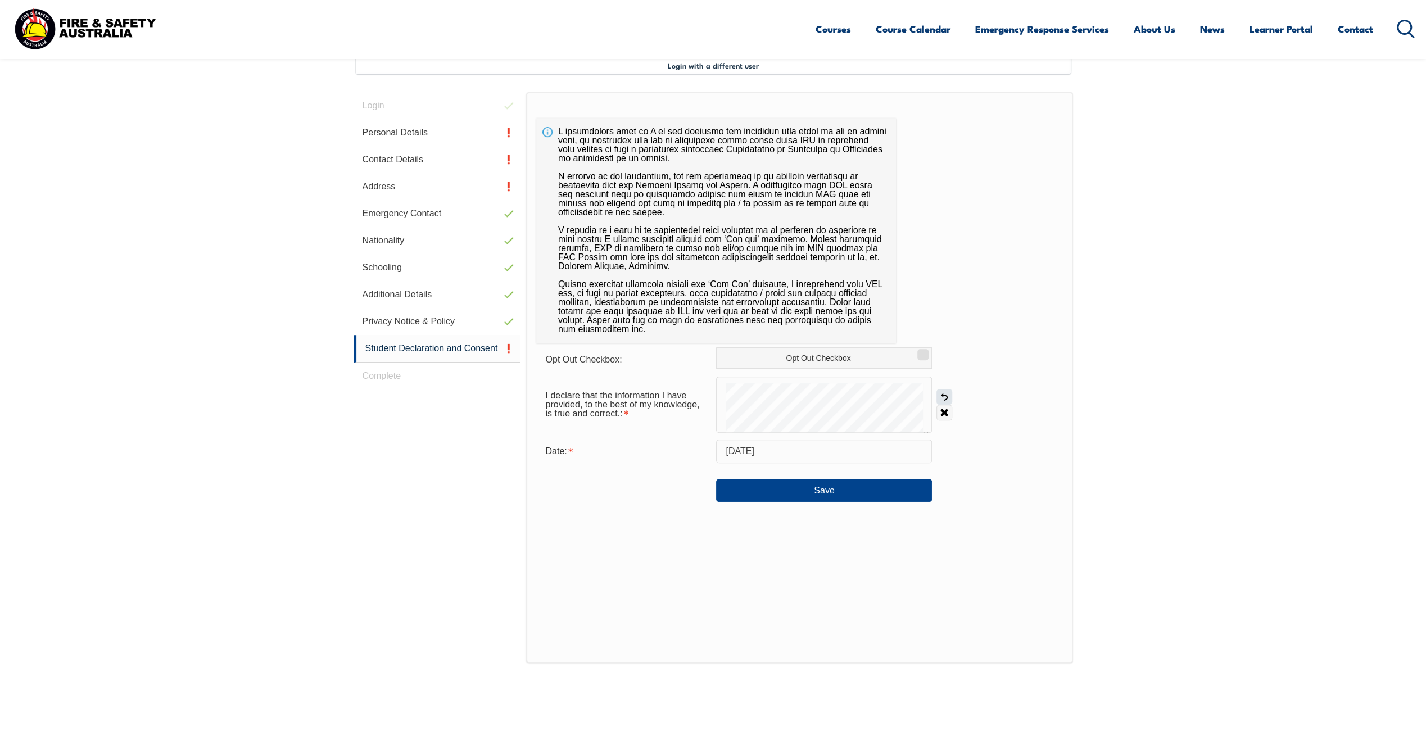
click at [942, 393] on link "Undo" at bounding box center [944, 397] width 16 height 16
click at [787, 377] on div at bounding box center [824, 405] width 216 height 56
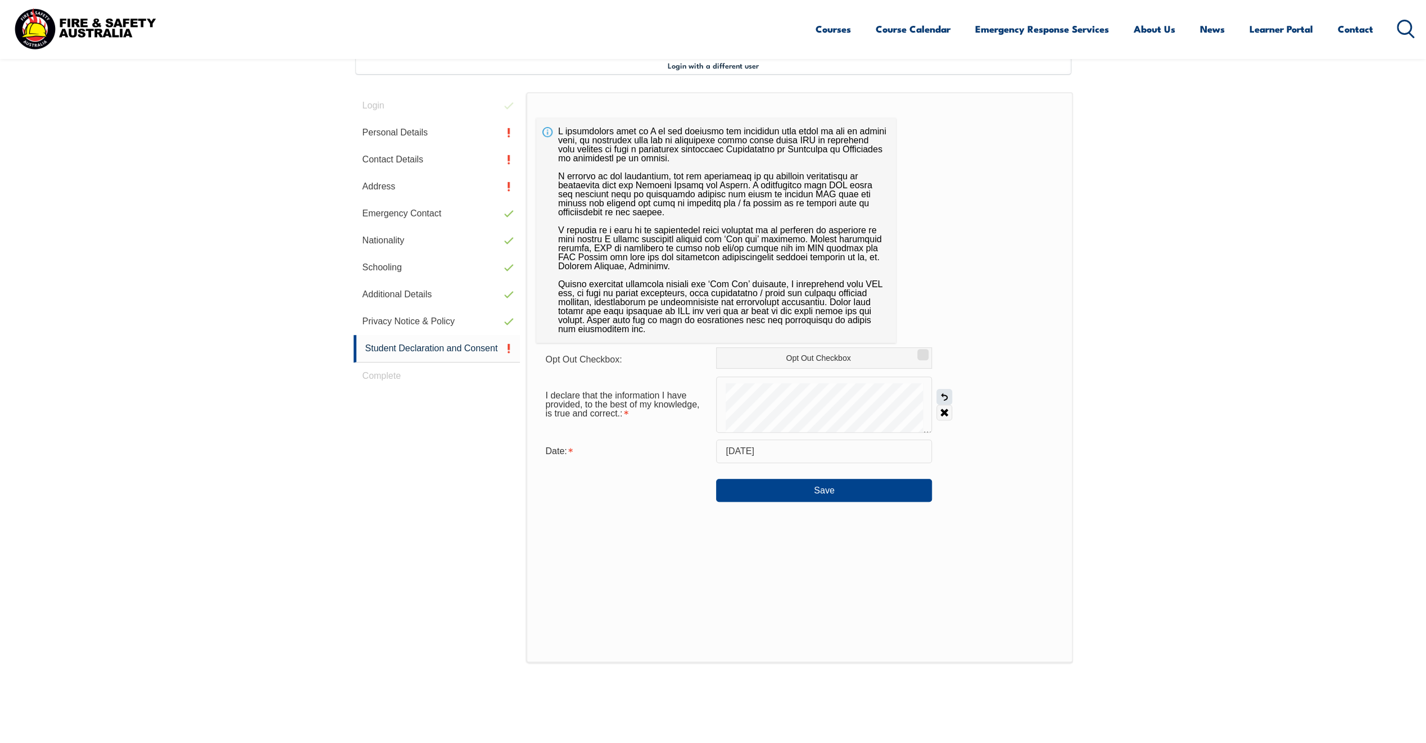
click at [941, 395] on link "Undo" at bounding box center [944, 397] width 16 height 16
click at [470, 514] on div "Login Personal Details Contact Details Address Emergency Contact Nationality Sc…" at bounding box center [713, 422] width 719 height 660
click at [831, 490] on button "Save" at bounding box center [824, 490] width 216 height 22
click at [831, 488] on button "Save" at bounding box center [824, 490] width 216 height 22
click at [409, 157] on link "Contact Details" at bounding box center [437, 159] width 167 height 27
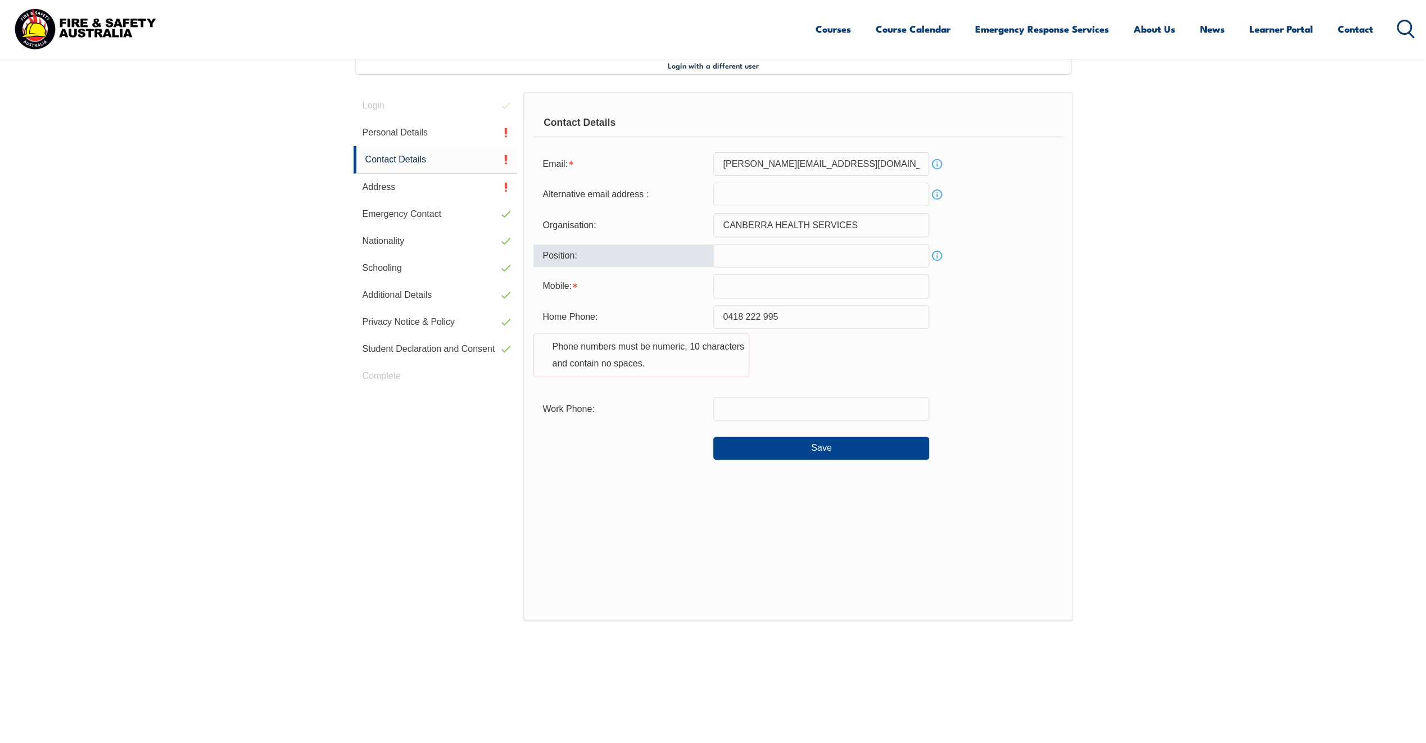
click at [736, 254] on input "text" at bounding box center [821, 256] width 216 height 24
type input "HSO4"
click at [755, 198] on input "email" at bounding box center [821, 195] width 216 height 24
type input "[EMAIL_ADDRESS][DOMAIN_NAME]"
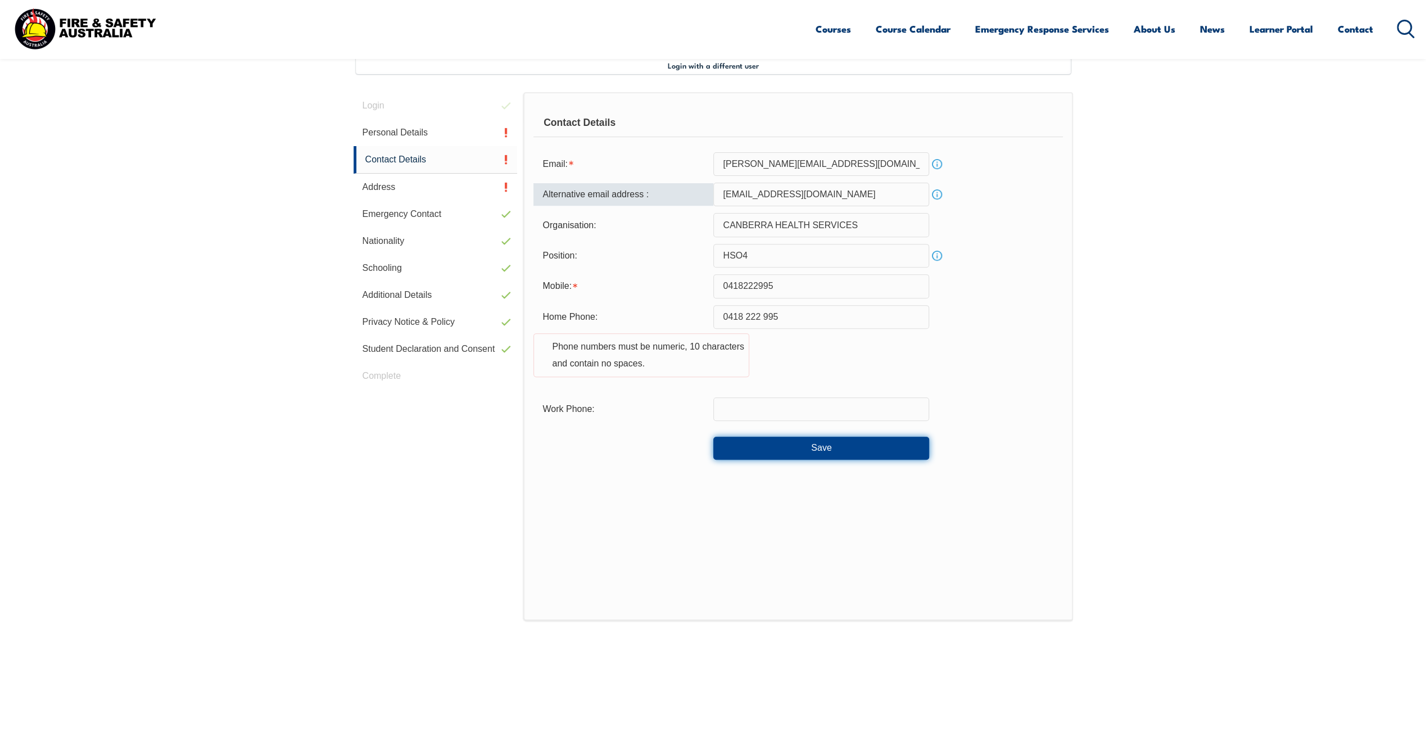
click at [789, 446] on button "Save" at bounding box center [821, 448] width 216 height 22
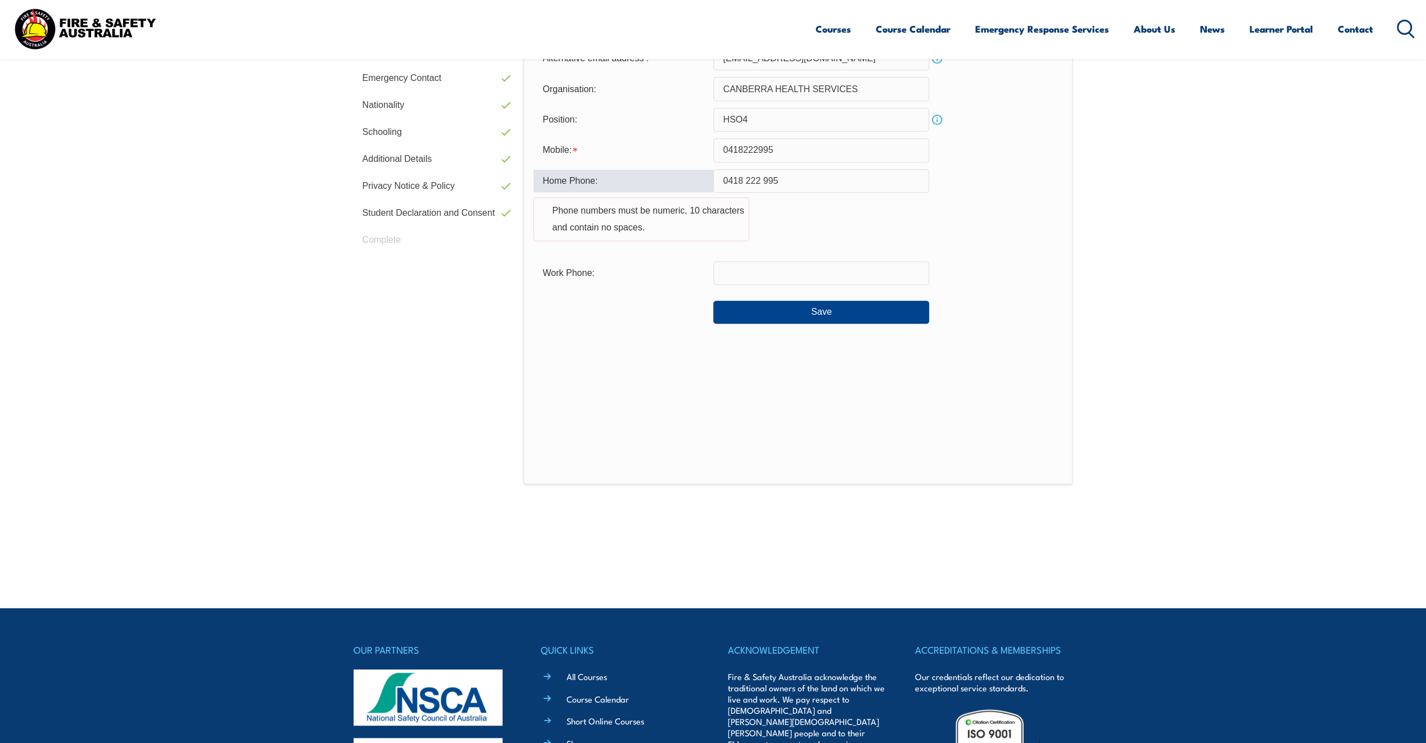
scroll to position [386, 0]
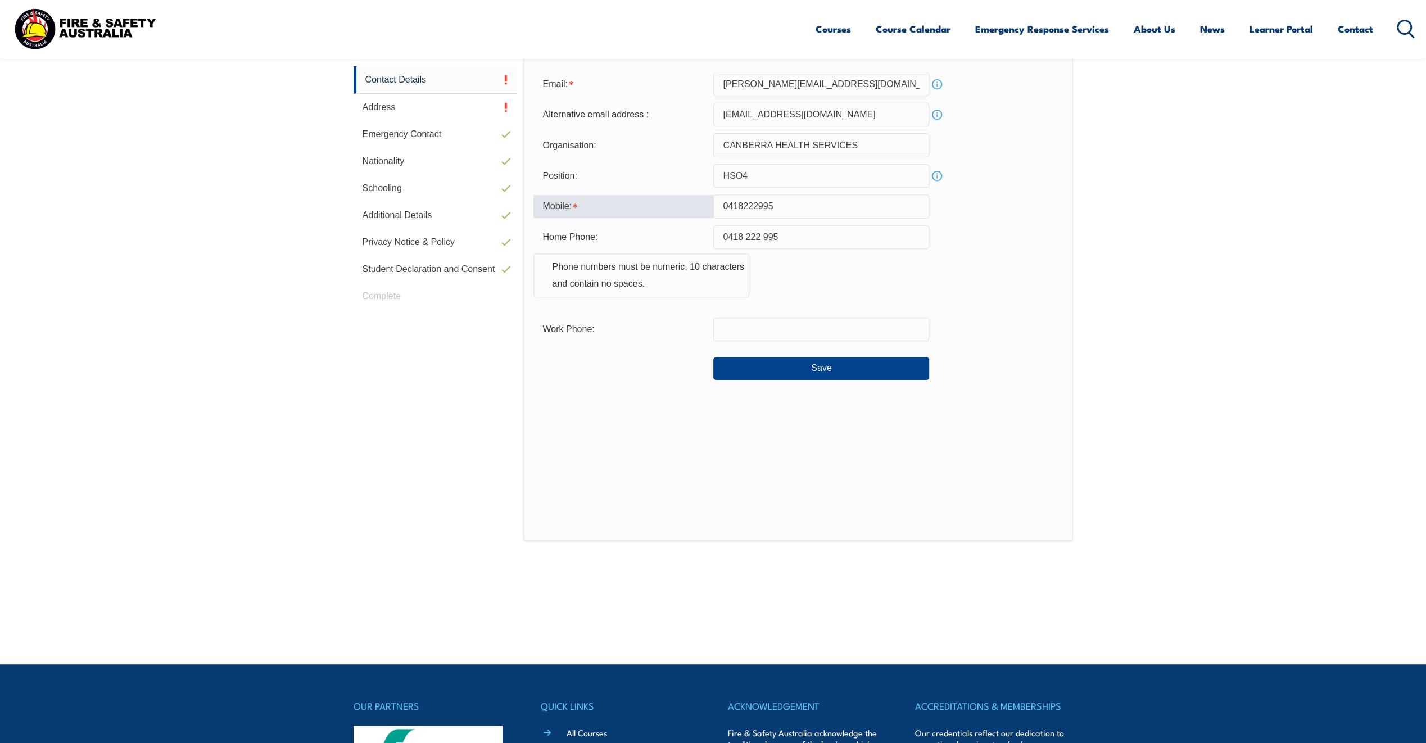
click at [743, 202] on input "0418222995" at bounding box center [821, 206] width 216 height 24
click at [809, 370] on button "Save" at bounding box center [821, 368] width 216 height 22
click at [798, 203] on input "0418222995" at bounding box center [821, 206] width 216 height 24
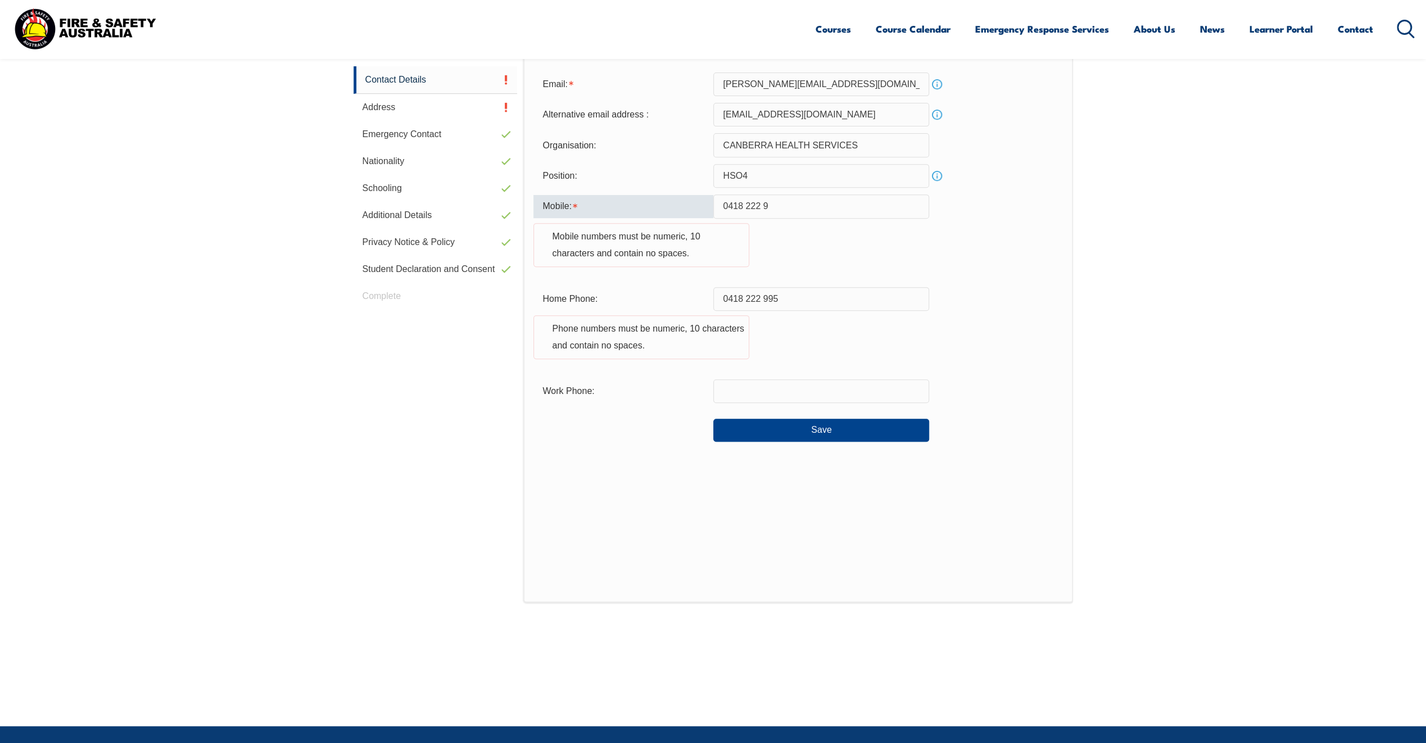
click at [746, 205] on input "0418 222 9" at bounding box center [821, 206] width 216 height 24
type input "0418222995"
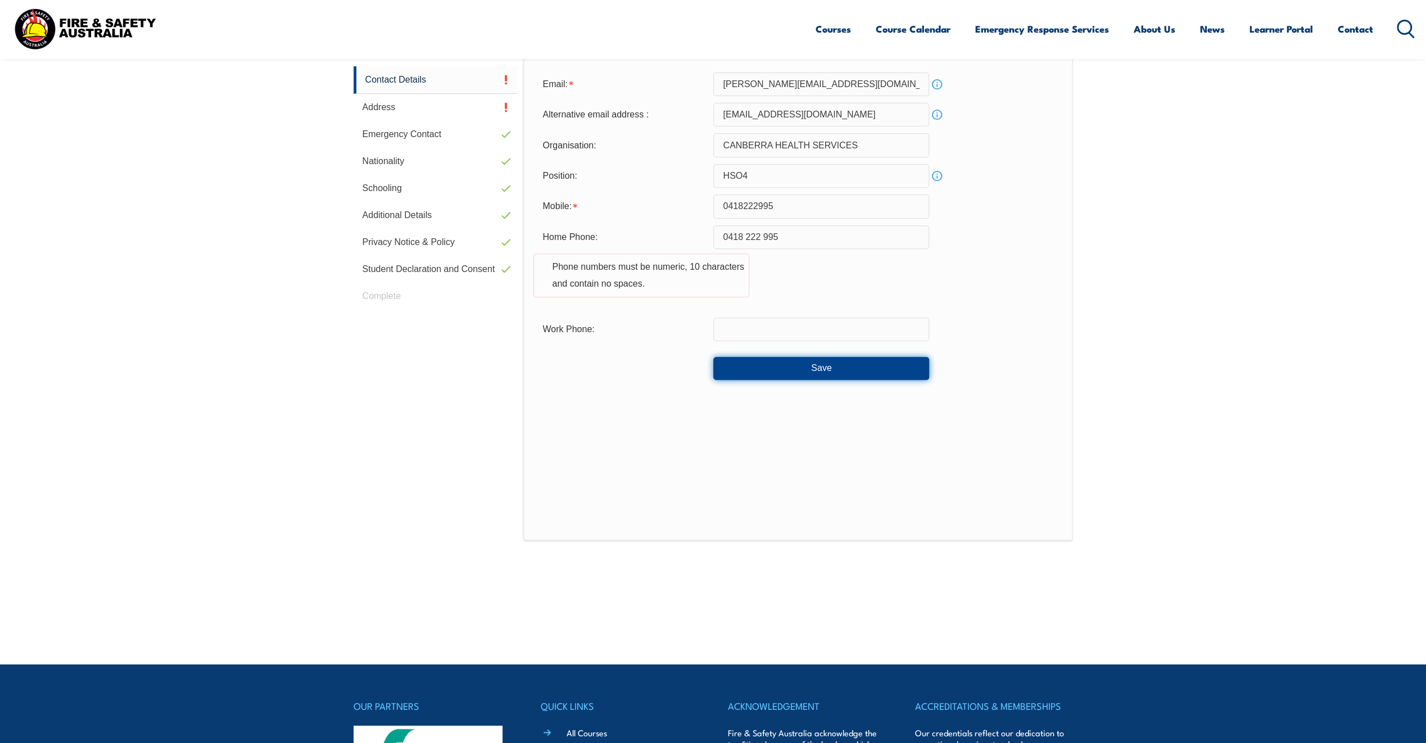
click at [773, 365] on button "Save" at bounding box center [821, 368] width 216 height 22
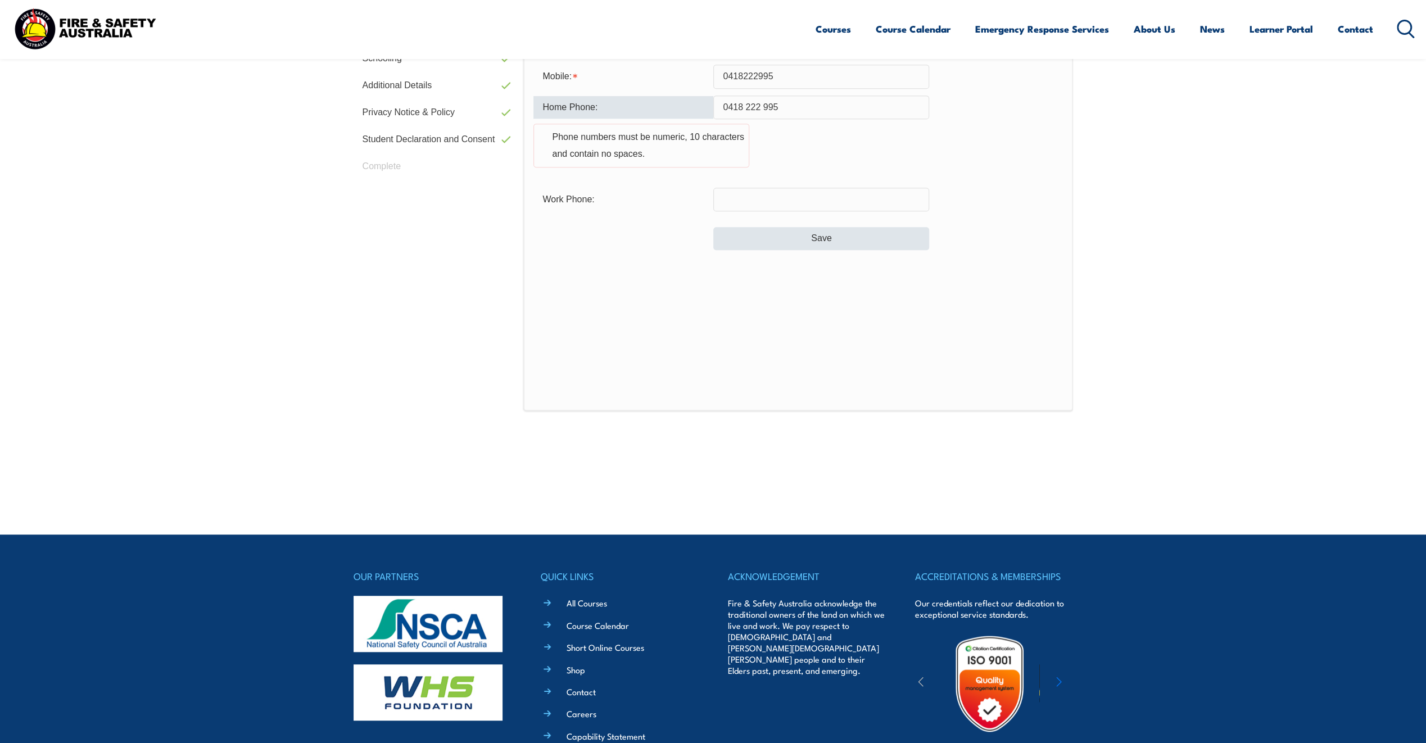
scroll to position [555, 0]
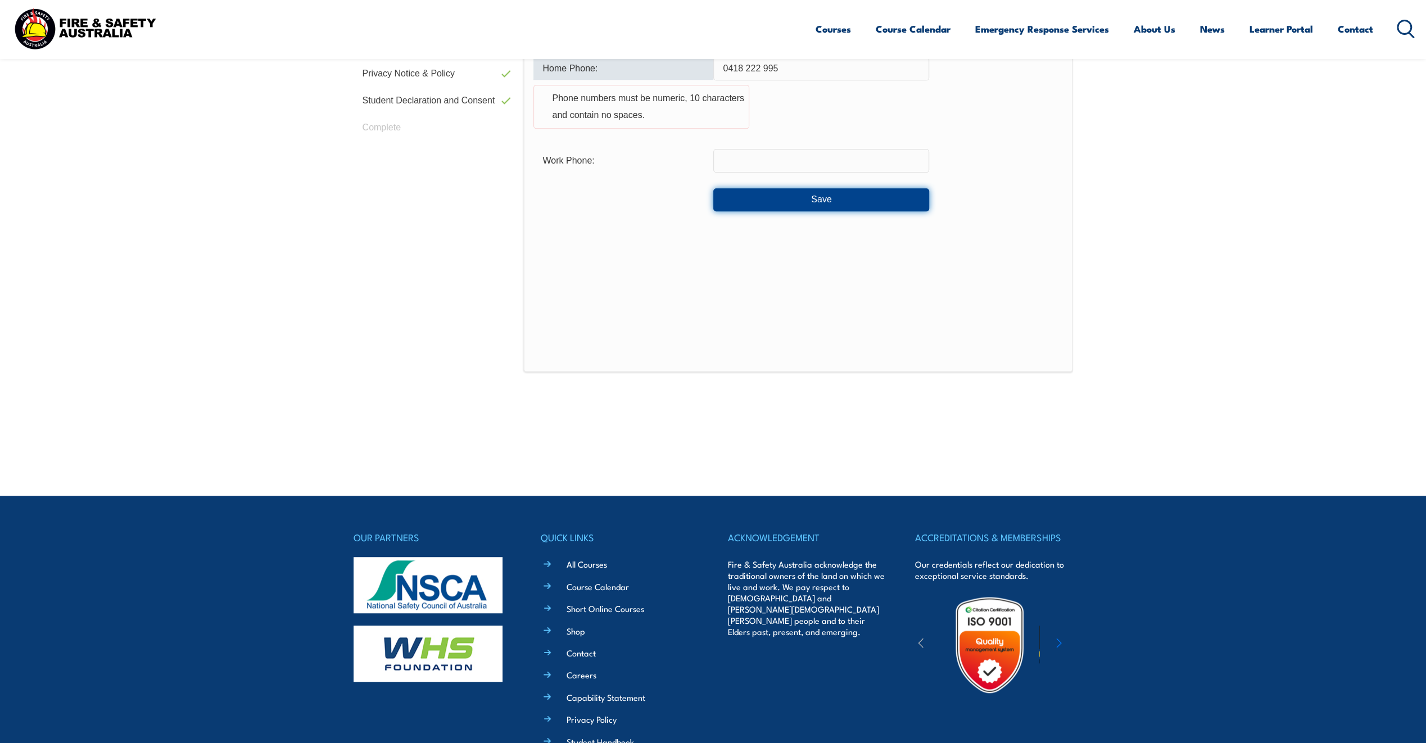
click at [760, 198] on button "Save" at bounding box center [821, 199] width 216 height 22
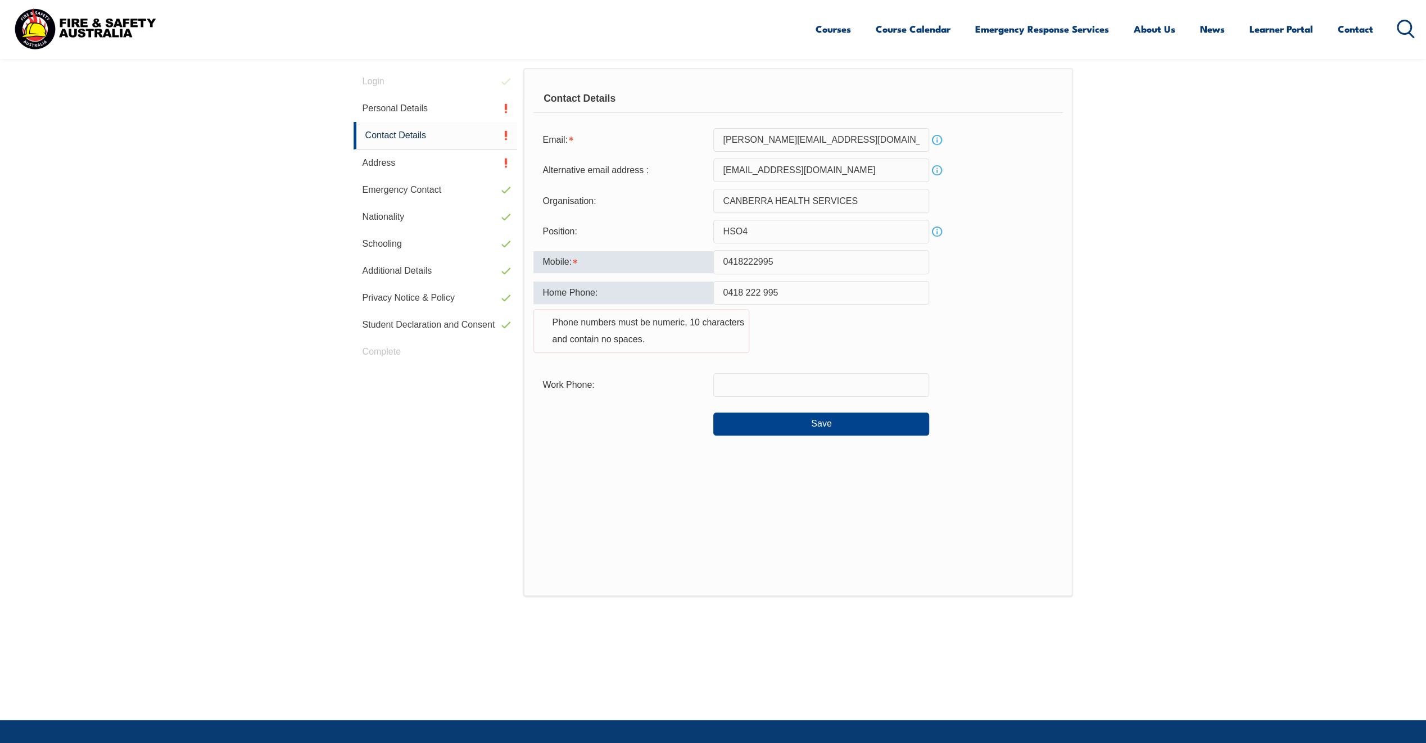
scroll to position [330, 0]
click at [763, 291] on input "0418 222 995" at bounding box center [821, 294] width 216 height 24
click at [746, 292] on input "0418 222995" at bounding box center [821, 294] width 216 height 24
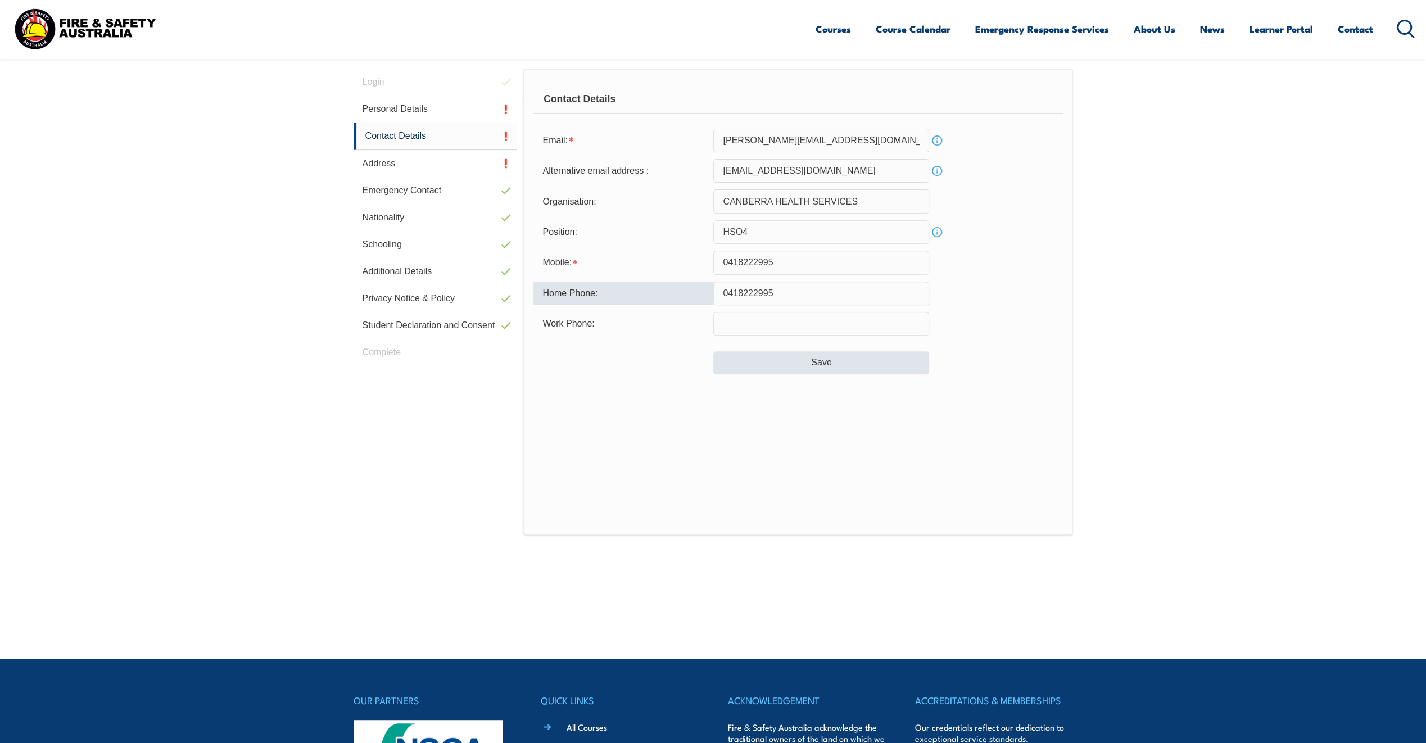
type input "0418222995"
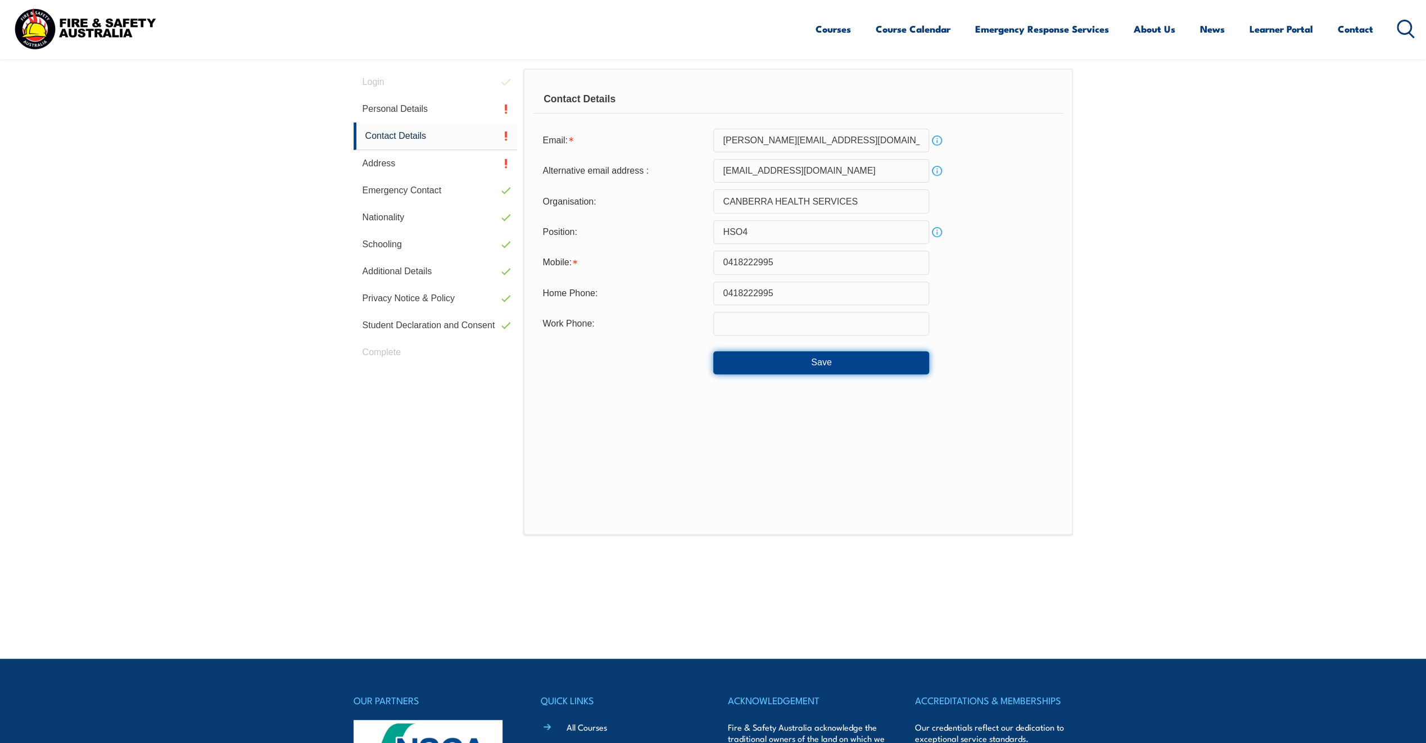
click at [767, 357] on button "Save" at bounding box center [821, 362] width 216 height 22
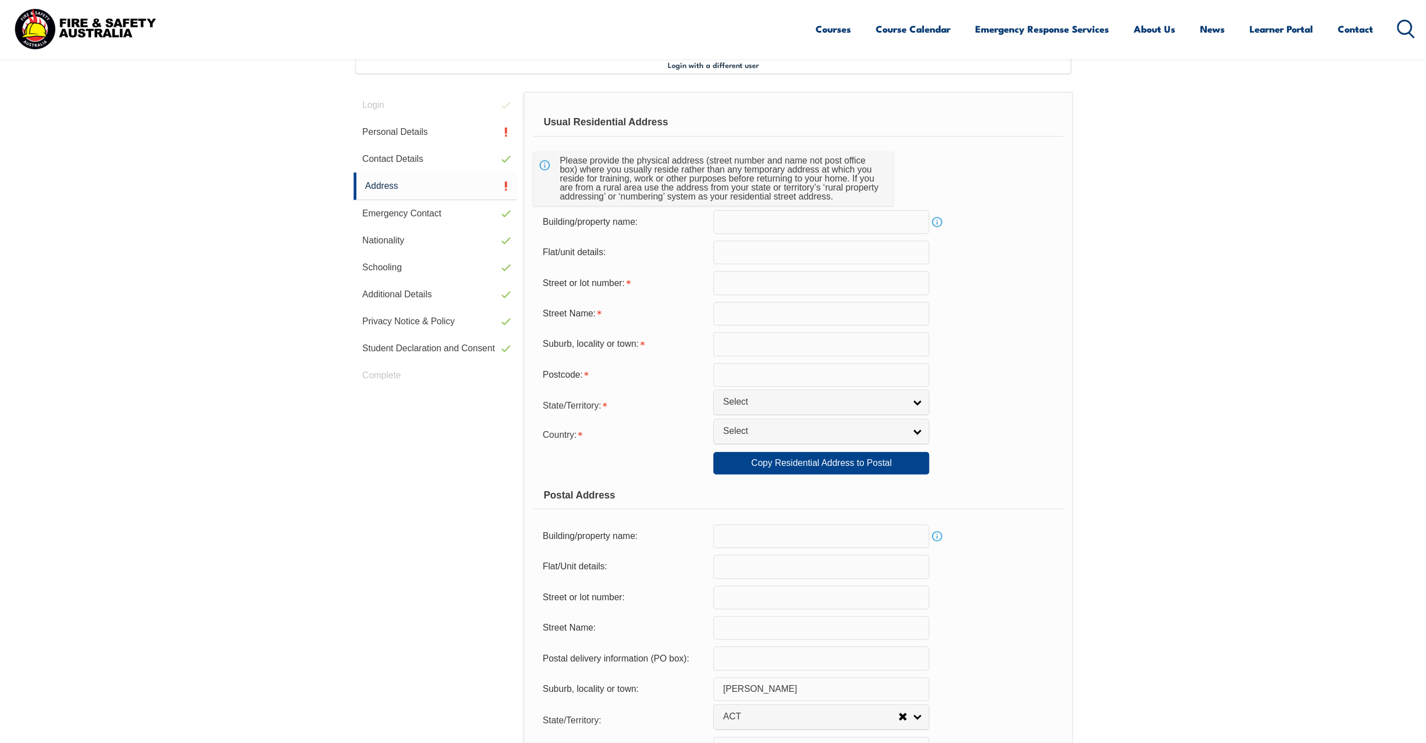
scroll to position [306, 0]
click at [728, 280] on input "text" at bounding box center [821, 283] width 216 height 24
type input "58 [PERSON_NAME]"
type input "ACT"
select select "ACT"
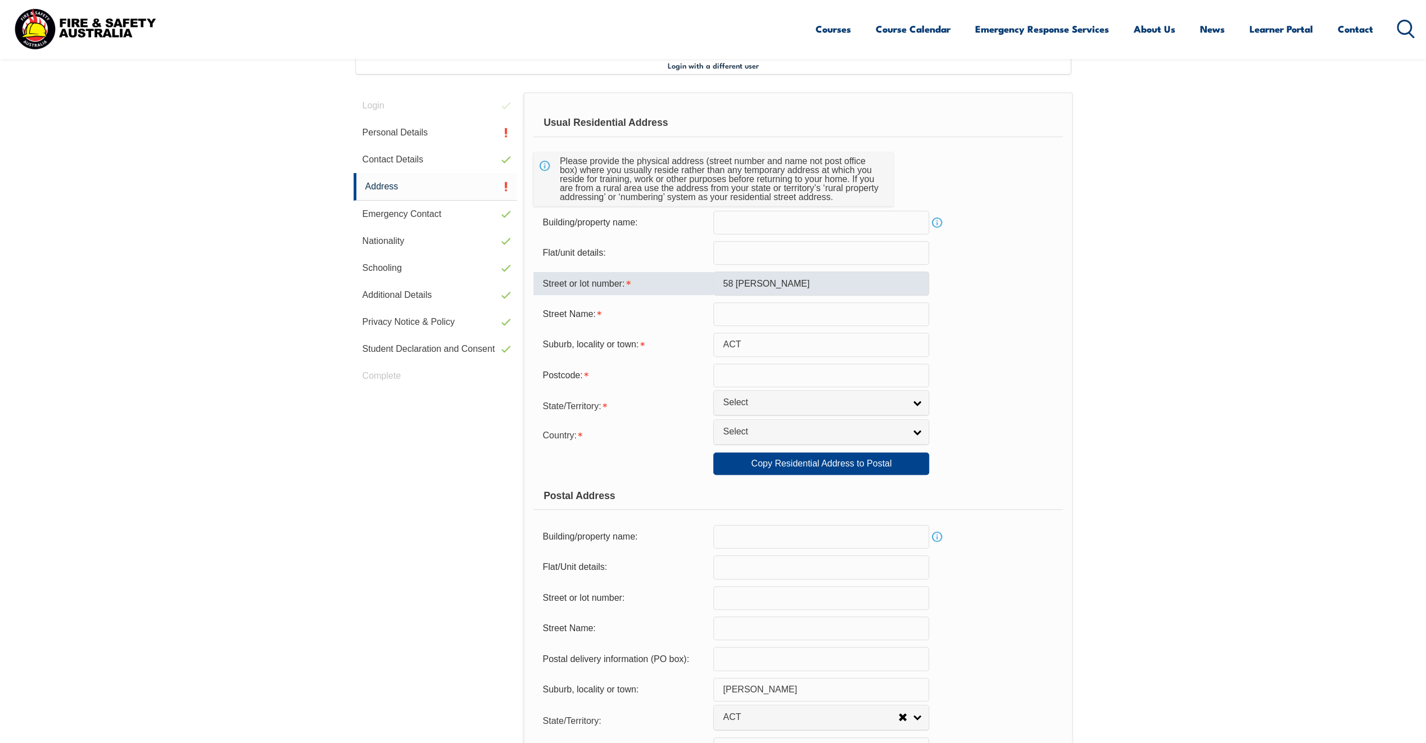
select select "1101"
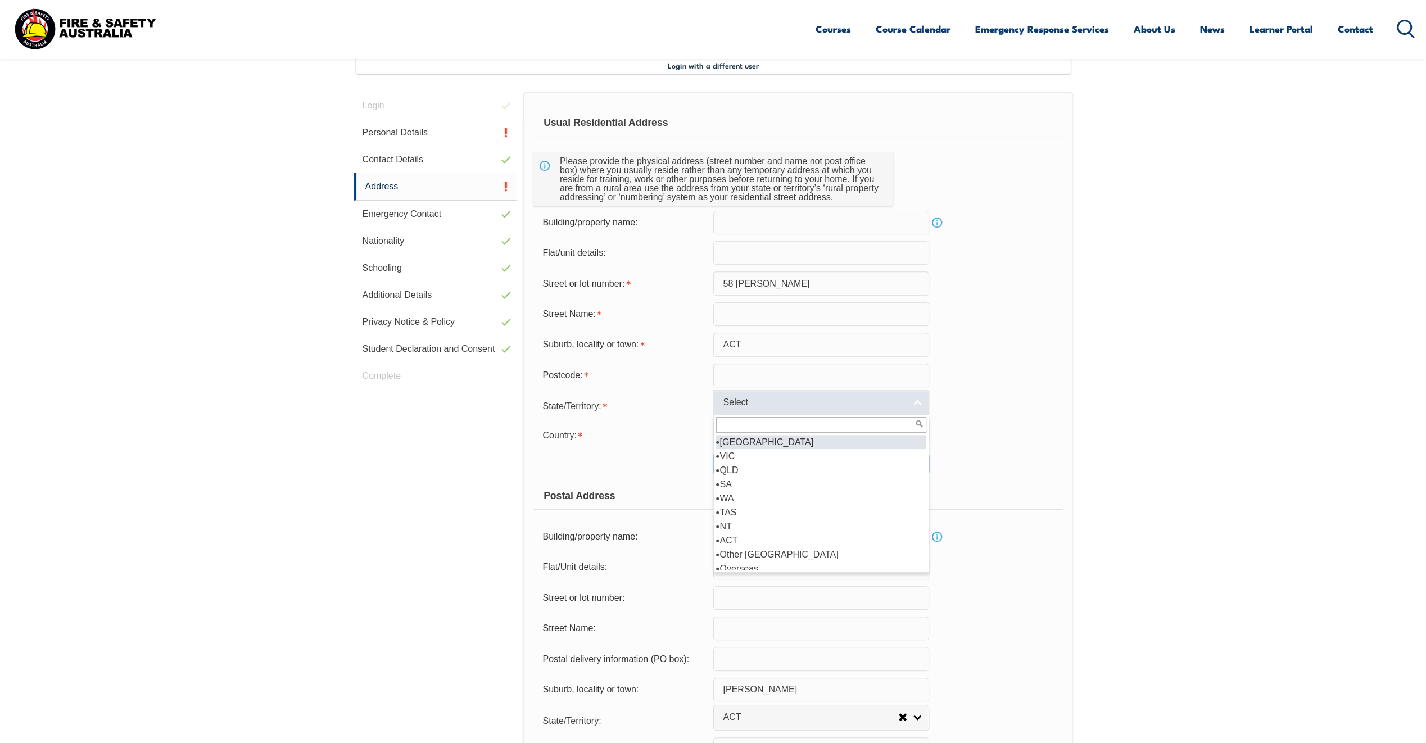
click at [801, 401] on span "Select" at bounding box center [814, 403] width 182 height 12
click at [753, 537] on li "ACT" at bounding box center [821, 540] width 210 height 14
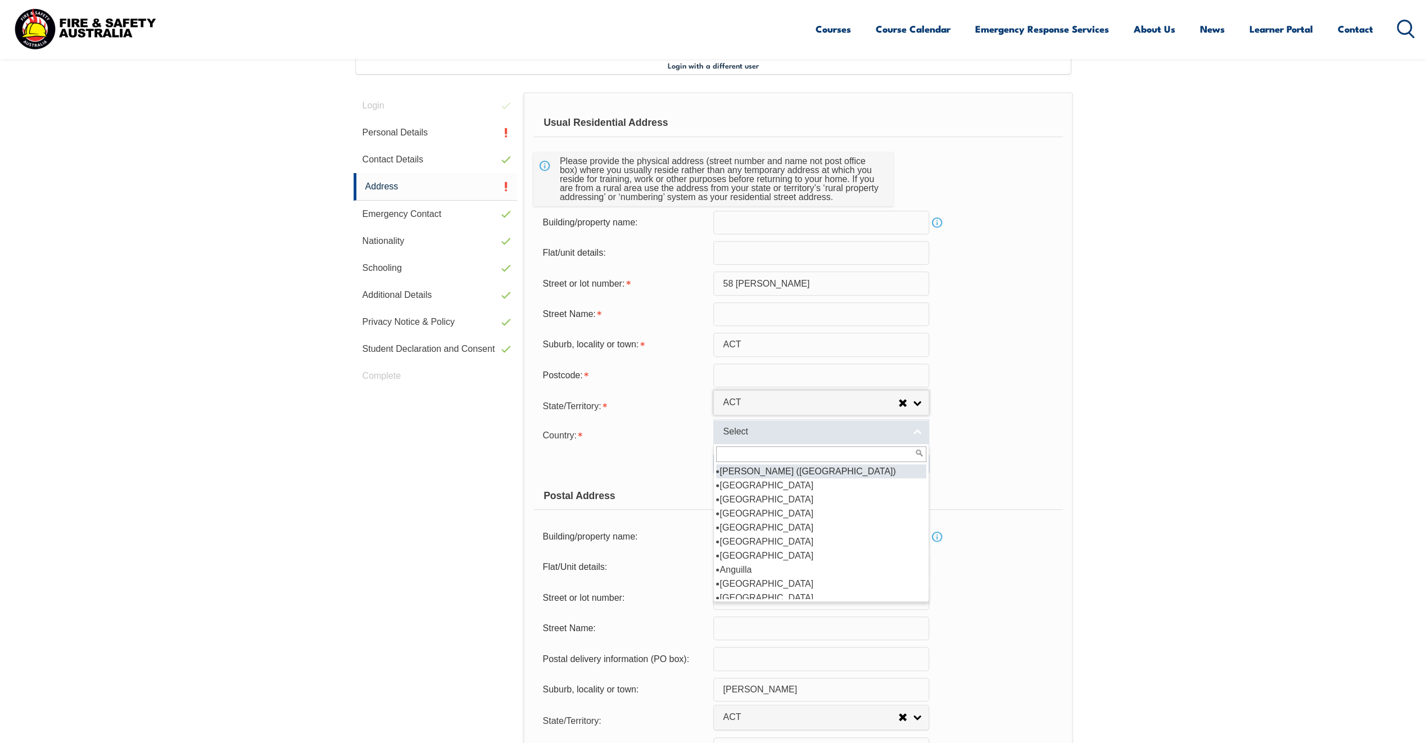
click at [772, 429] on span "Select" at bounding box center [814, 432] width 182 height 12
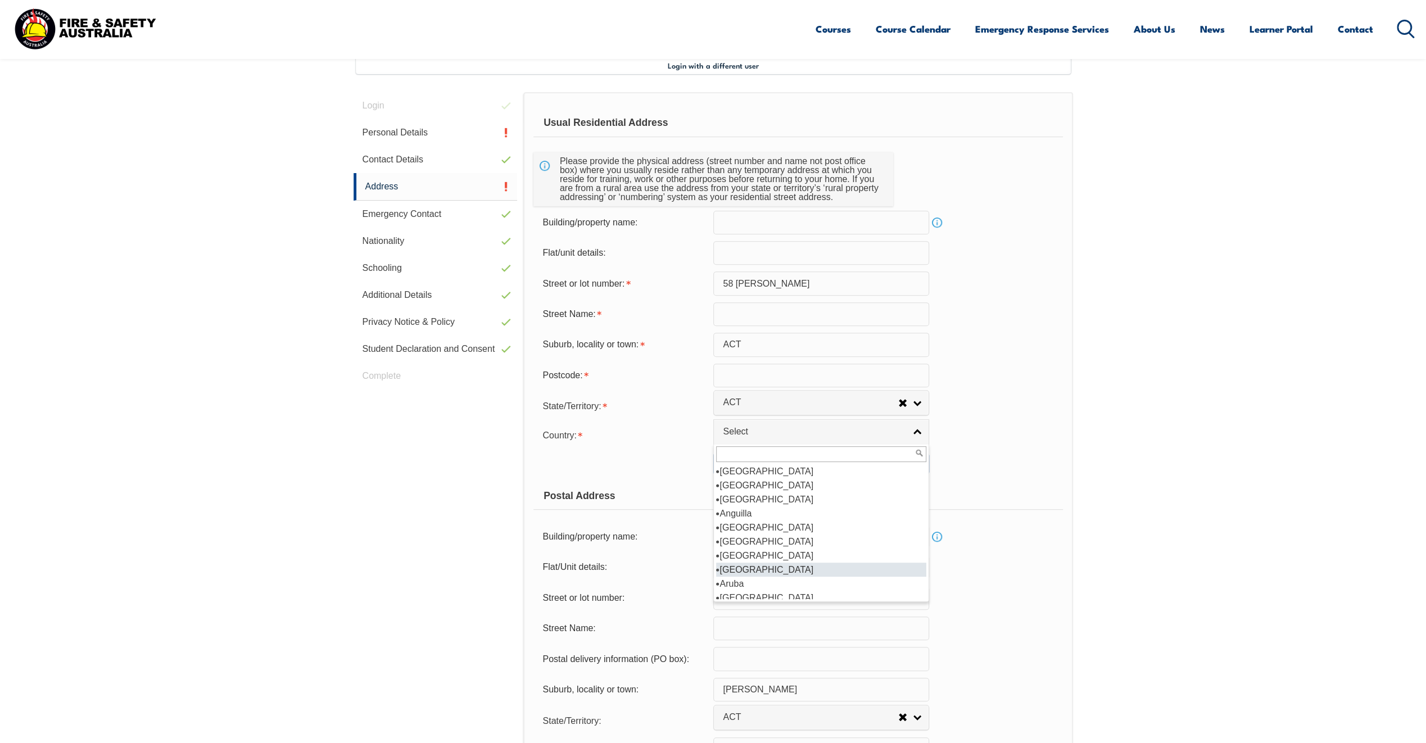
scroll to position [112, 0]
click at [763, 544] on li "[GEOGRAPHIC_DATA]" at bounding box center [821, 541] width 210 height 14
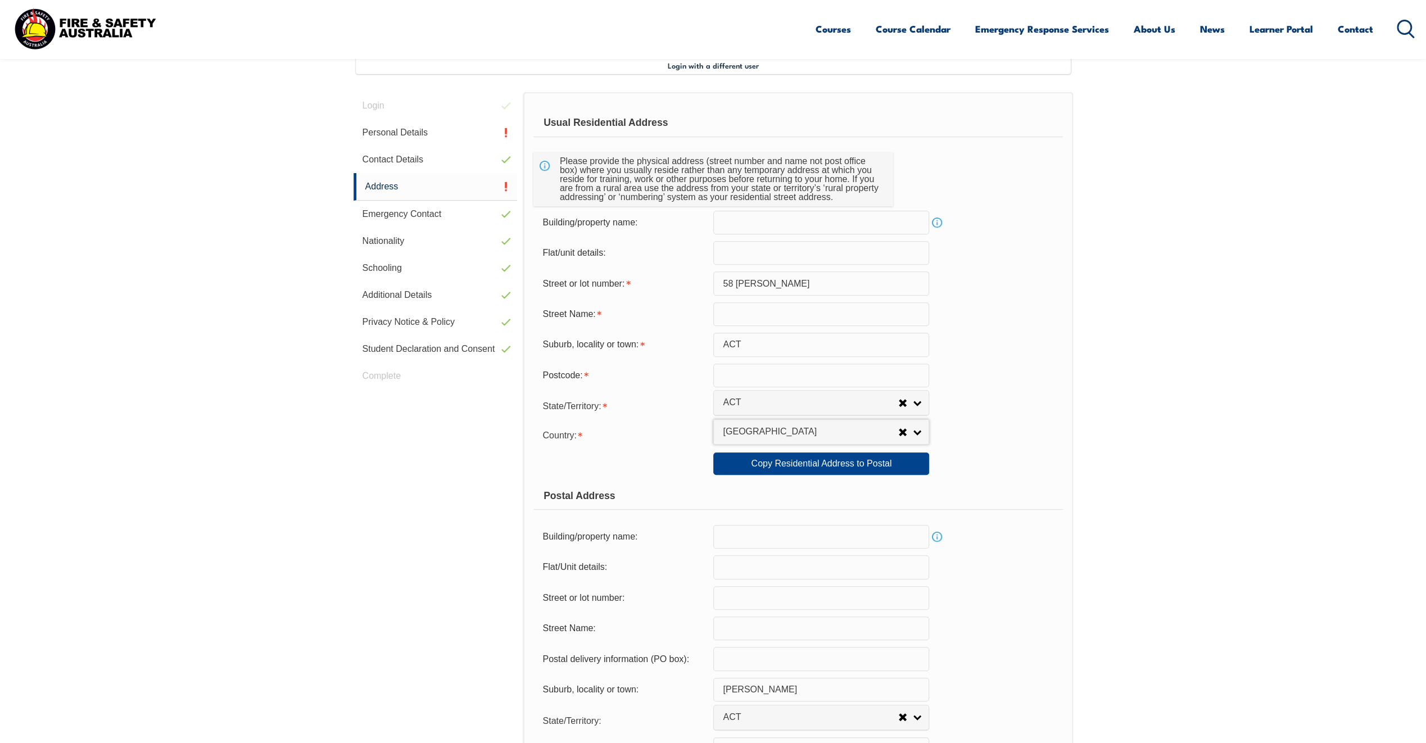
click at [798, 278] on input "58 [PERSON_NAME]" at bounding box center [821, 283] width 216 height 24
type input "[GEOGRAPHIC_DATA]"
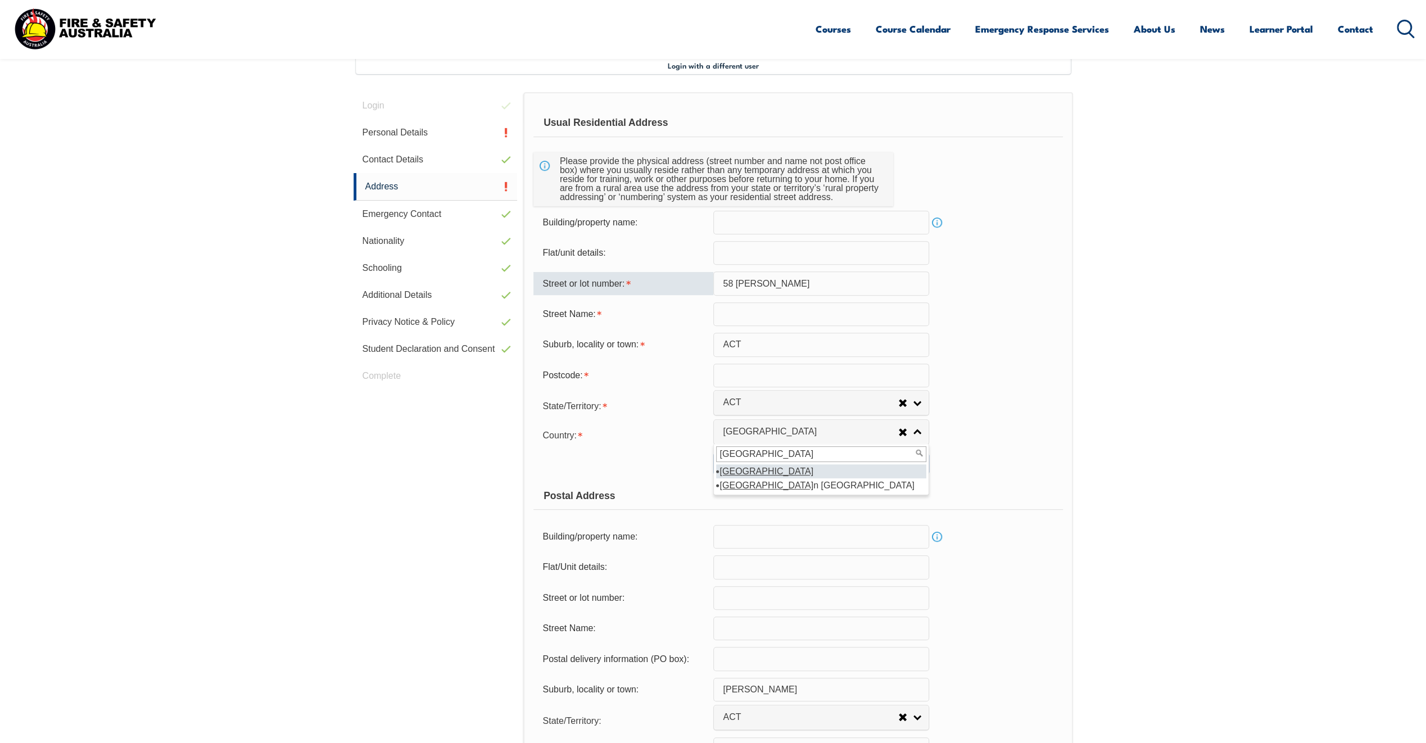
scroll to position [0, 0]
drag, startPoint x: 734, startPoint y: 283, endPoint x: 805, endPoint y: 285, distance: 70.9
click at [805, 285] on input "58 [PERSON_NAME]" at bounding box center [821, 283] width 216 height 24
type input "58"
click at [727, 321] on input "text" at bounding box center [821, 314] width 216 height 24
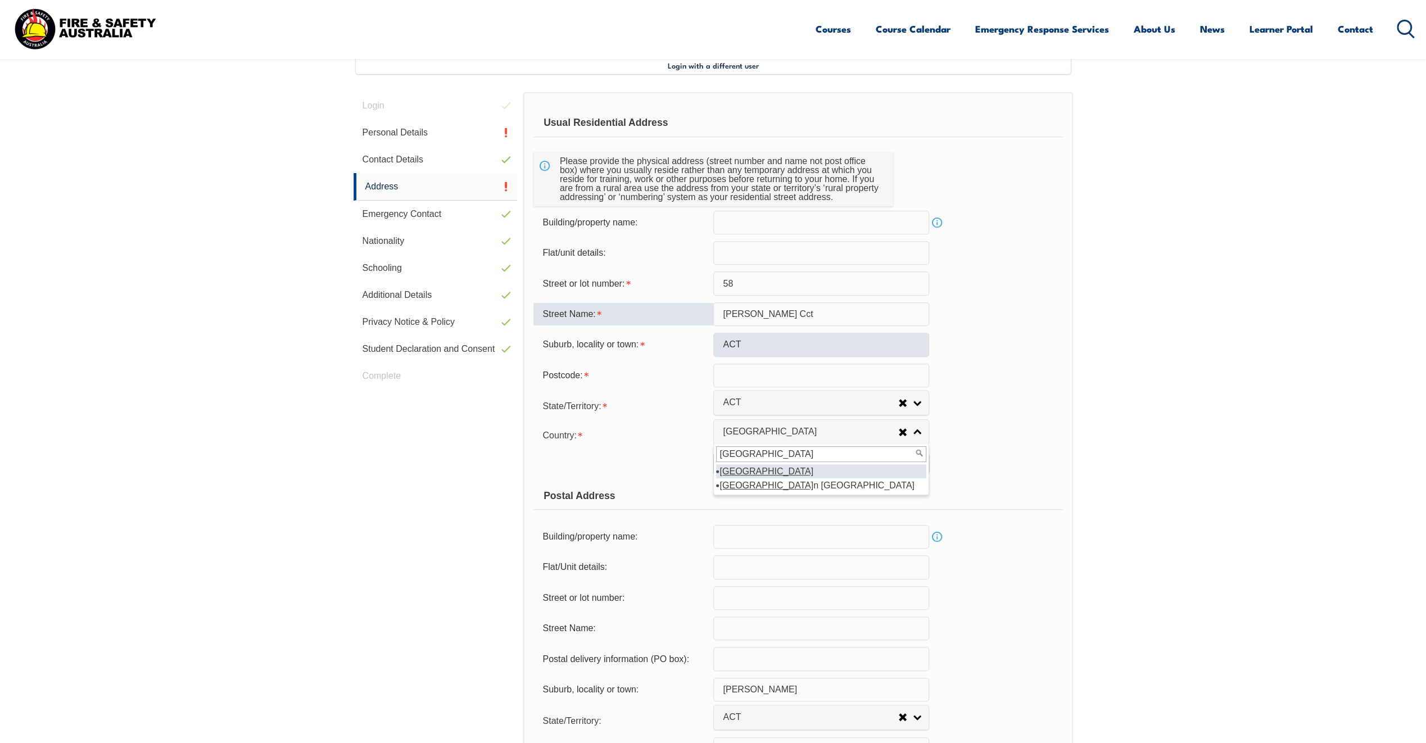
type input "[PERSON_NAME] Cct"
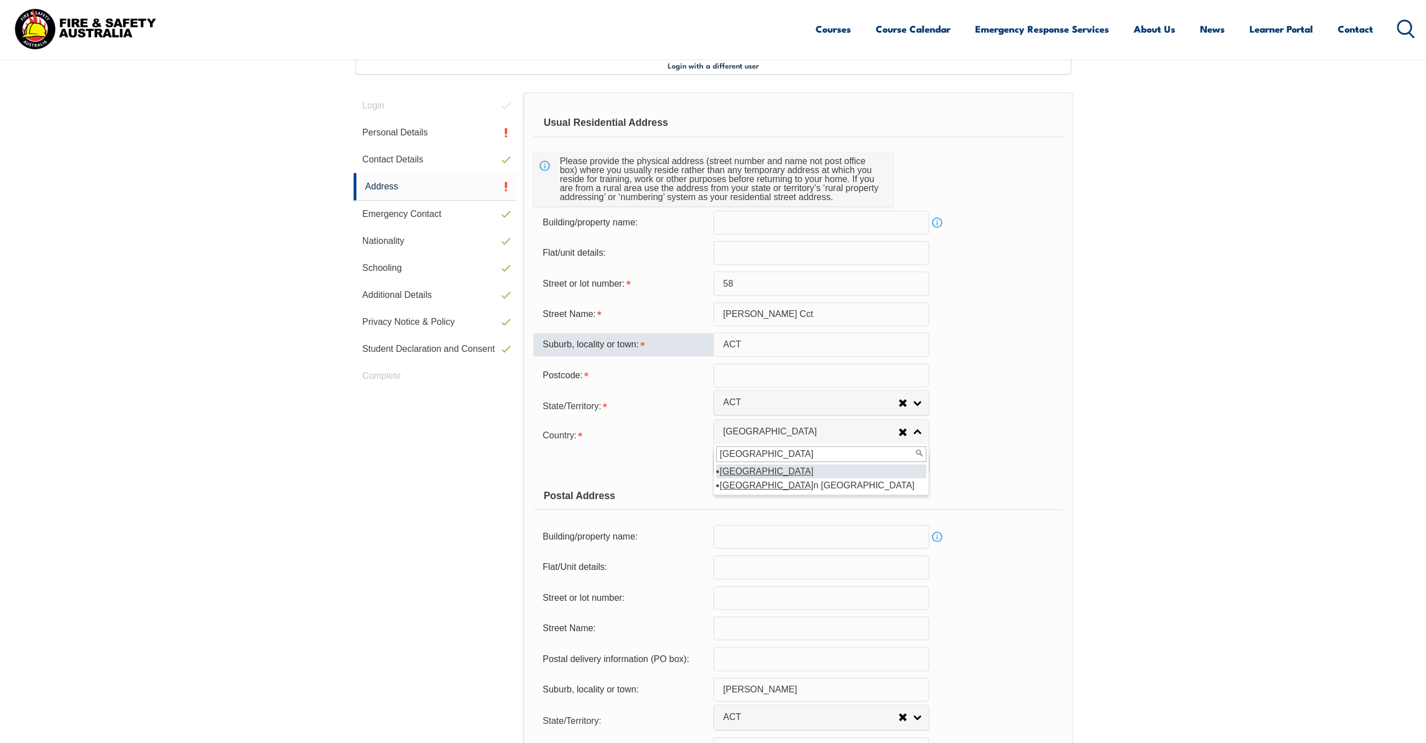
click at [735, 343] on input "ACT" at bounding box center [821, 345] width 216 height 24
type input "T"
type input "OXLEY"
drag, startPoint x: 732, startPoint y: 357, endPoint x: 732, endPoint y: 380, distance: 22.5
click at [732, 362] on form "Usual Residential Address Please provide the physical address (street number an…" at bounding box center [797, 469] width 529 height 720
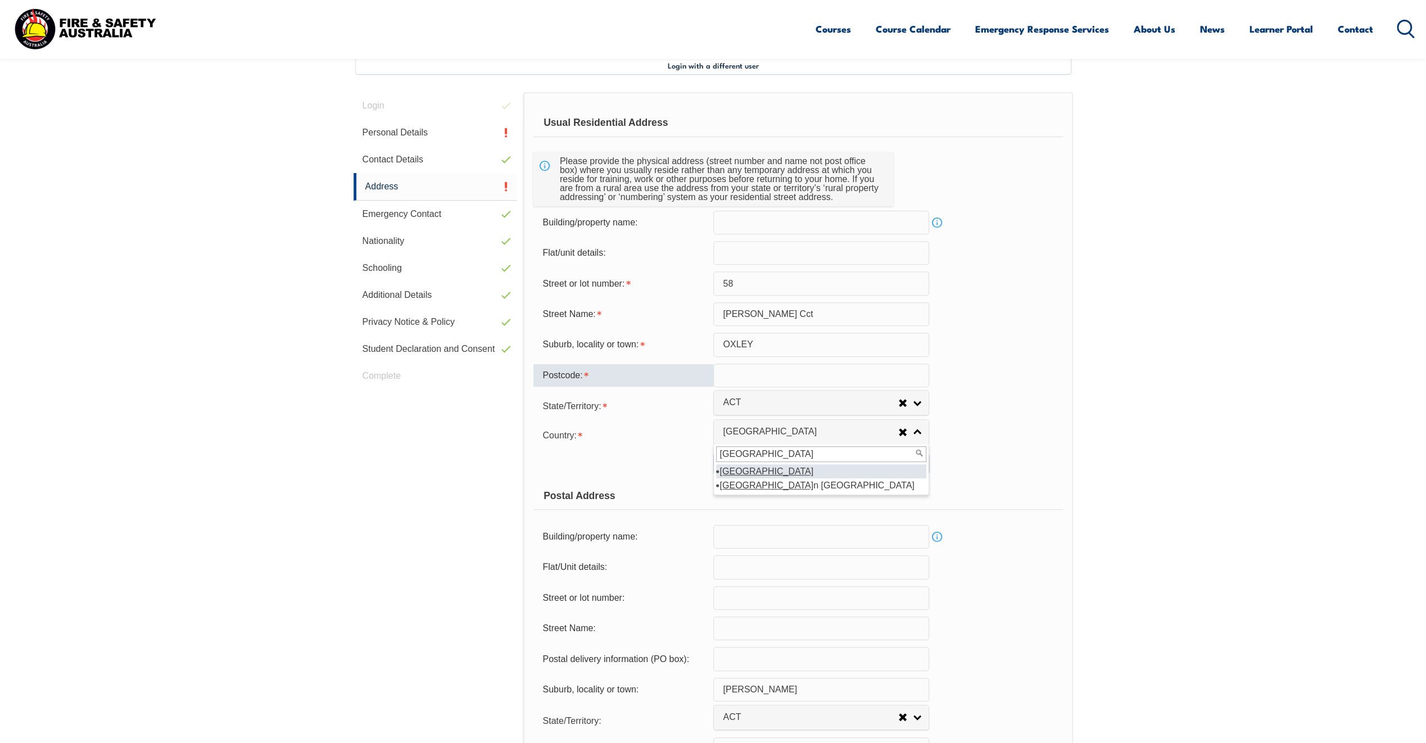
click at [737, 381] on input "text" at bounding box center [821, 376] width 216 height 24
type input "2900"
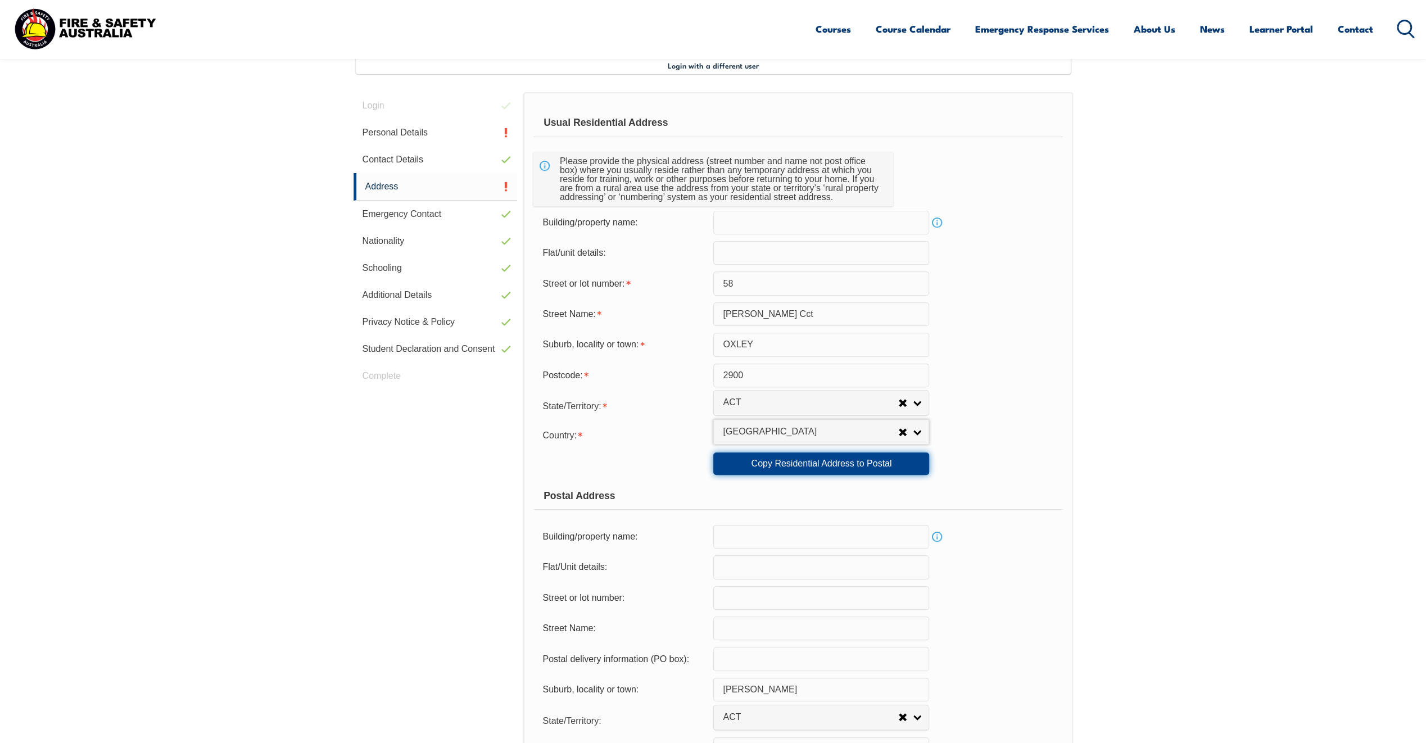
click at [785, 466] on link "Copy Residential Address to Postal" at bounding box center [821, 463] width 216 height 22
type input "58"
type input "[PERSON_NAME] Cct"
type input "OXLEY"
type input "2900"
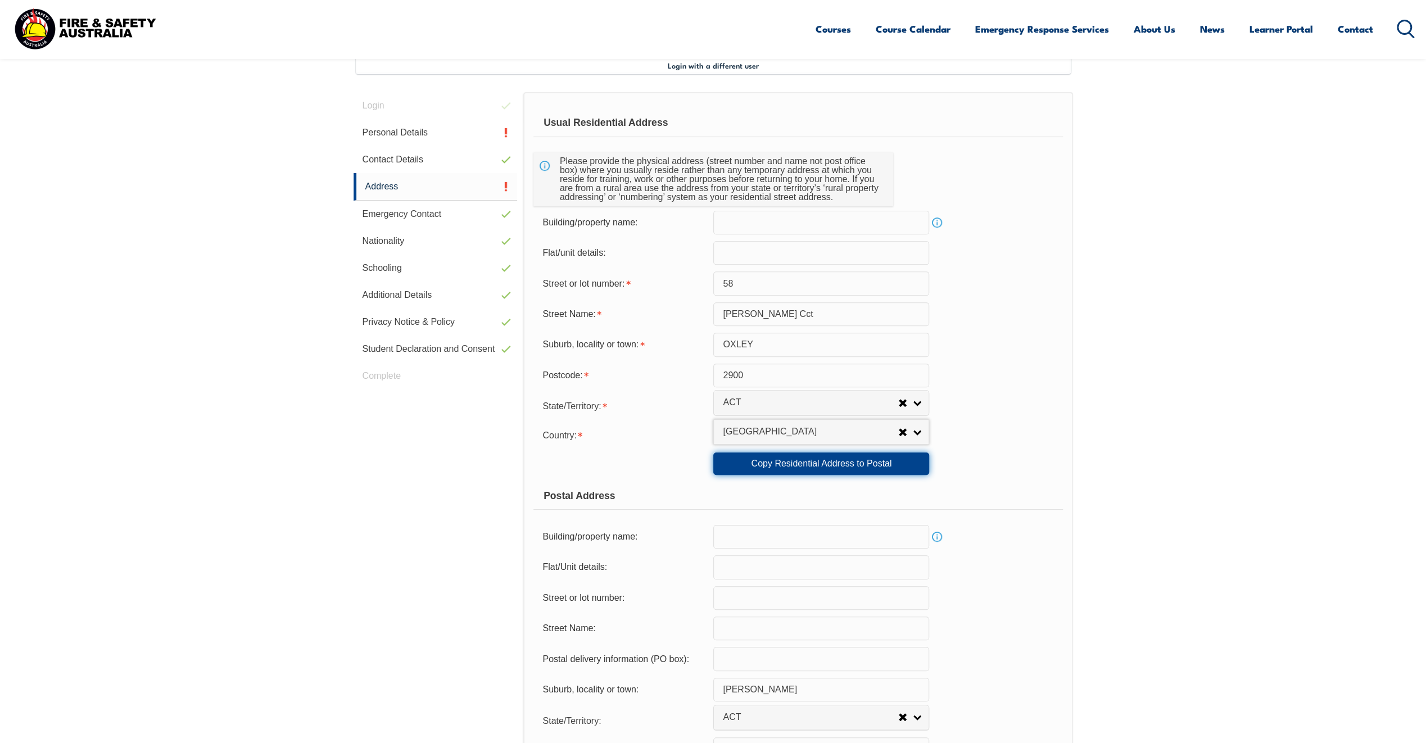
select select "1101"
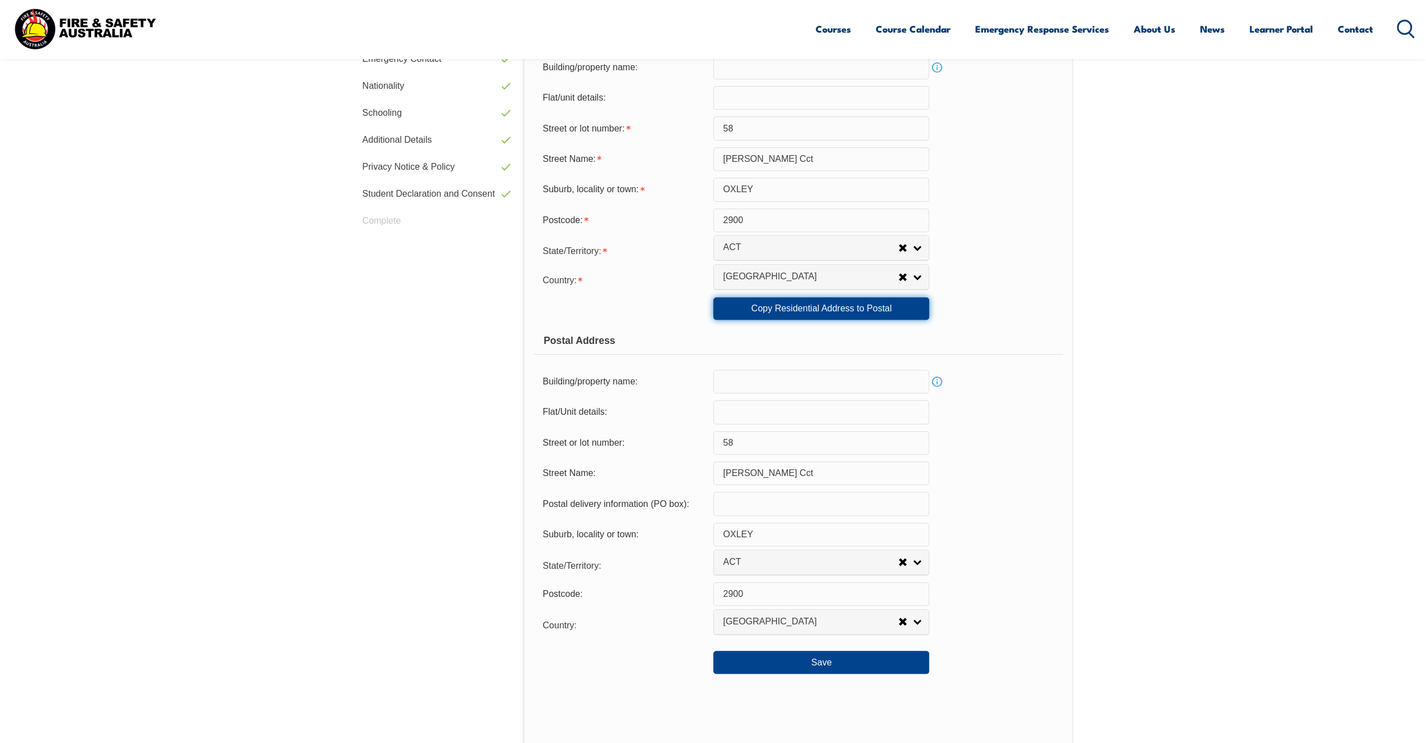
scroll to position [531, 0]
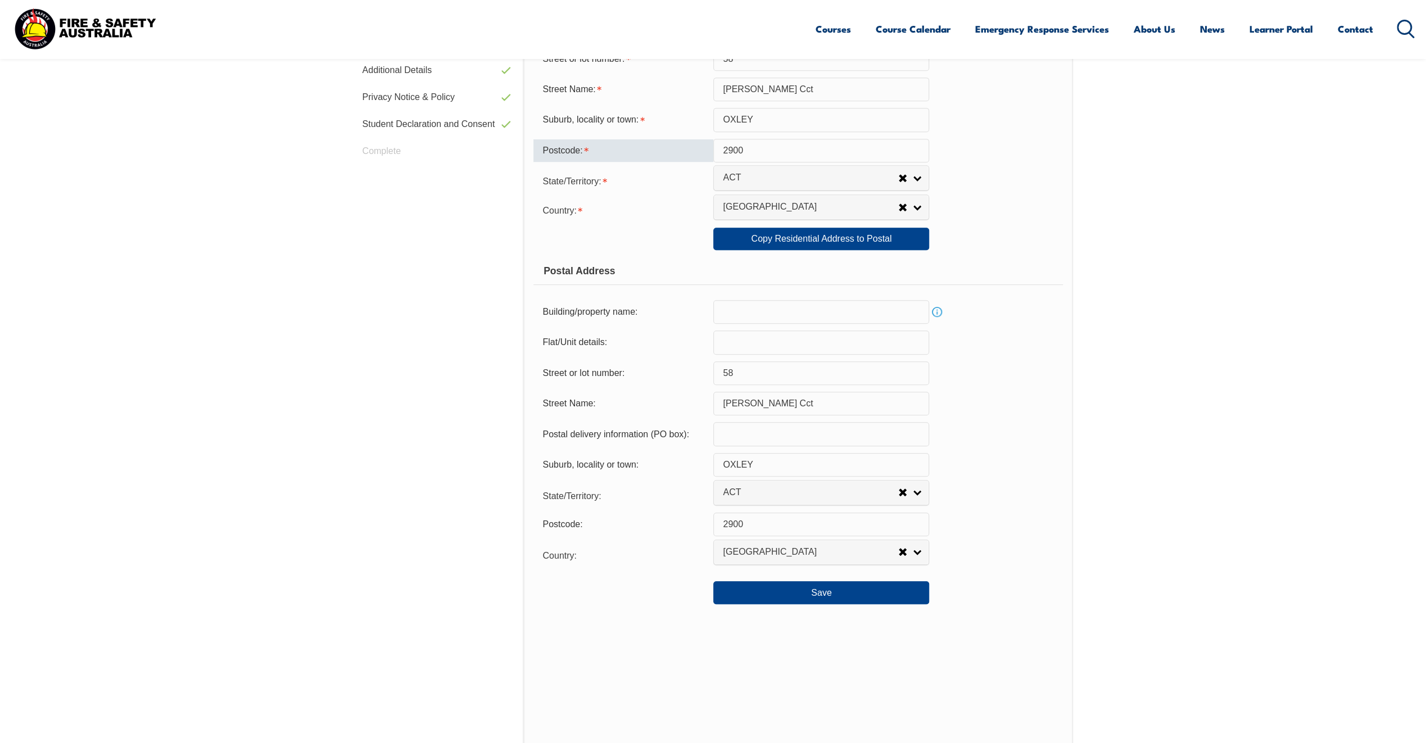
click at [750, 152] on input "2900" at bounding box center [821, 151] width 216 height 24
type input "2903"
click at [740, 522] on input "2900" at bounding box center [821, 525] width 216 height 24
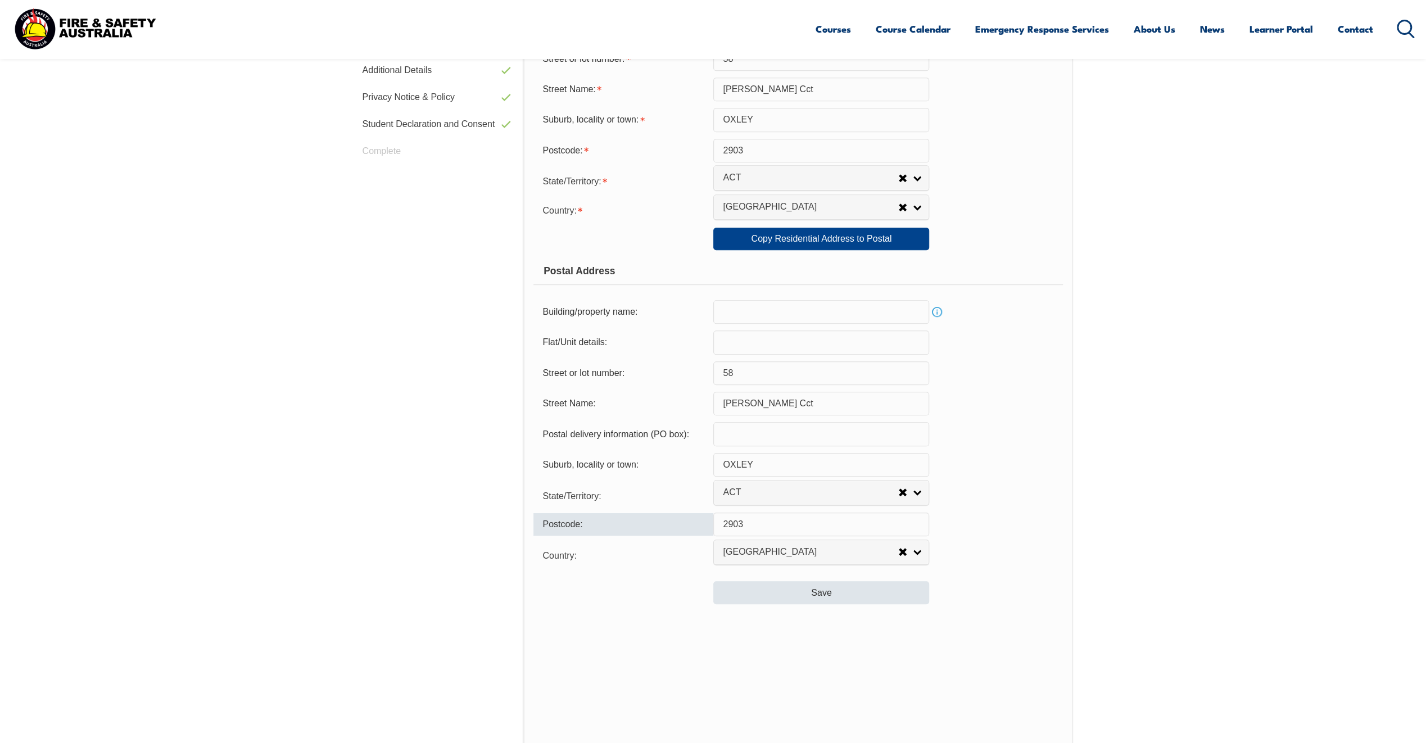
type input "2903"
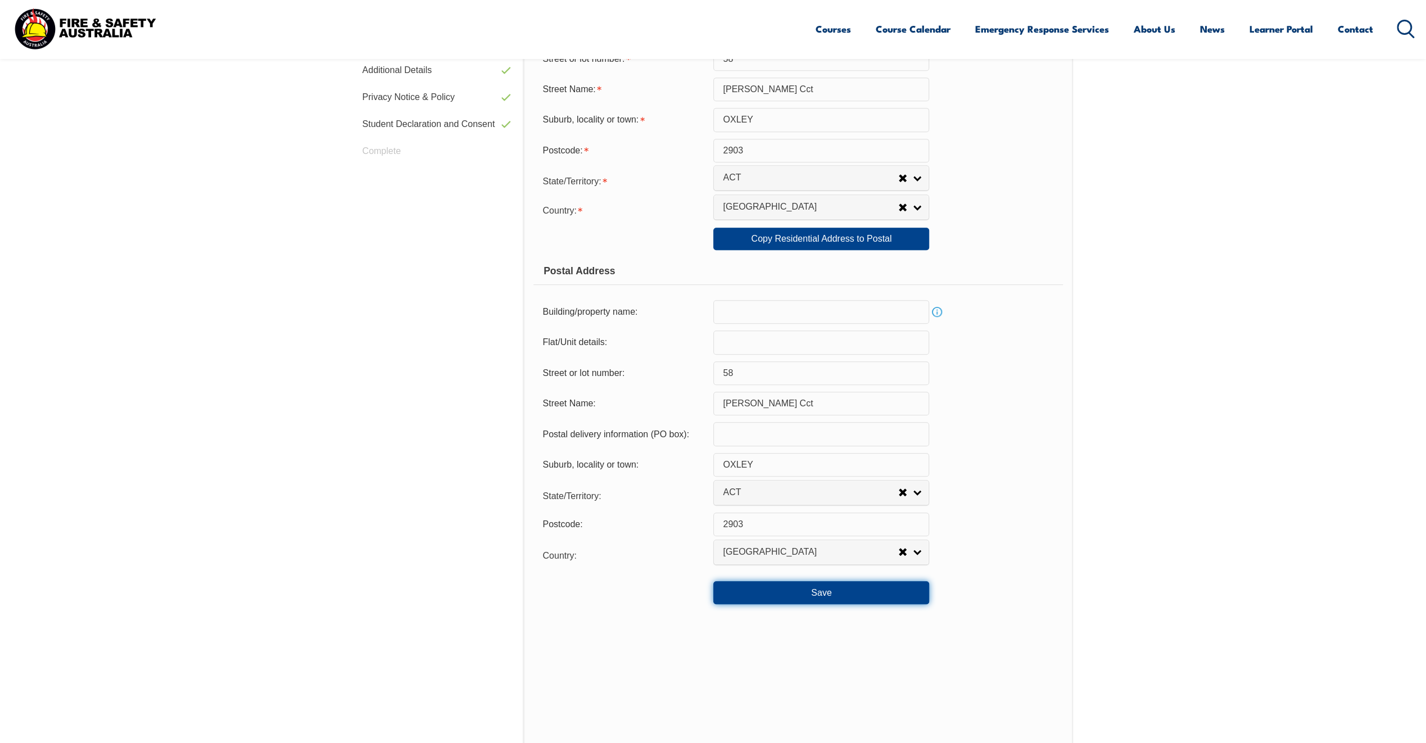
click at [773, 590] on button "Save" at bounding box center [821, 592] width 216 height 22
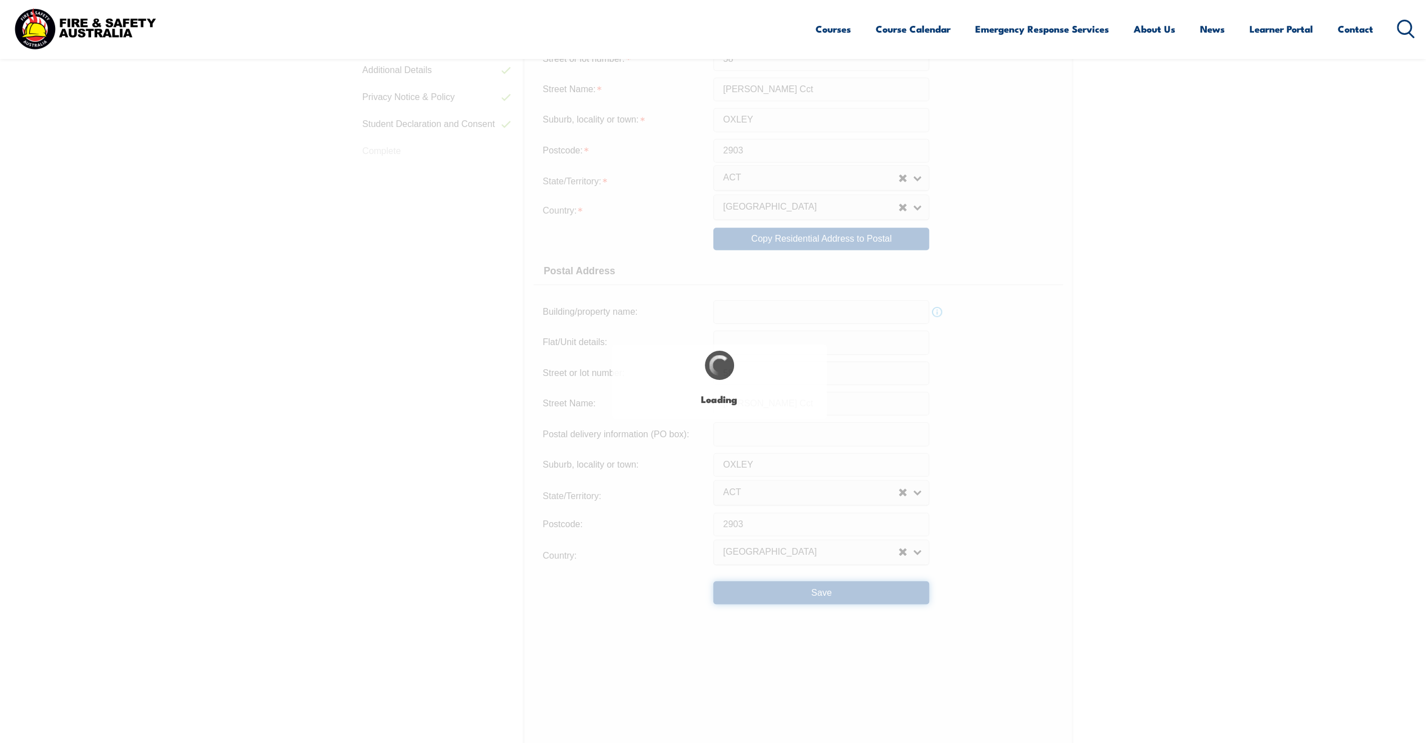
type input "58"
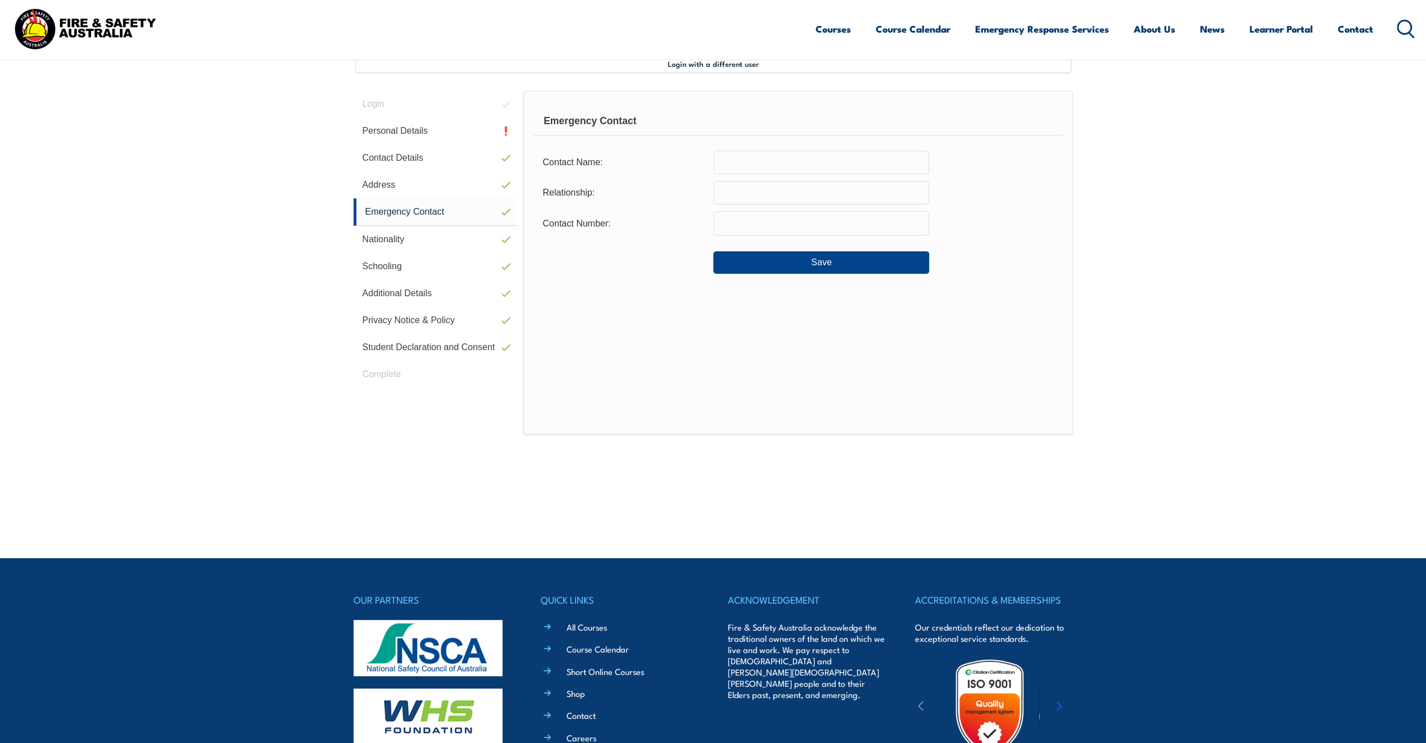
scroll to position [306, 0]
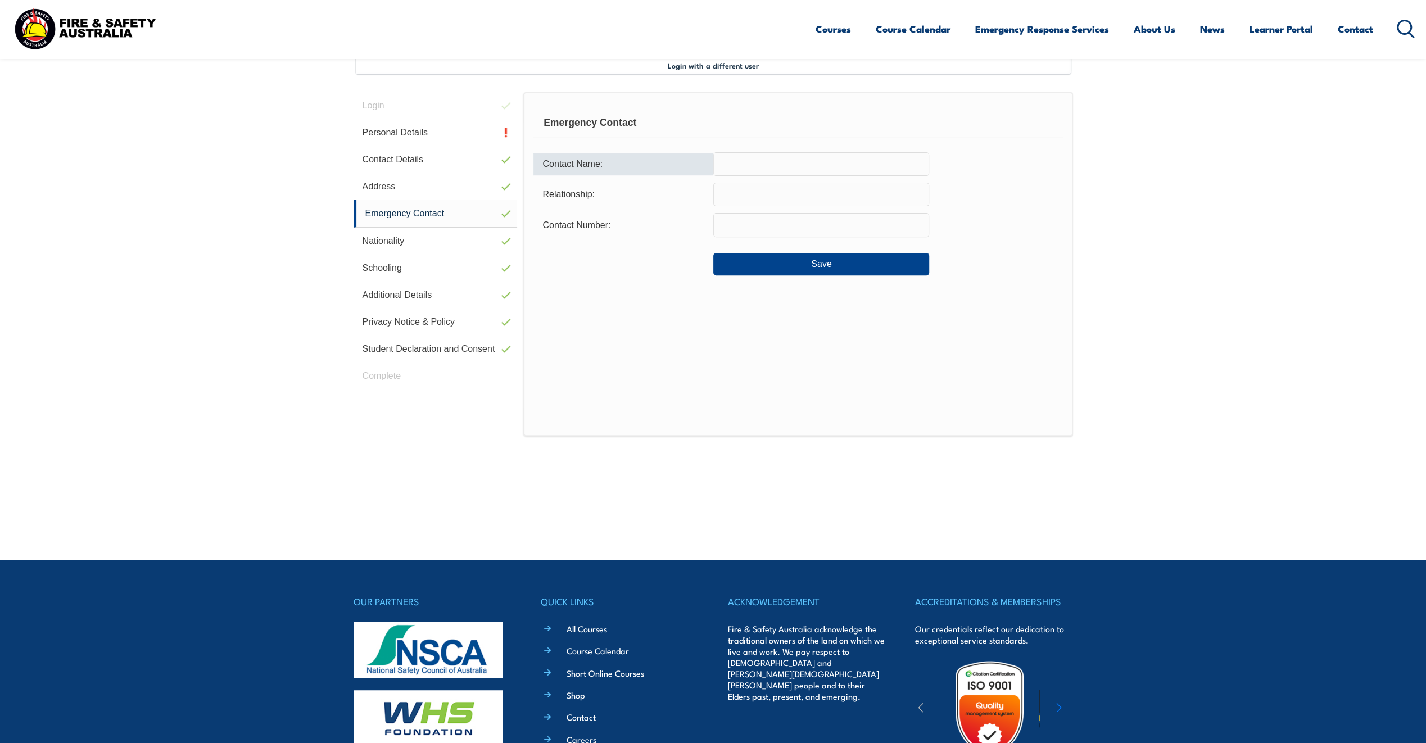
click at [731, 161] on input "text" at bounding box center [821, 164] width 216 height 24
type input "[PERSON_NAME]"
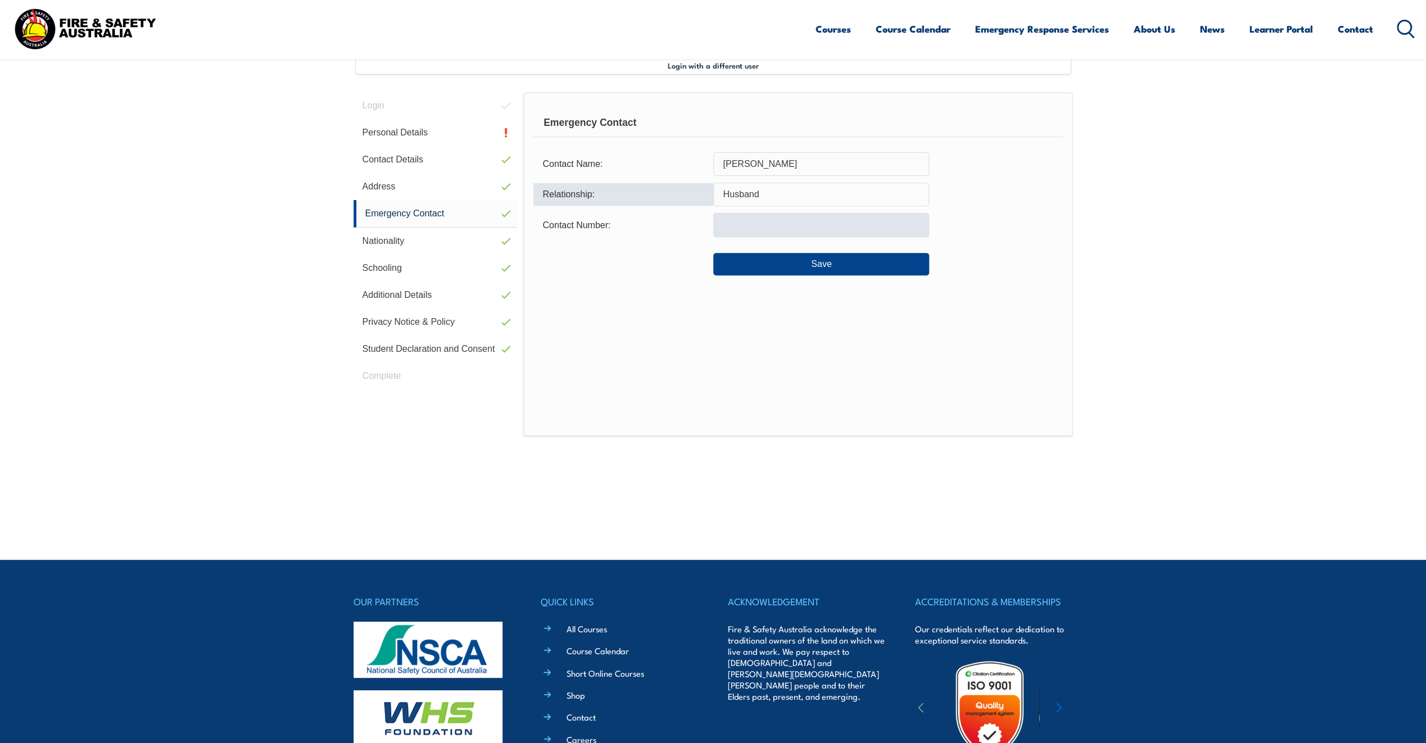
type input "Husband"
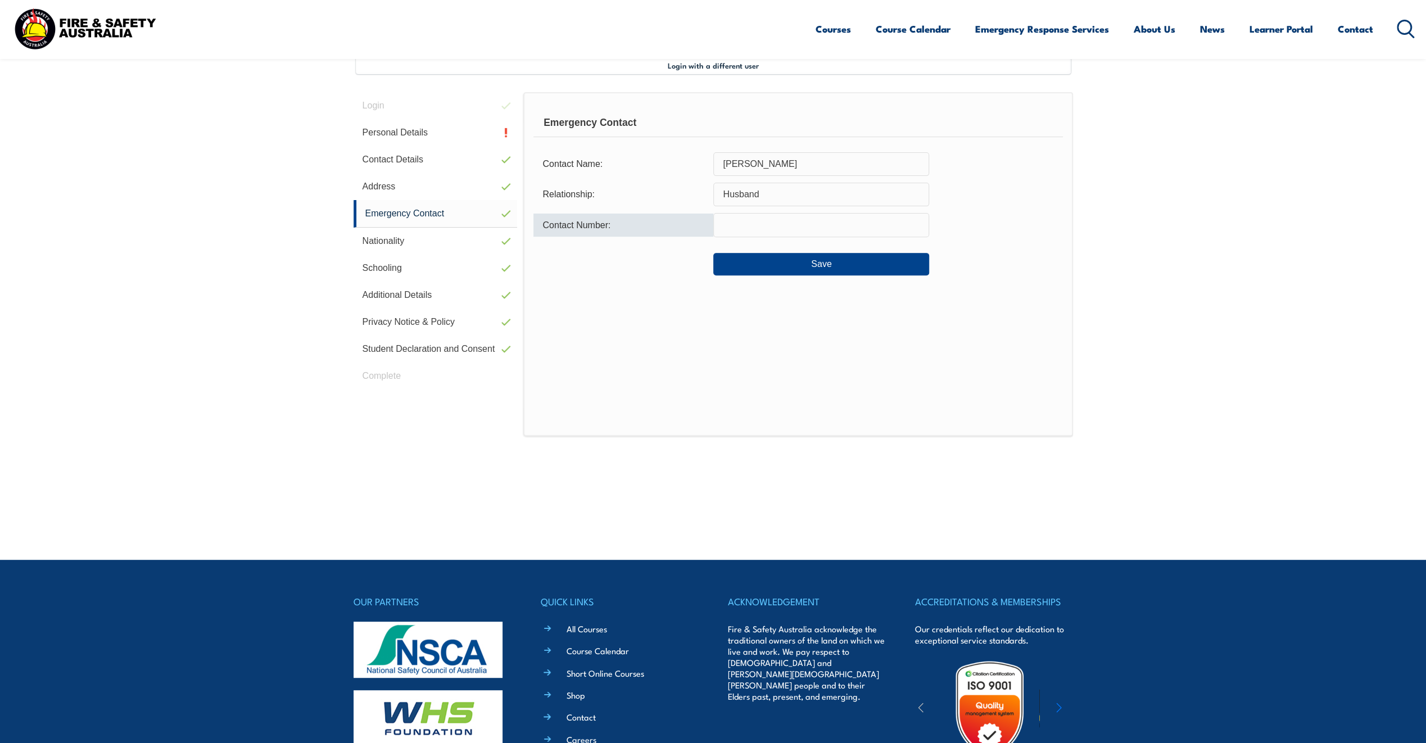
drag, startPoint x: 725, startPoint y: 220, endPoint x: 727, endPoint y: 207, distance: 13.6
click at [728, 219] on input "text" at bounding box center [821, 225] width 216 height 24
click at [756, 220] on input "0420361792" at bounding box center [821, 225] width 216 height 24
type input "0420360792"
click at [835, 271] on button "Save" at bounding box center [821, 264] width 216 height 22
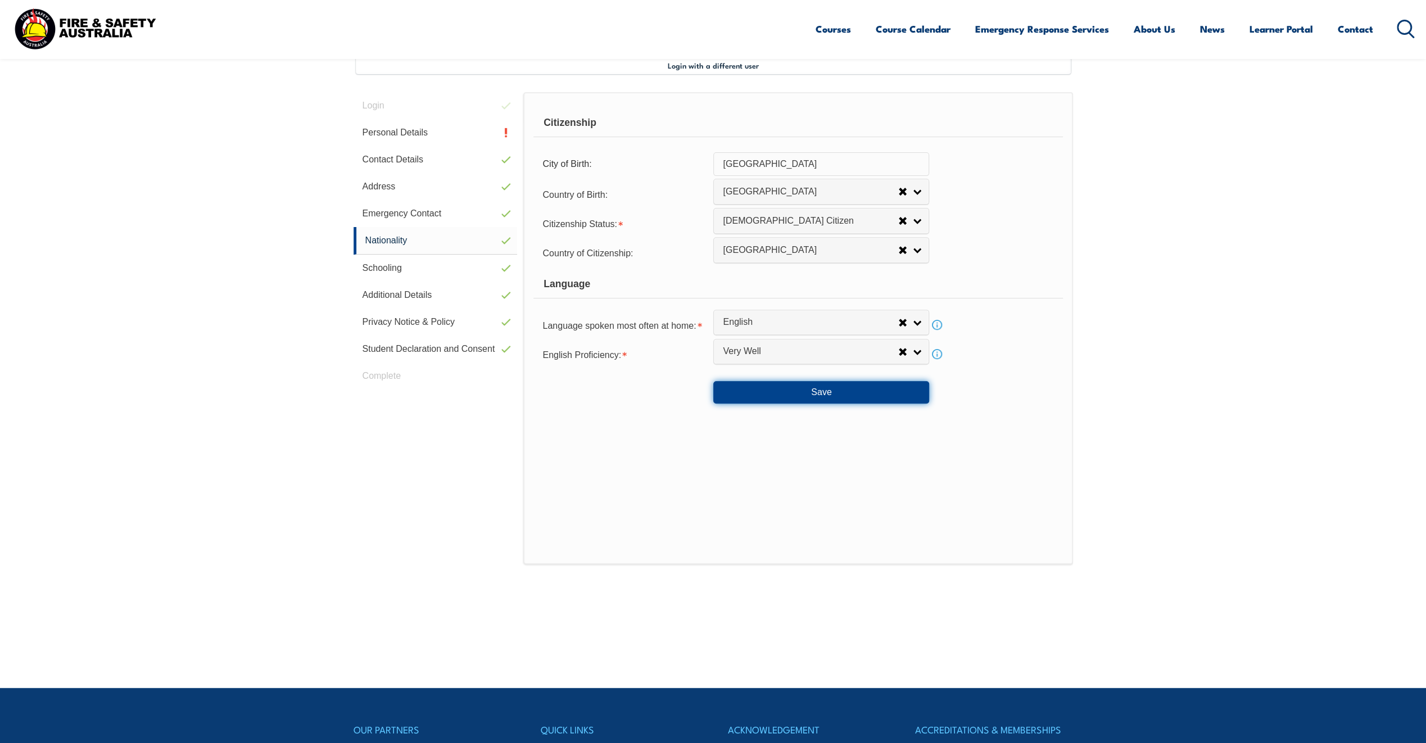
click at [824, 395] on button "Save" at bounding box center [821, 392] width 216 height 22
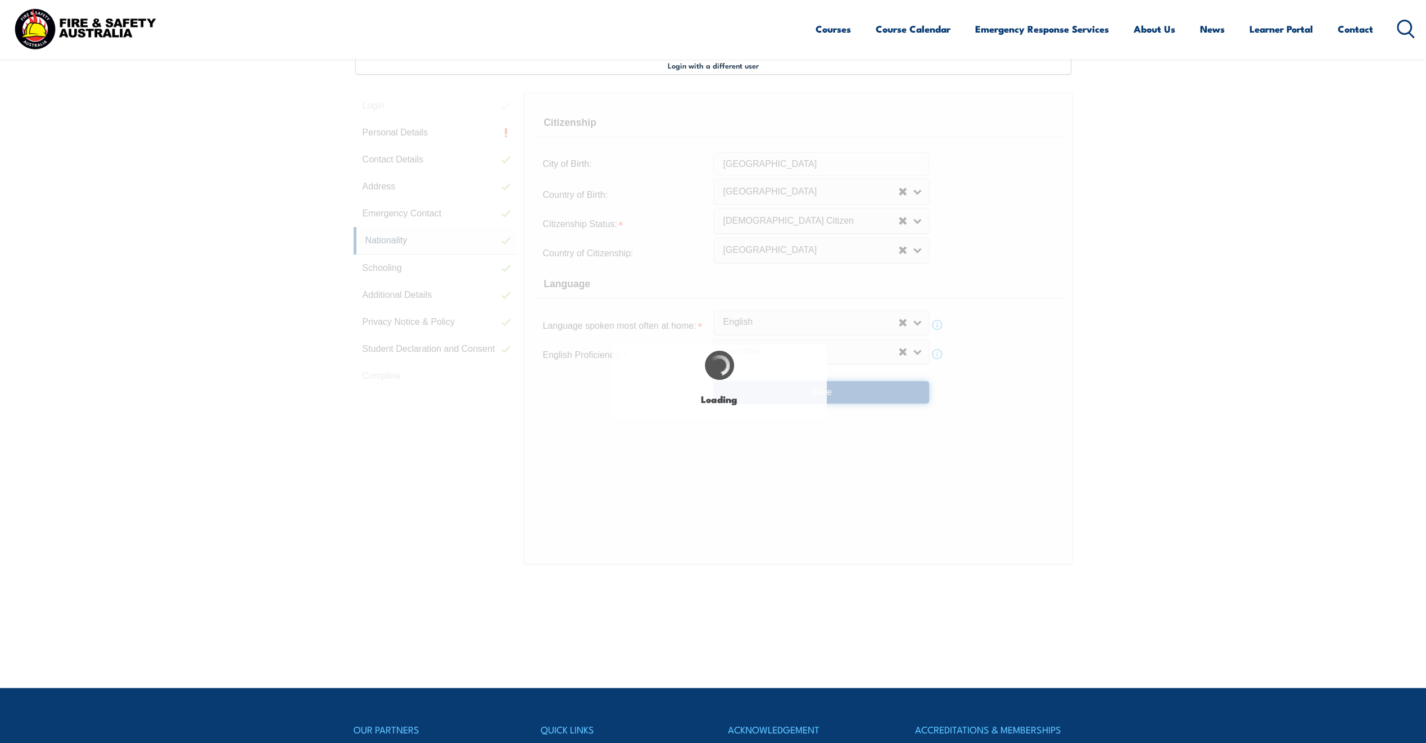
select select "false"
select select "true"
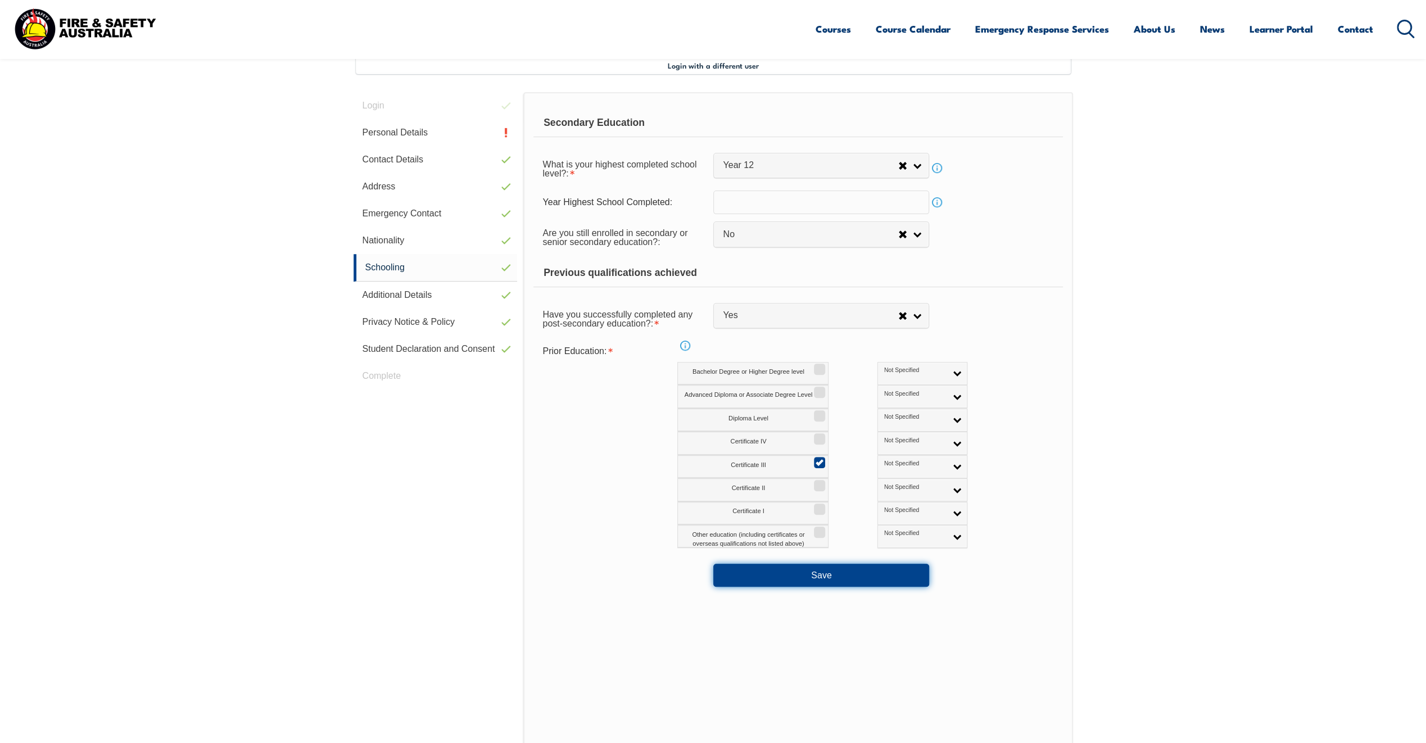
click at [728, 564] on button "Save" at bounding box center [821, 575] width 216 height 22
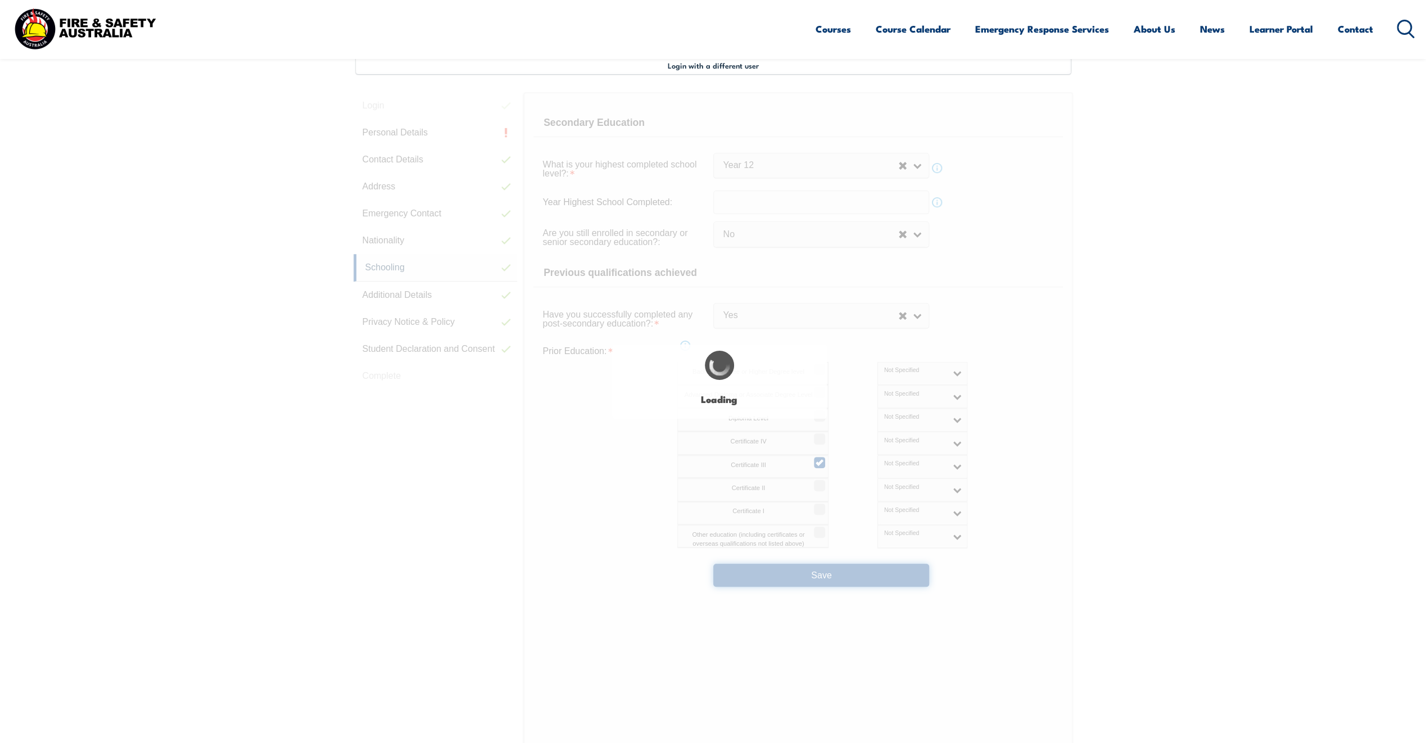
select select "false"
select select "true"
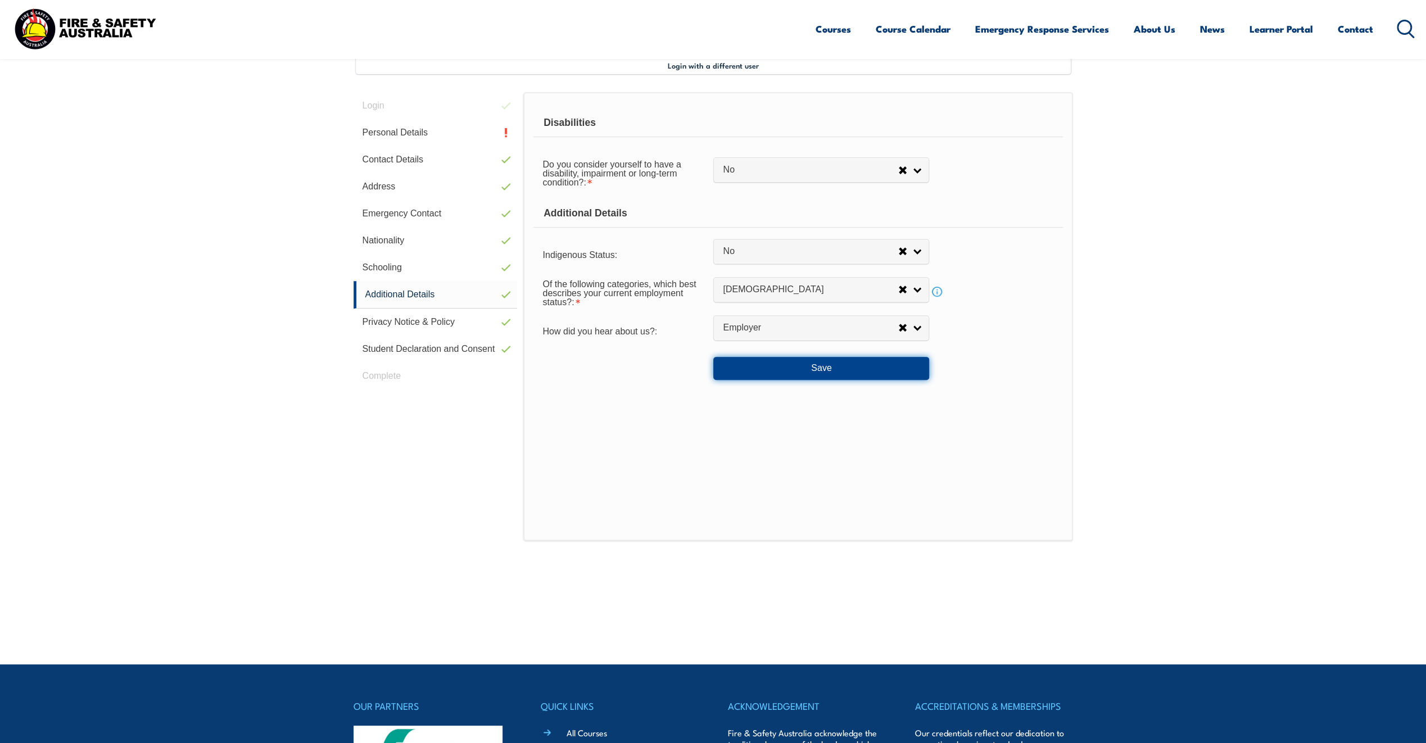
click at [754, 360] on button "Save" at bounding box center [821, 368] width 216 height 22
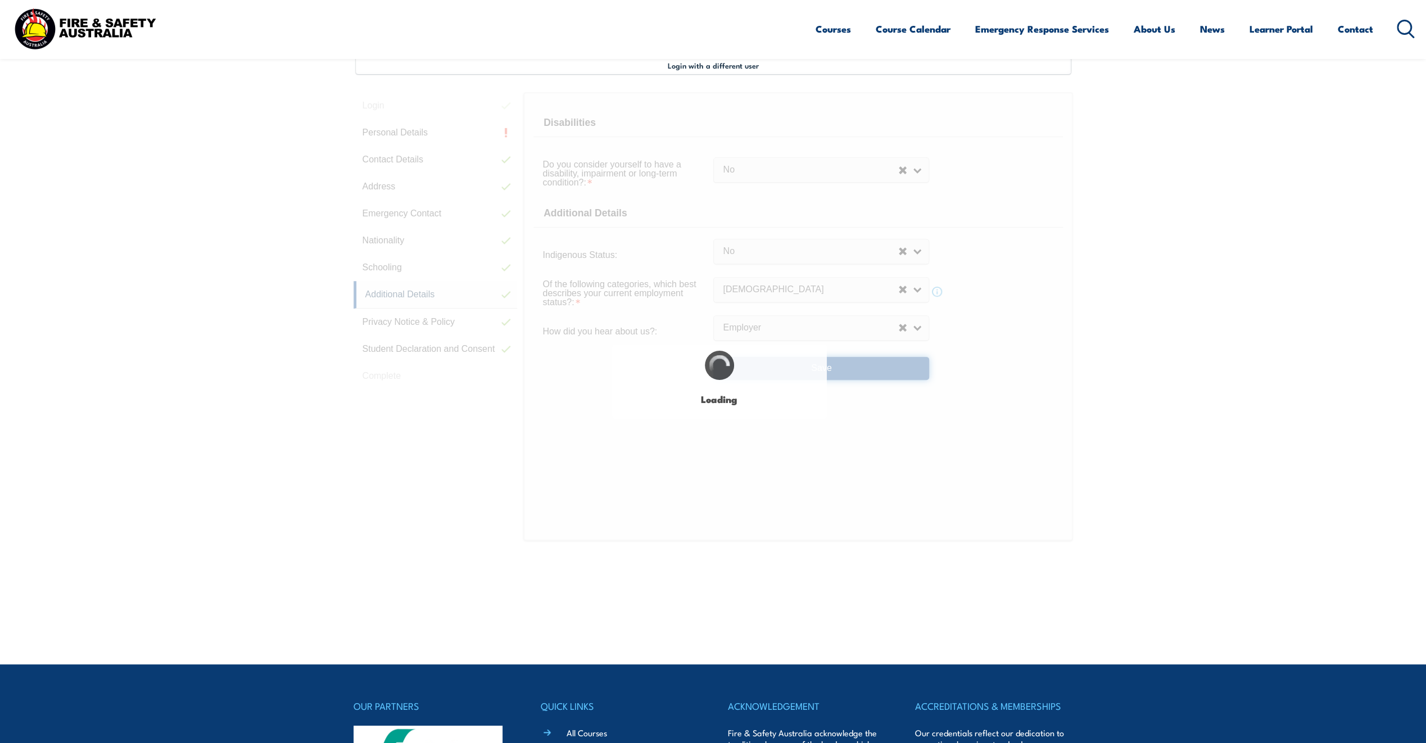
select select "false"
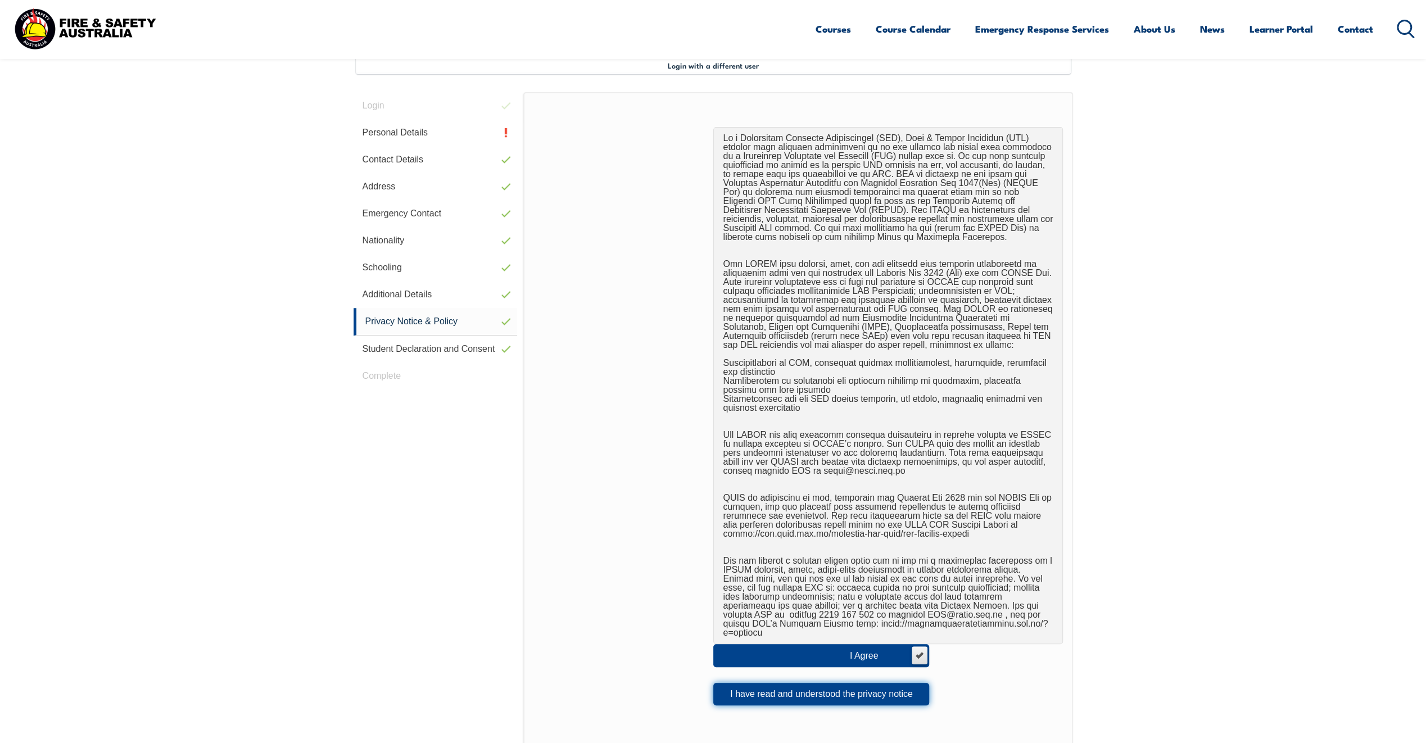
click at [746, 683] on button "I have read and understood the privacy notice" at bounding box center [821, 694] width 216 height 22
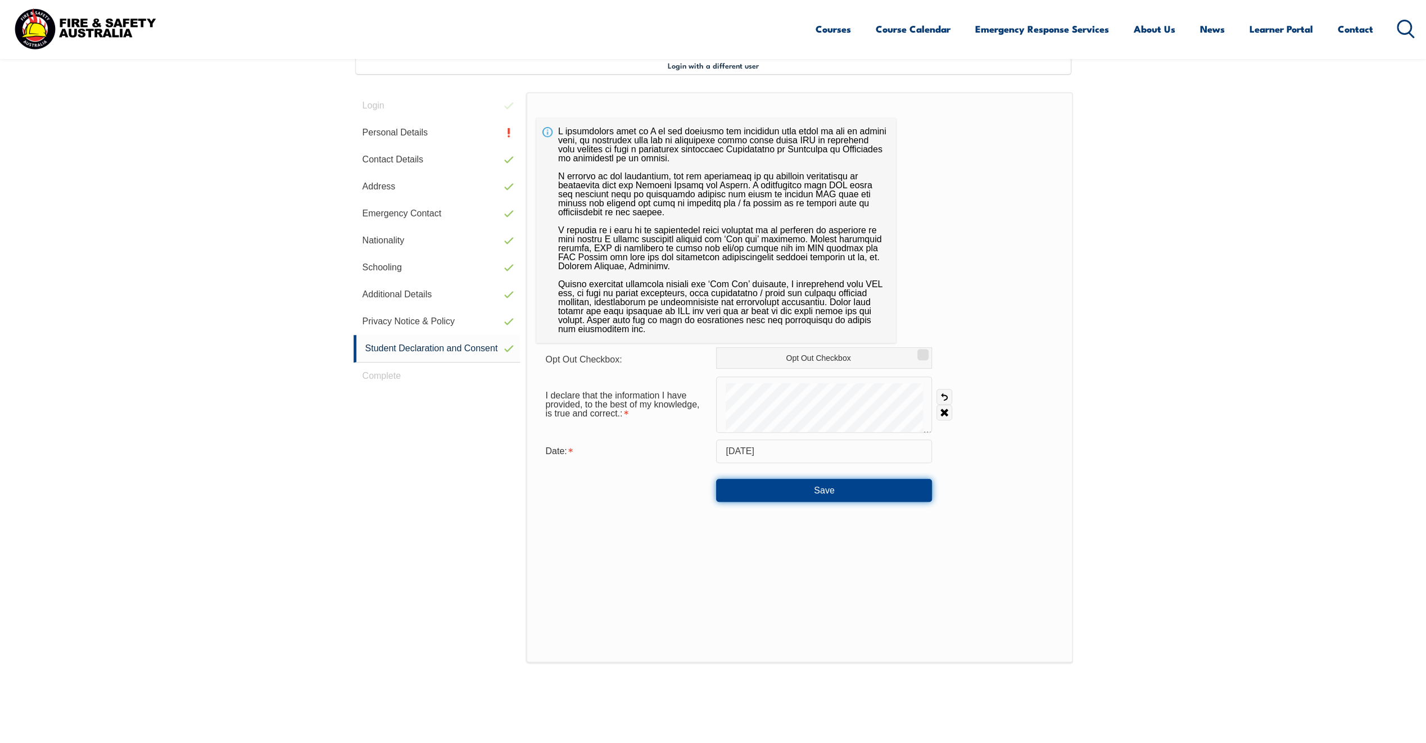
drag, startPoint x: 738, startPoint y: 493, endPoint x: 733, endPoint y: 488, distance: 7.2
click at [733, 488] on button "Save" at bounding box center [824, 490] width 216 height 22
